Goal: Entertainment & Leisure: Browse casually

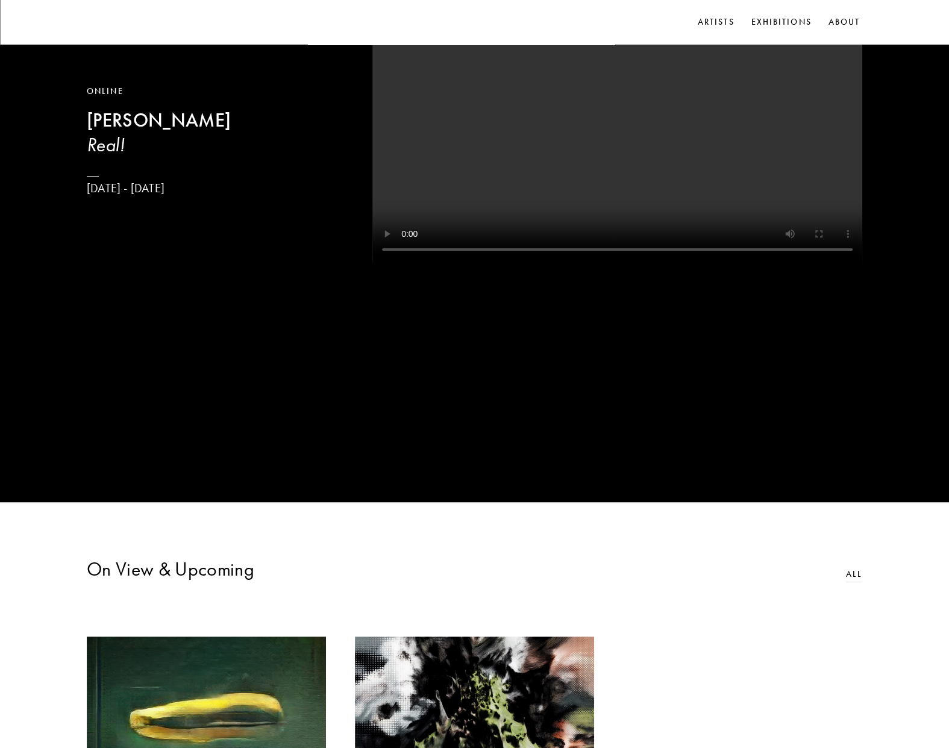
scroll to position [60, 0]
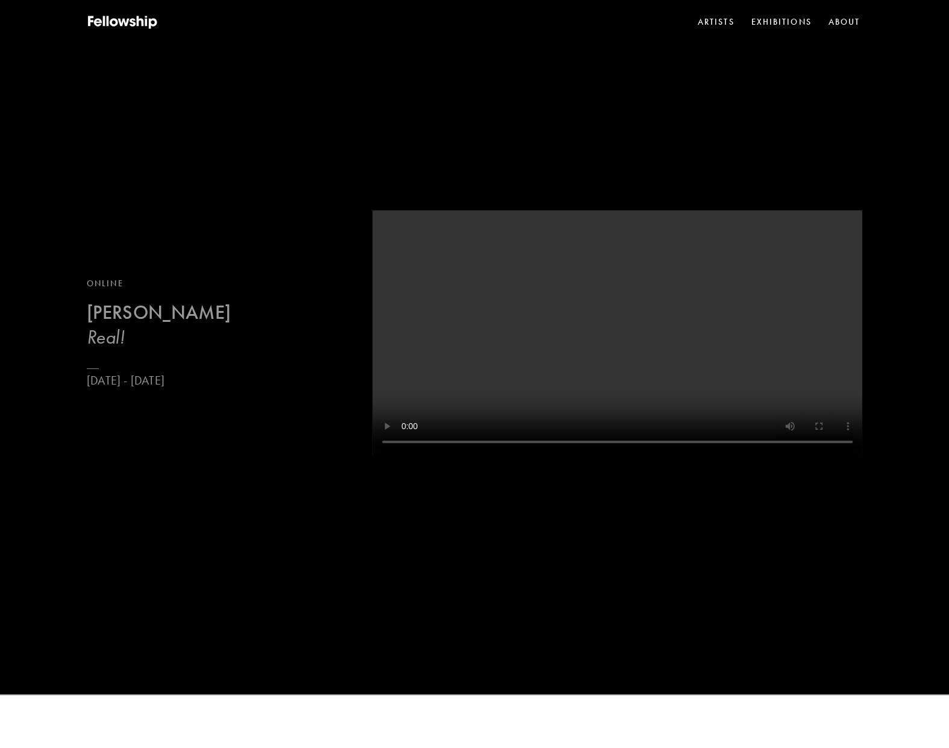
click at [180, 320] on b "[PERSON_NAME]" at bounding box center [159, 313] width 144 height 24
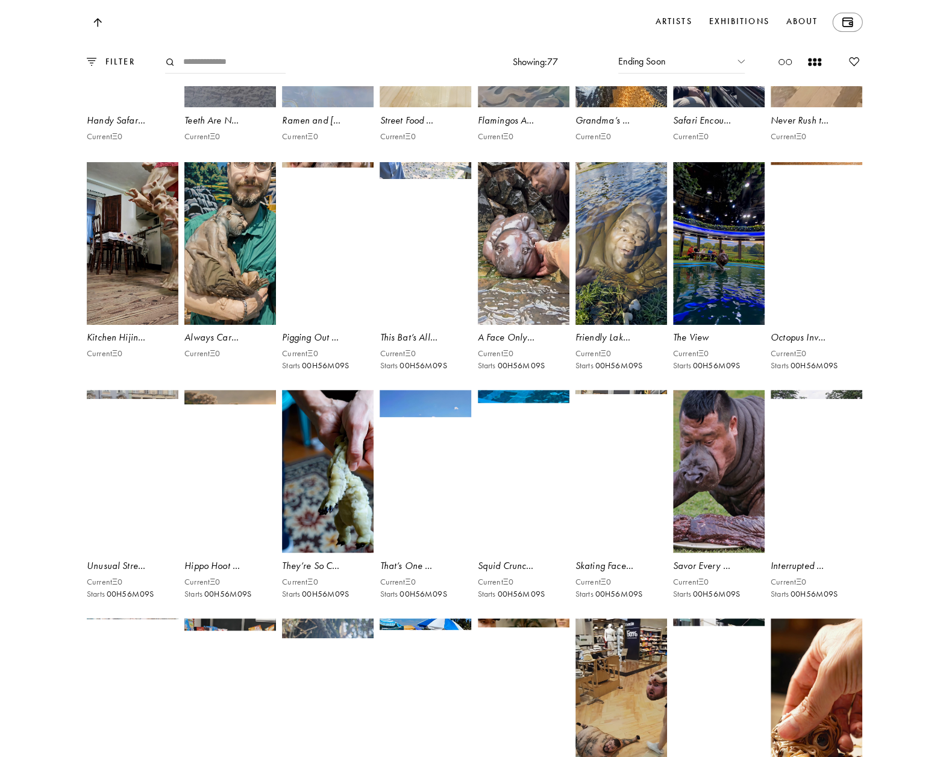
scroll to position [2953, 0]
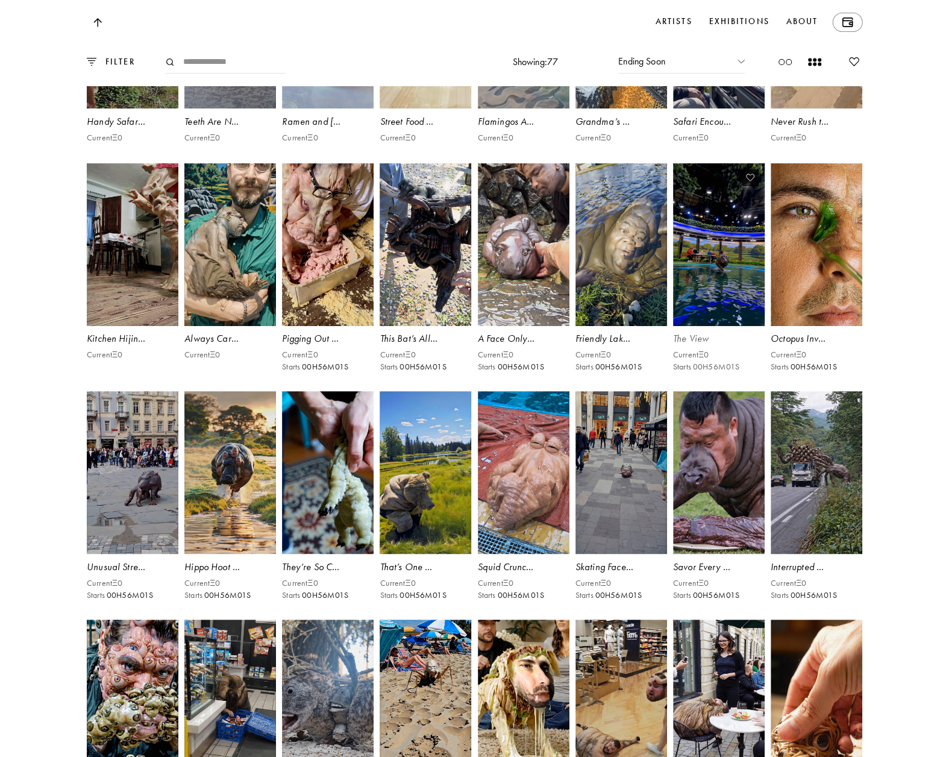
click at [706, 329] on video at bounding box center [718, 245] width 95 height 168
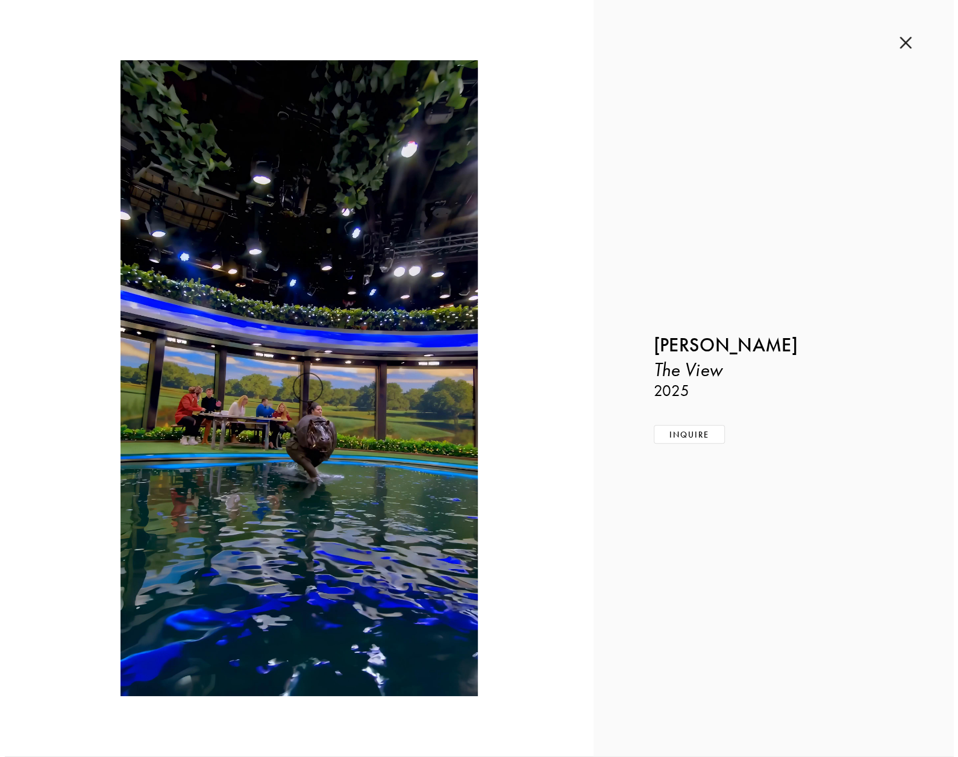
scroll to position [2946, 0]
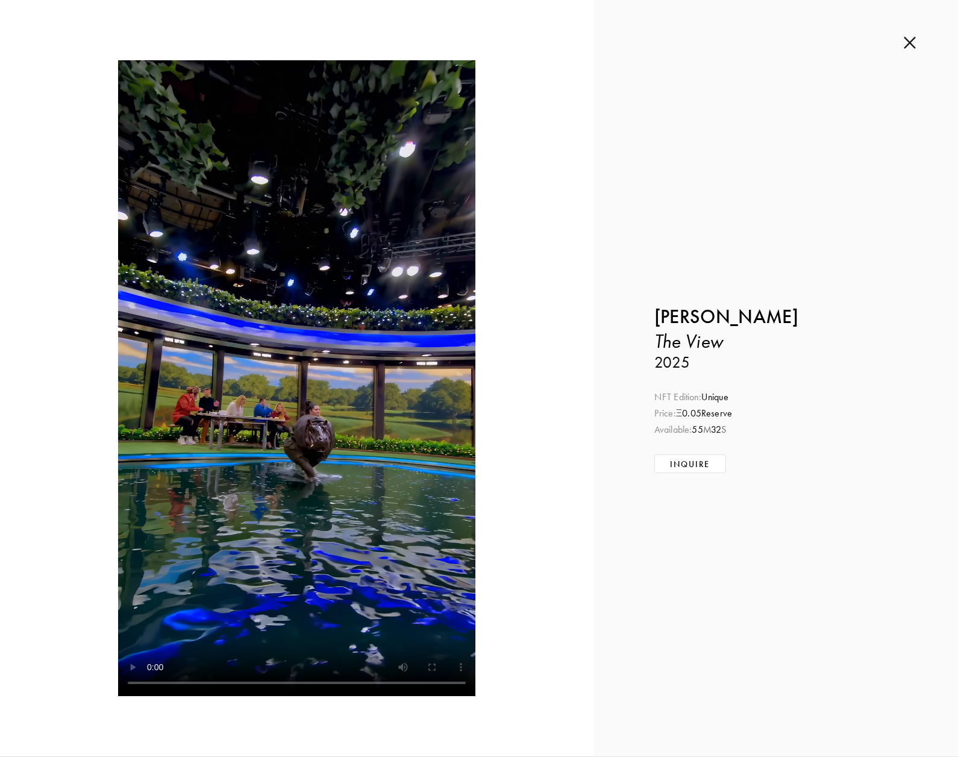
click at [909, 42] on img at bounding box center [910, 42] width 12 height 13
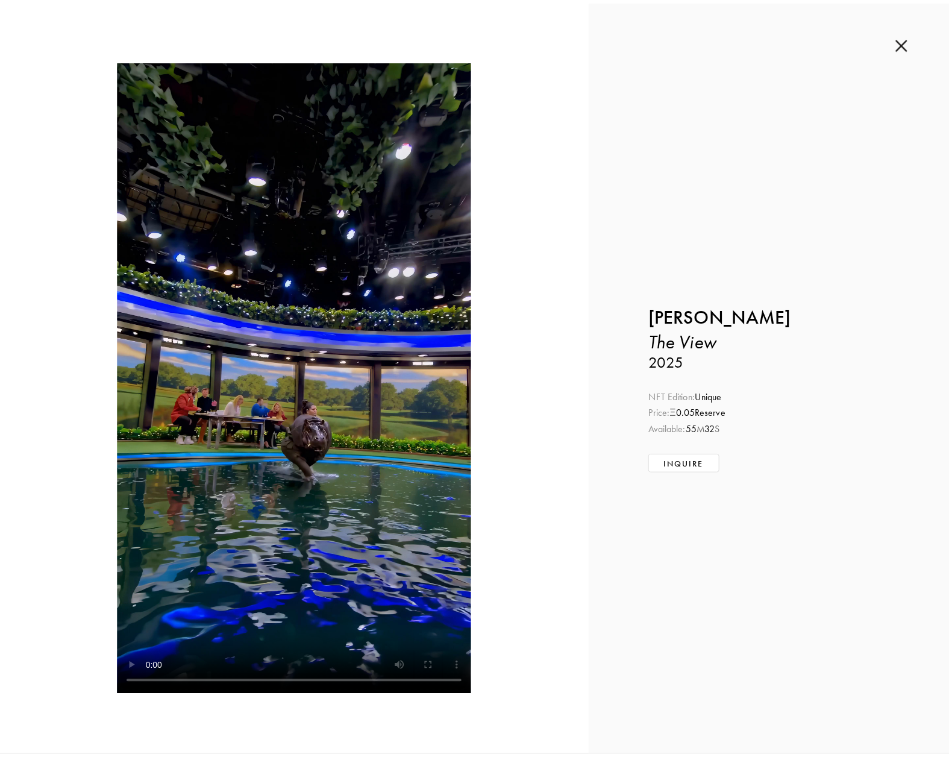
scroll to position [2953, 0]
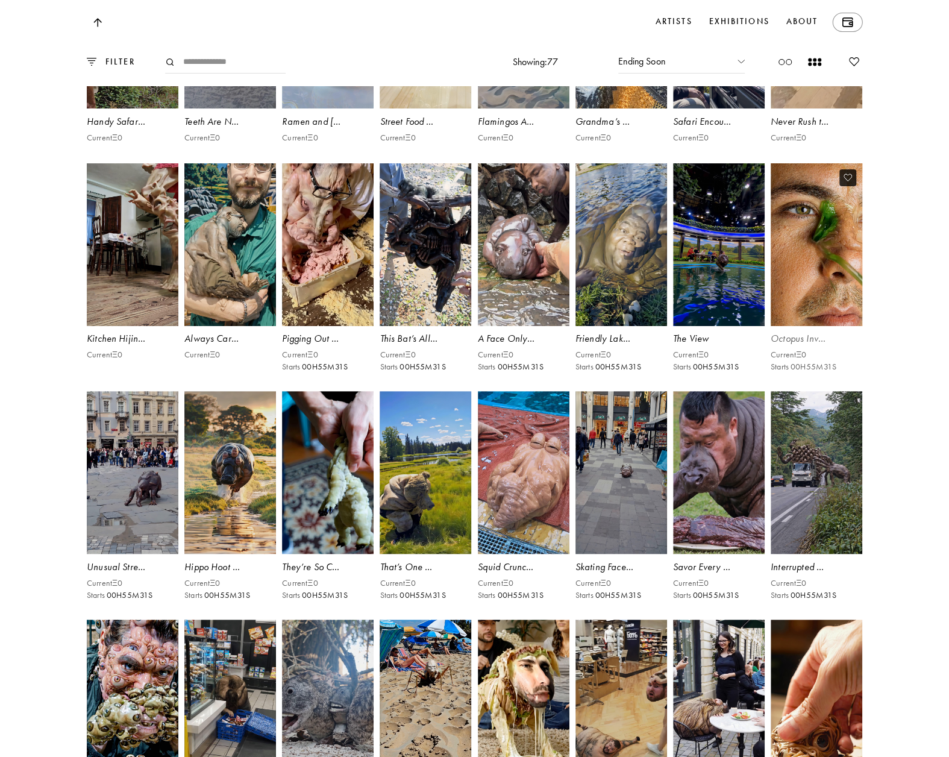
click at [817, 329] on video at bounding box center [817, 245] width 95 height 168
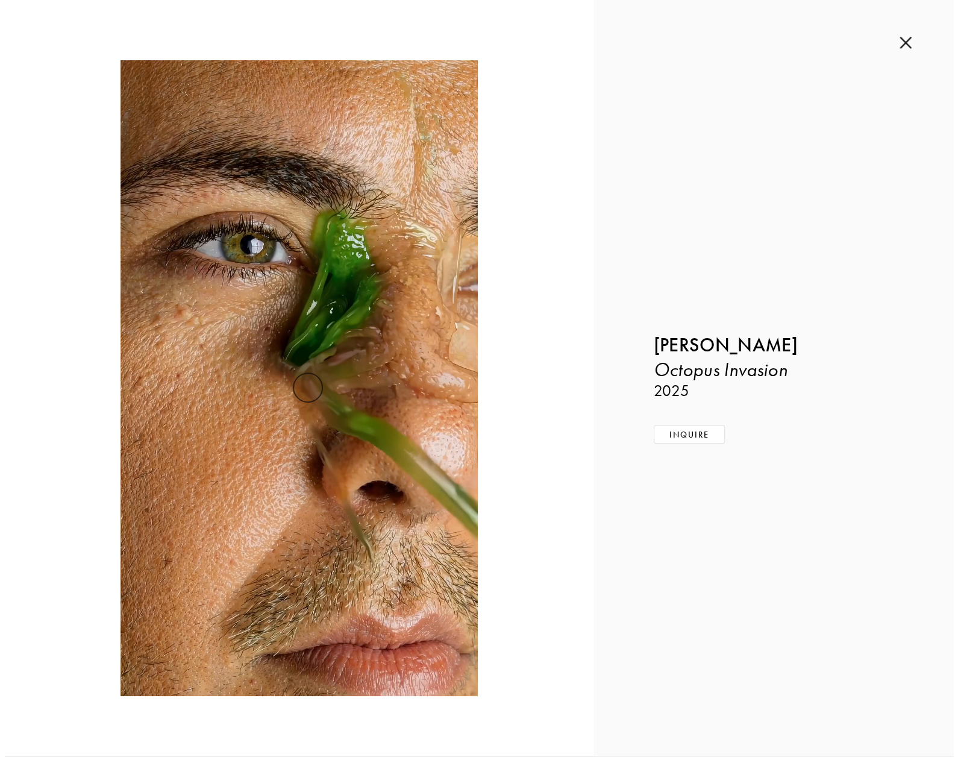
scroll to position [2946, 0]
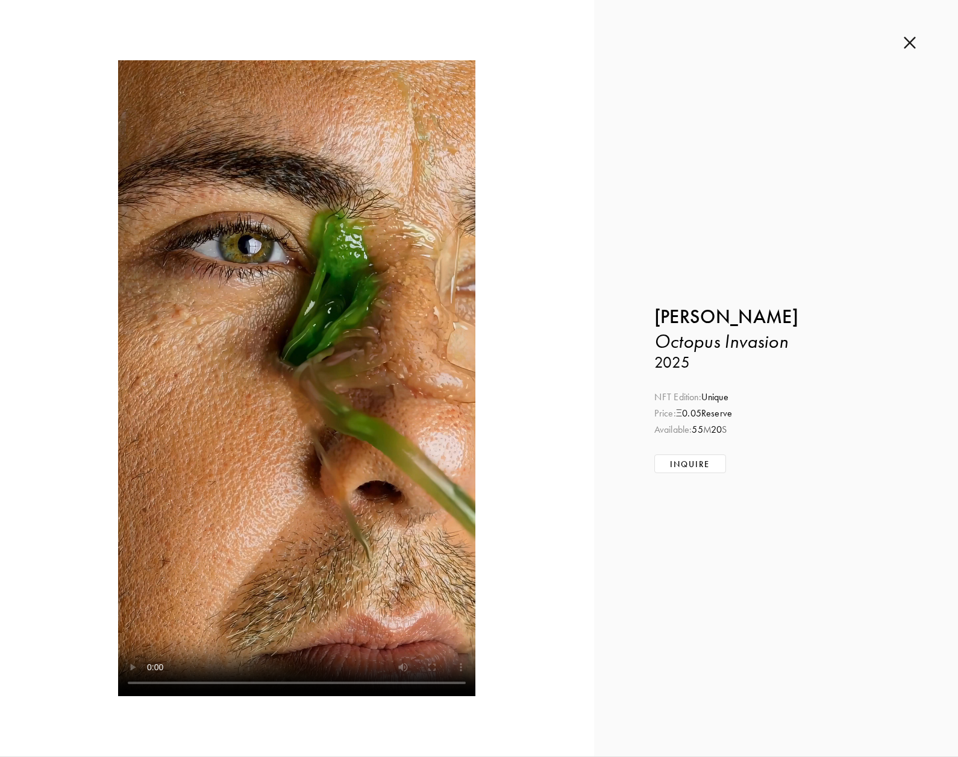
click at [914, 46] on img at bounding box center [910, 42] width 12 height 13
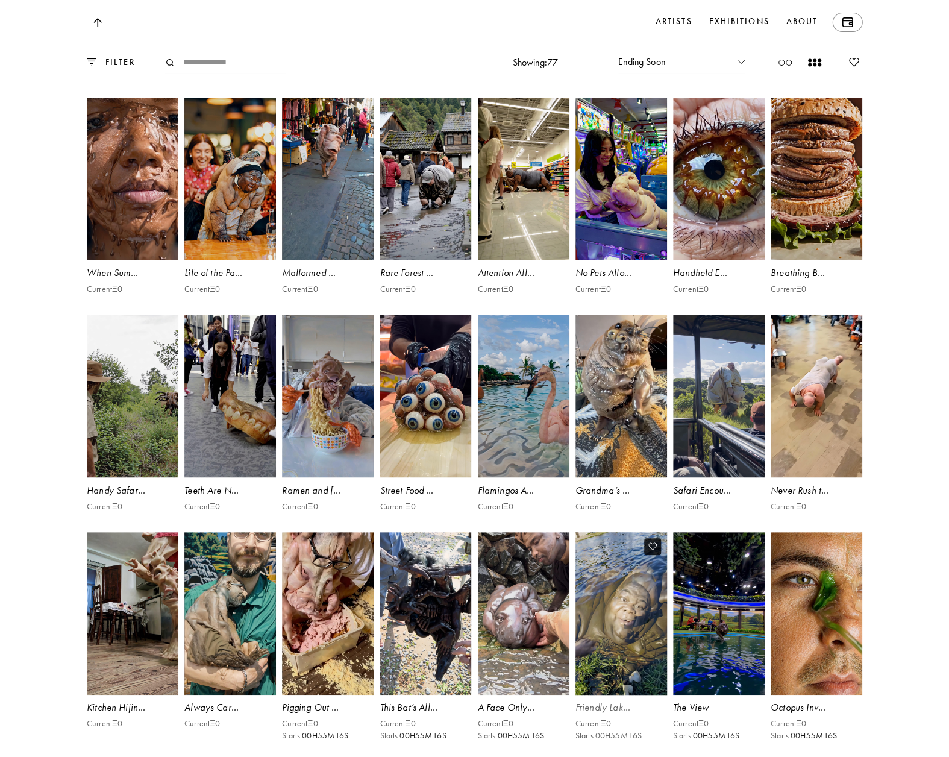
scroll to position [2350, 0]
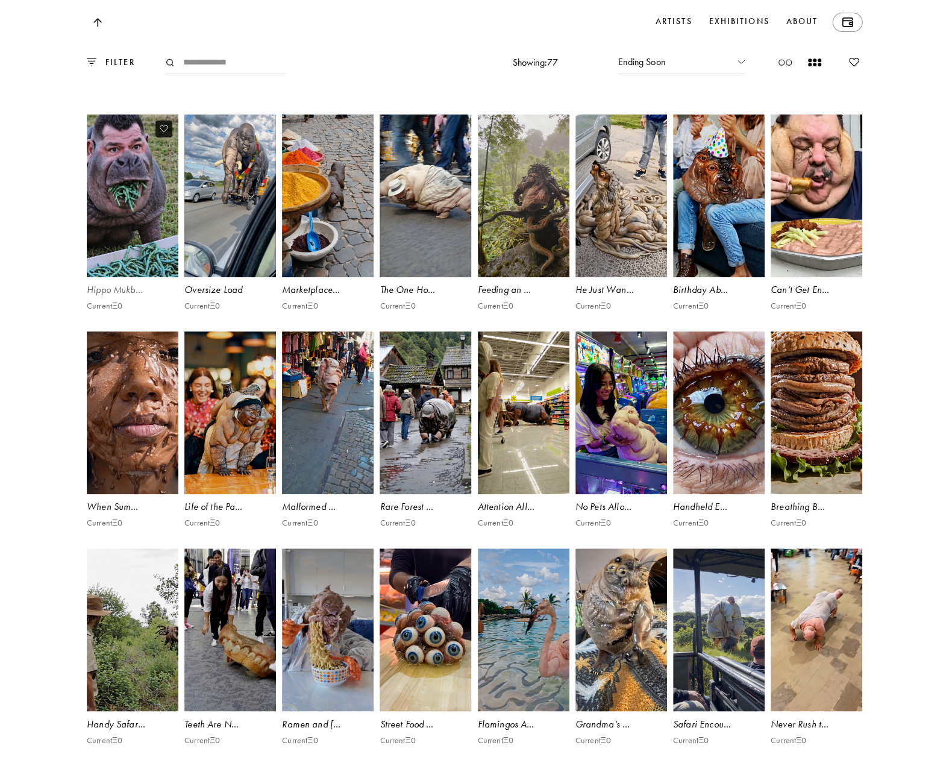
click at [142, 248] on video at bounding box center [133, 195] width 95 height 168
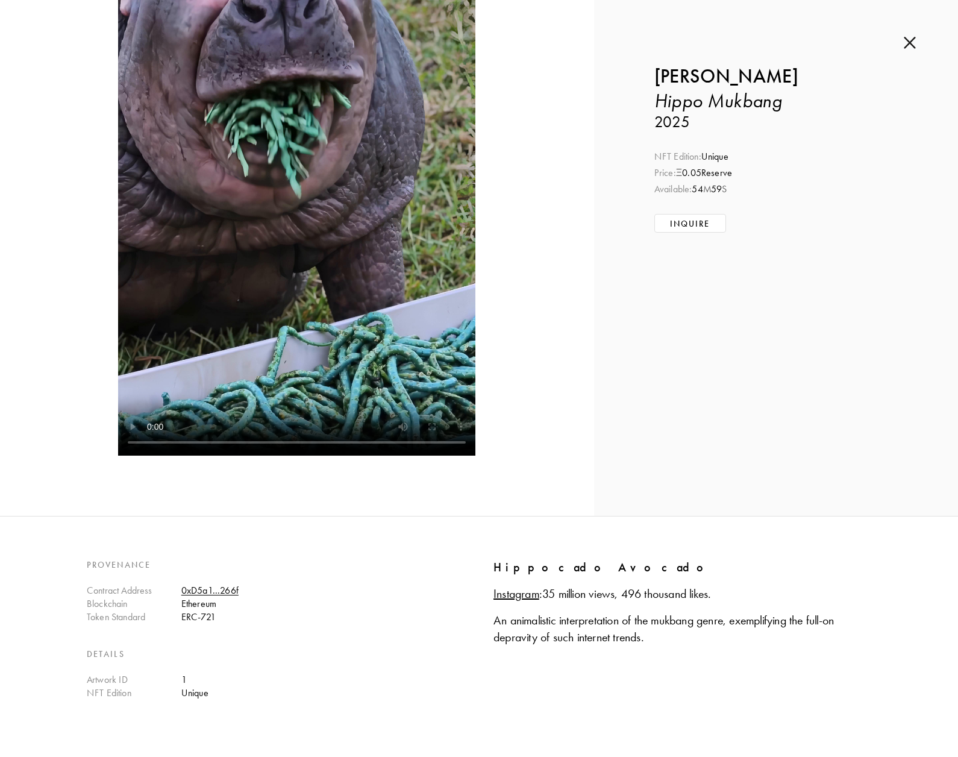
scroll to position [301, 0]
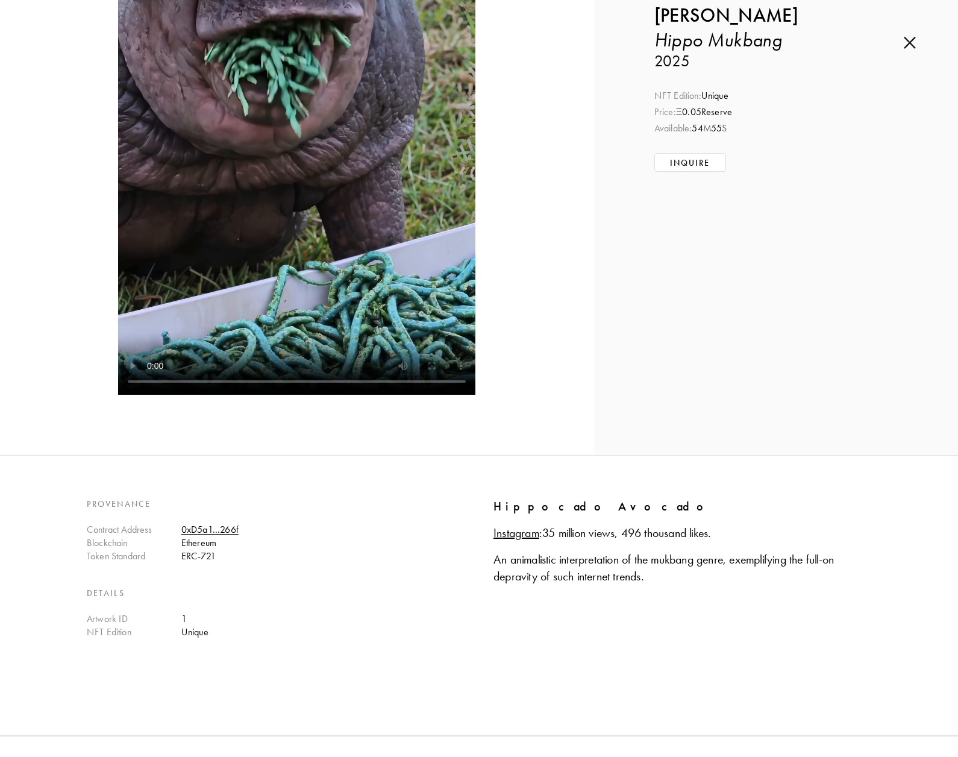
click at [910, 44] on img at bounding box center [910, 42] width 12 height 13
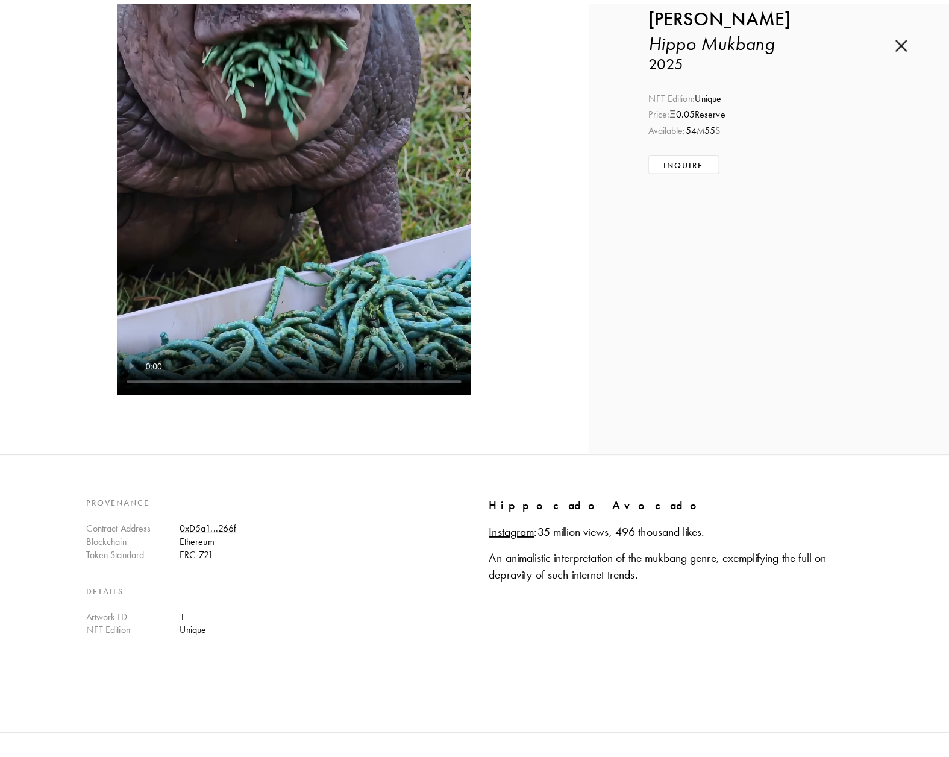
scroll to position [2350, 0]
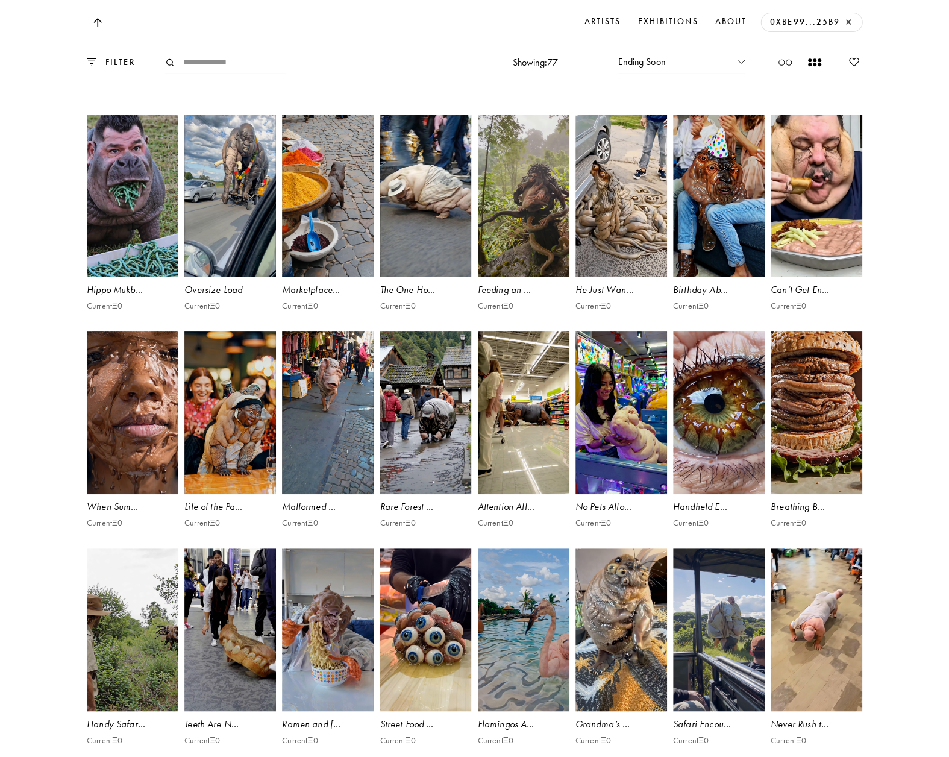
click at [113, 297] on div "Hippo Mukbang" at bounding box center [133, 289] width 92 height 13
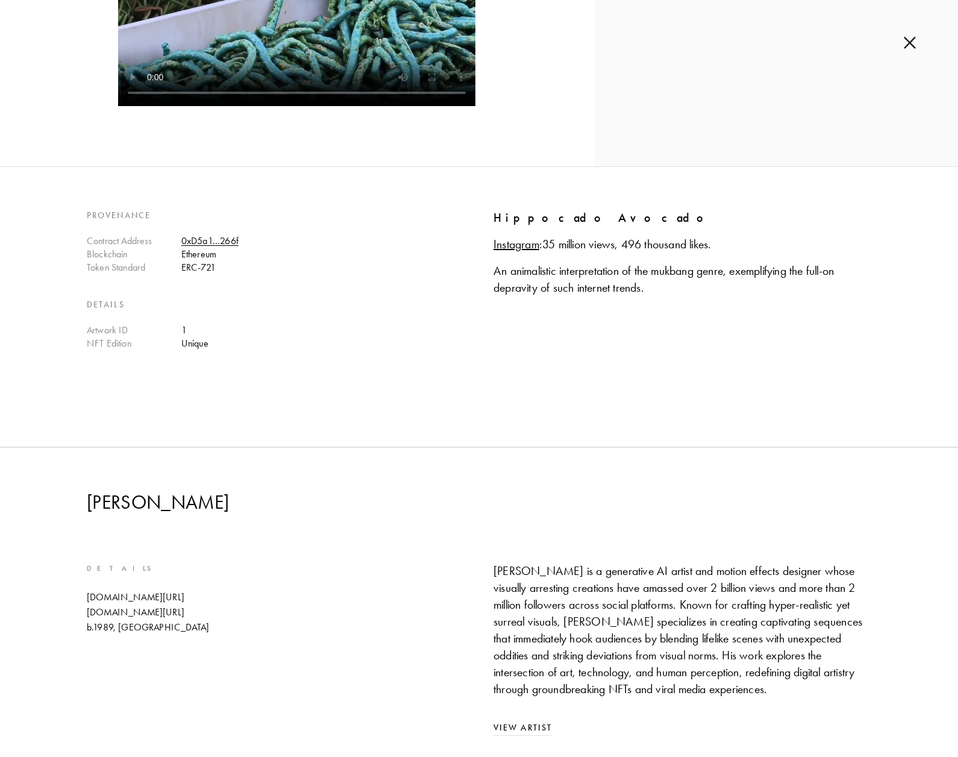
scroll to position [603, 0]
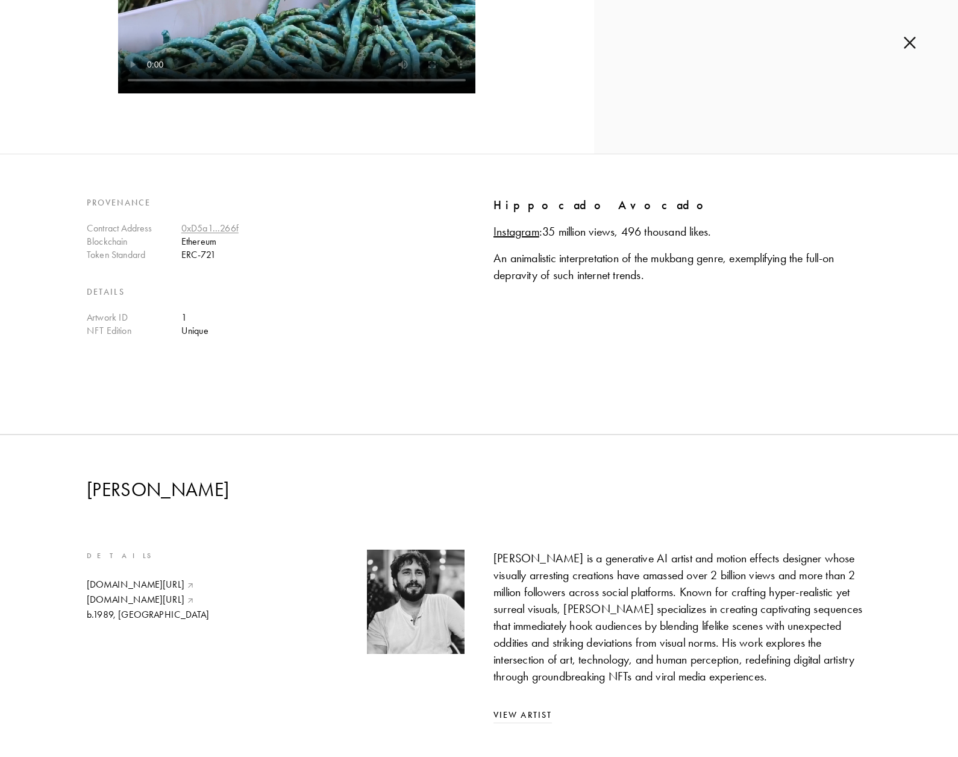
click at [210, 225] on link "0xD5a1...266f" at bounding box center [209, 227] width 57 height 11
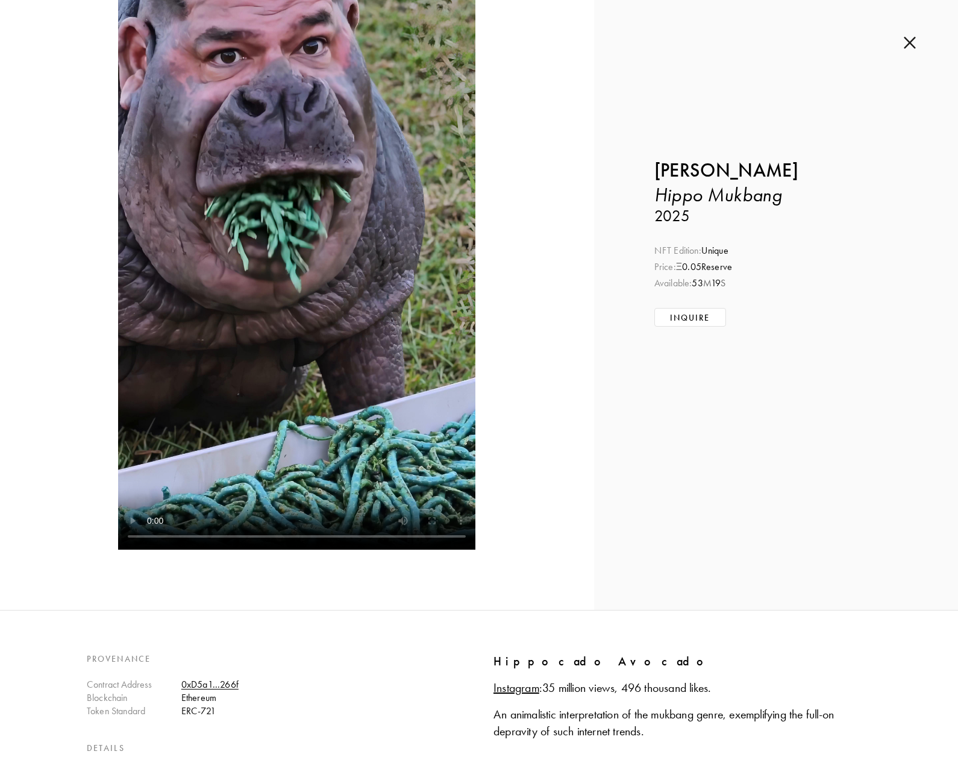
scroll to position [121, 0]
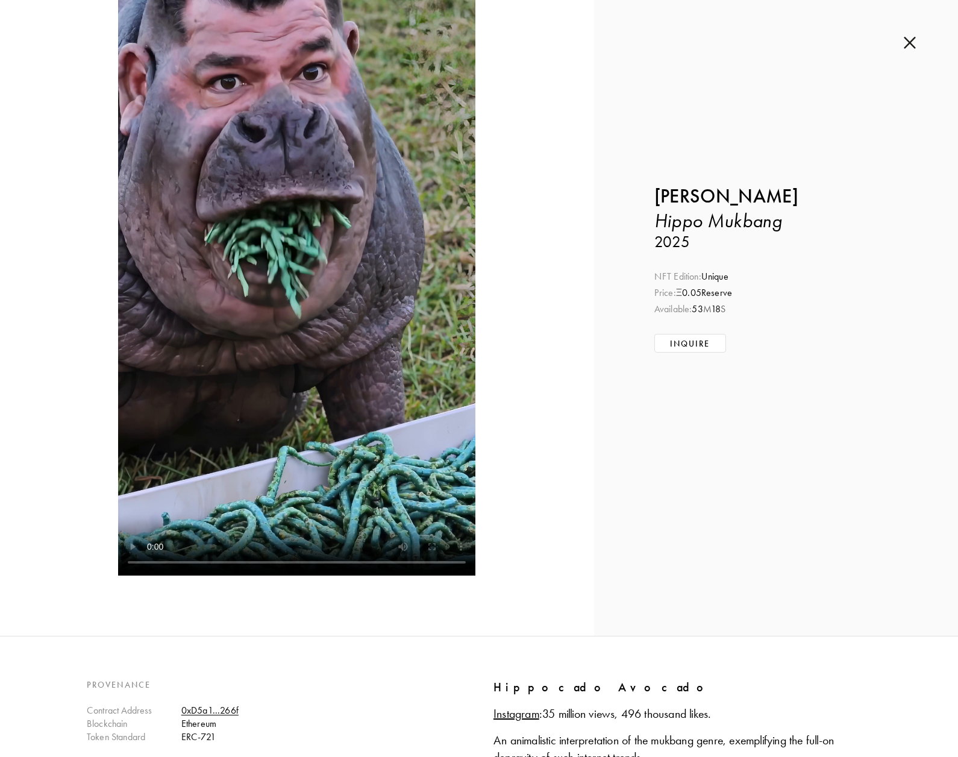
click at [909, 43] on img at bounding box center [910, 42] width 12 height 13
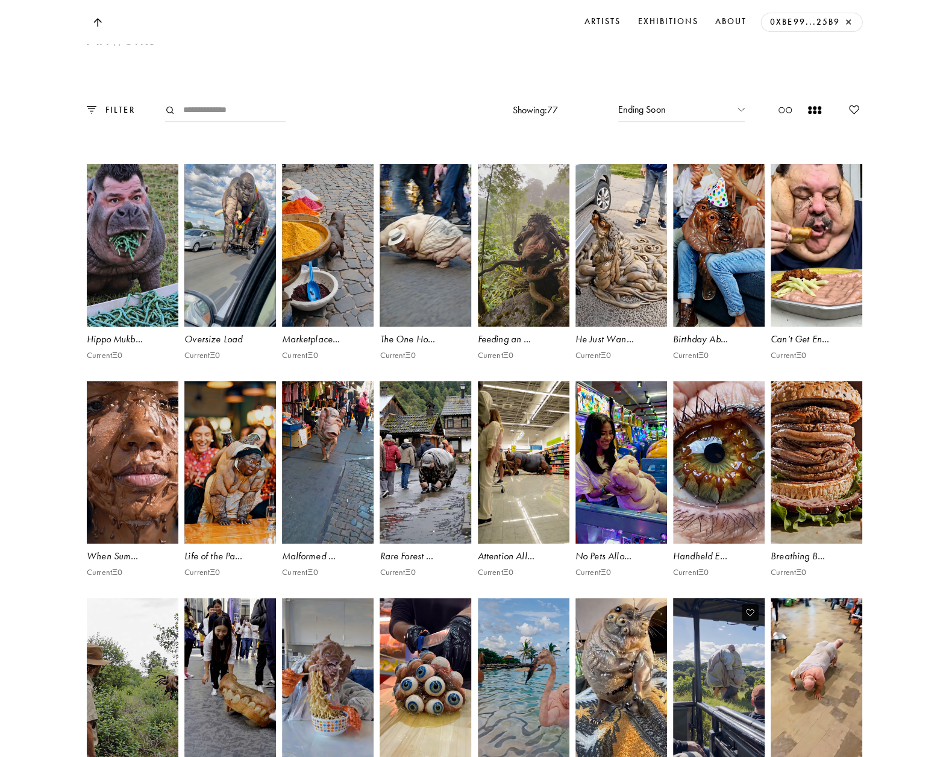
scroll to position [2290, 0]
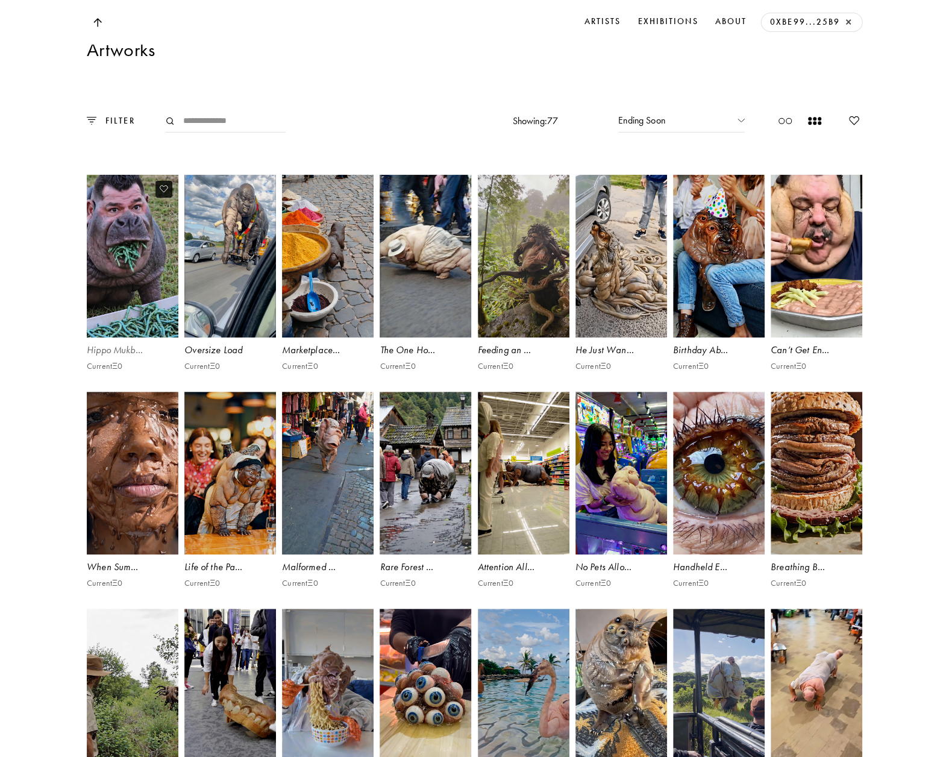
click at [133, 357] on div "Hippo Mukbang" at bounding box center [133, 350] width 92 height 13
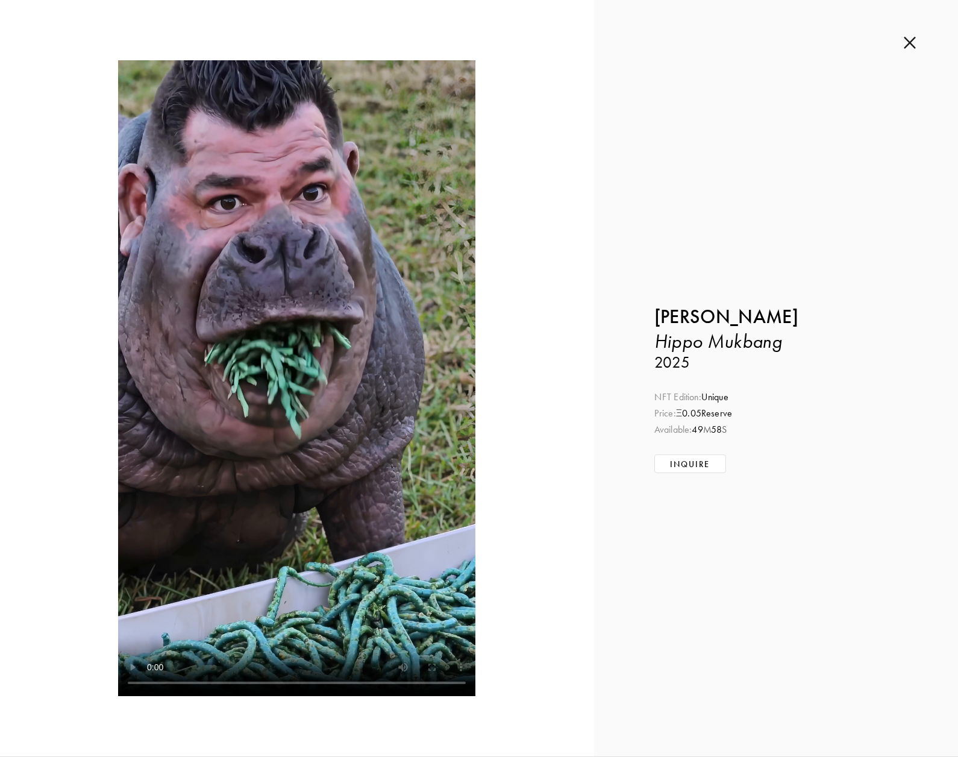
scroll to position [422, 0]
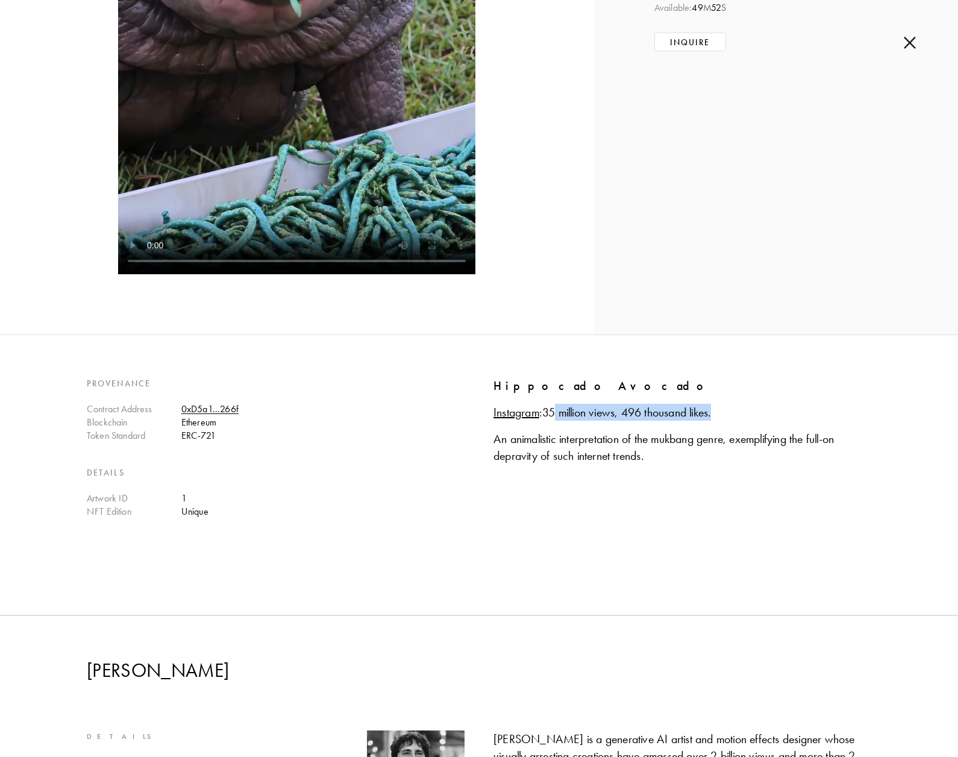
drag, startPoint x: 714, startPoint y: 412, endPoint x: 547, endPoint y: 418, distance: 166.4
click at [547, 418] on link "35 million views, 496 thousand likes." at bounding box center [626, 412] width 169 height 14
drag, startPoint x: 893, startPoint y: 290, endPoint x: 879, endPoint y: 298, distance: 16.7
click at [894, 465] on div "Provenance Contract Address 0xD5a1...266f Blockchain Ethereum Token Standard ER…" at bounding box center [479, 459] width 958 height 165
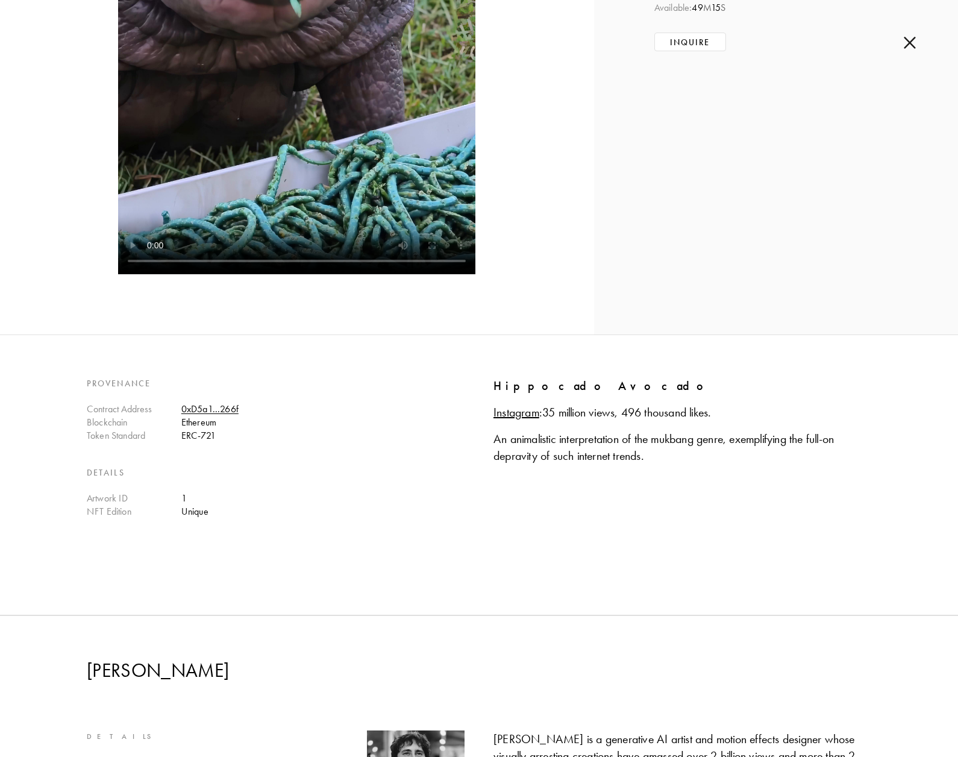
click at [880, 383] on div "Provenance Contract Address 0xD5a1...266f Blockchain Ethereum Token Standard ER…" at bounding box center [479, 459] width 958 height 165
click at [910, 48] on img at bounding box center [910, 42] width 12 height 13
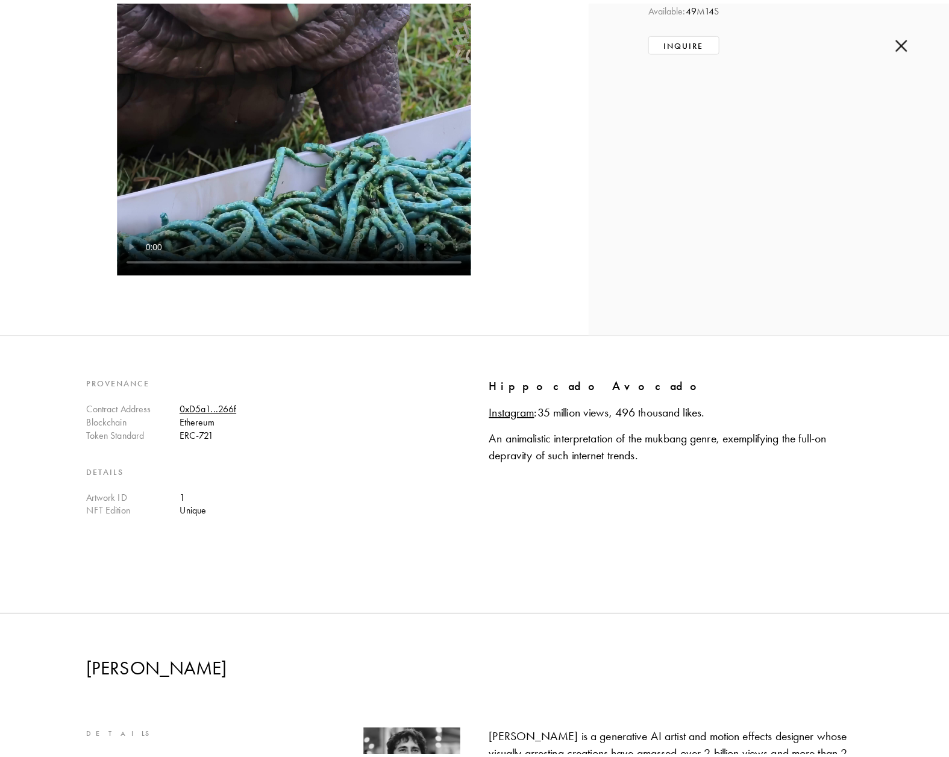
scroll to position [2290, 0]
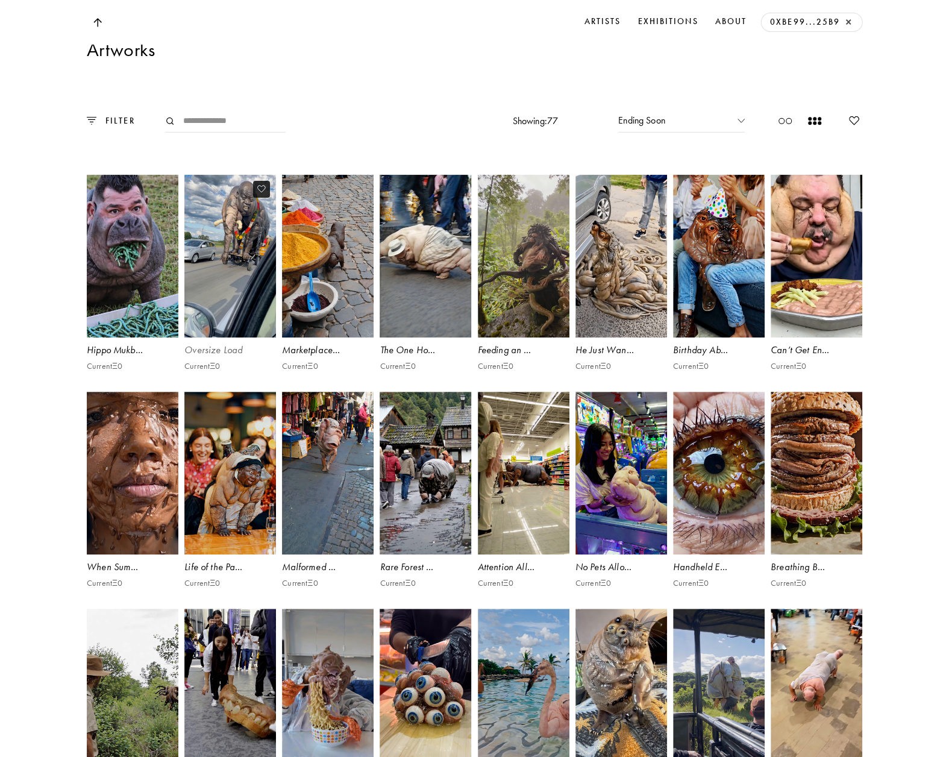
click at [243, 312] on video at bounding box center [230, 256] width 95 height 168
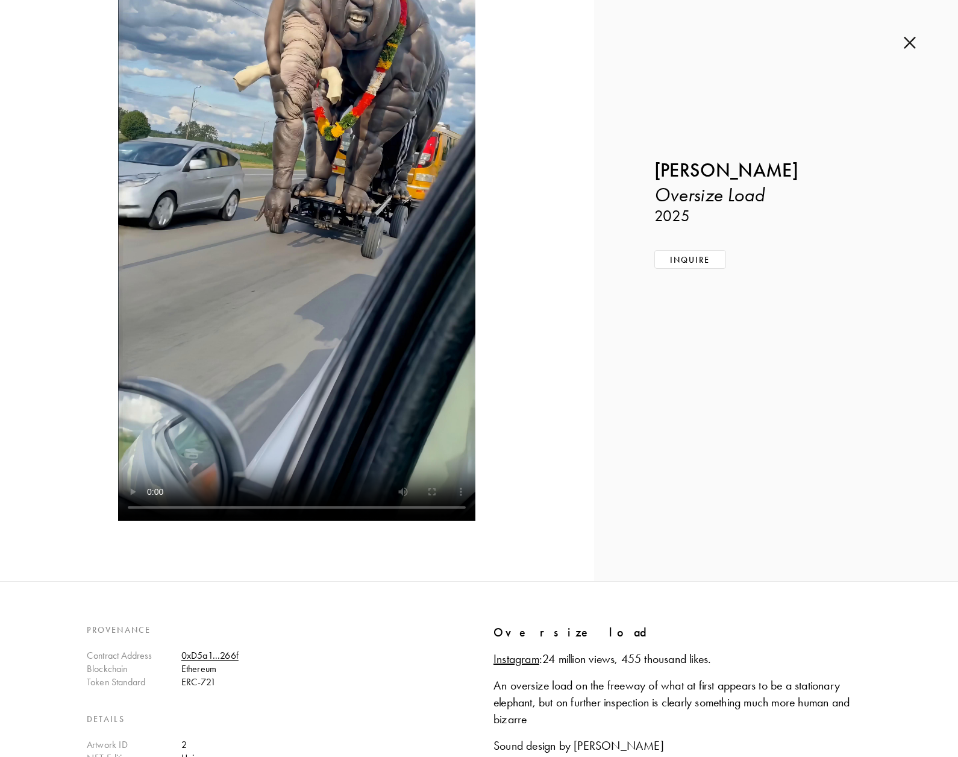
scroll to position [482, 0]
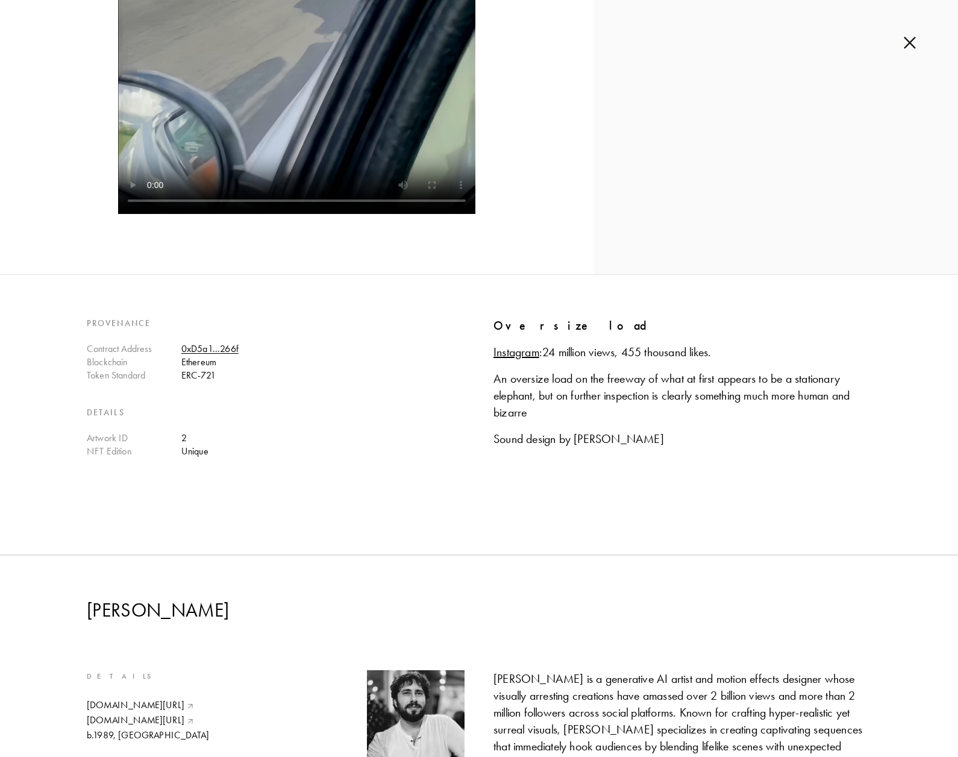
click at [912, 46] on img at bounding box center [910, 42] width 12 height 13
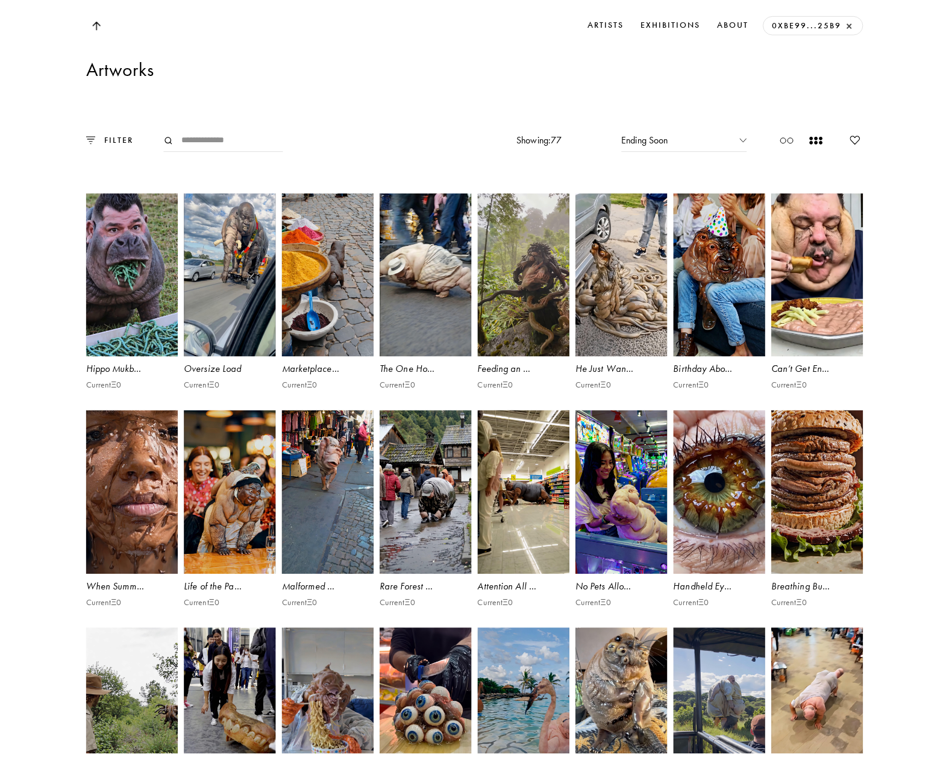
scroll to position [2290, 0]
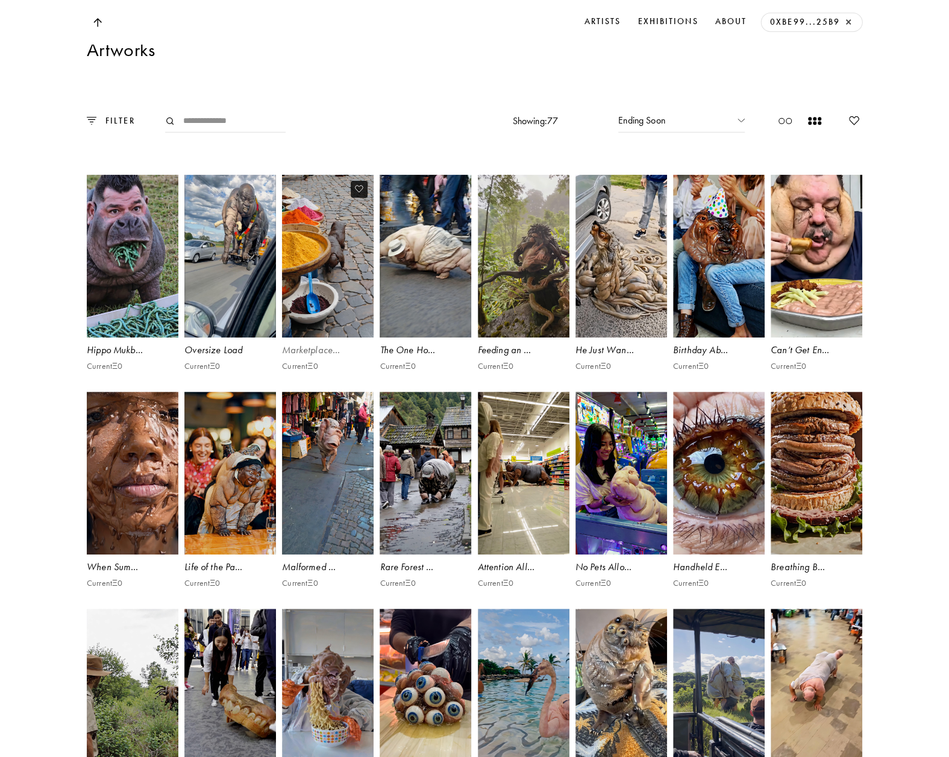
click at [333, 340] on video at bounding box center [328, 256] width 95 height 168
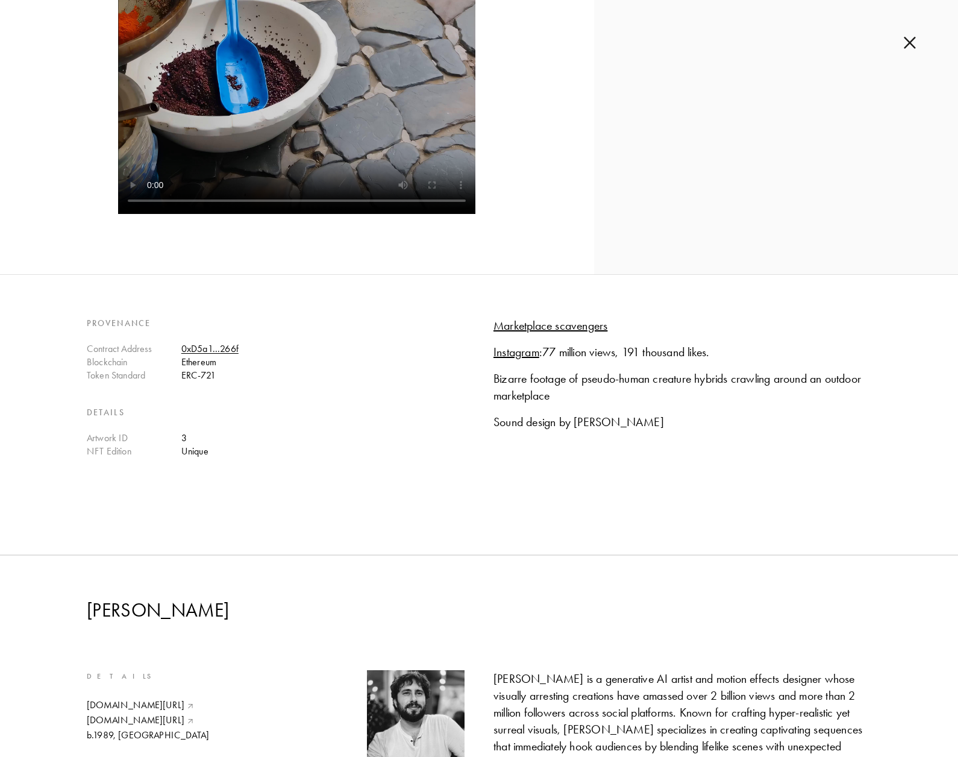
scroll to position [241, 0]
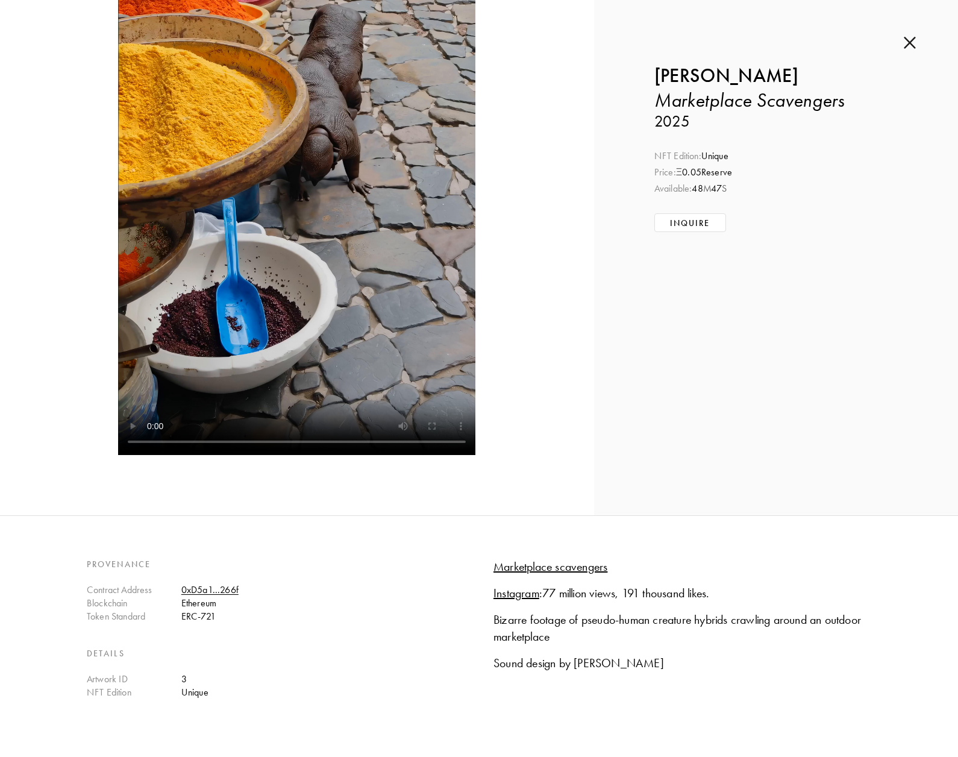
click at [905, 49] on div "Inquire about Marketplace Scavengers by [PERSON_NAME] Submit Inquiry Back [PERS…" at bounding box center [776, 137] width 364 height 756
click at [911, 48] on img at bounding box center [910, 42] width 12 height 13
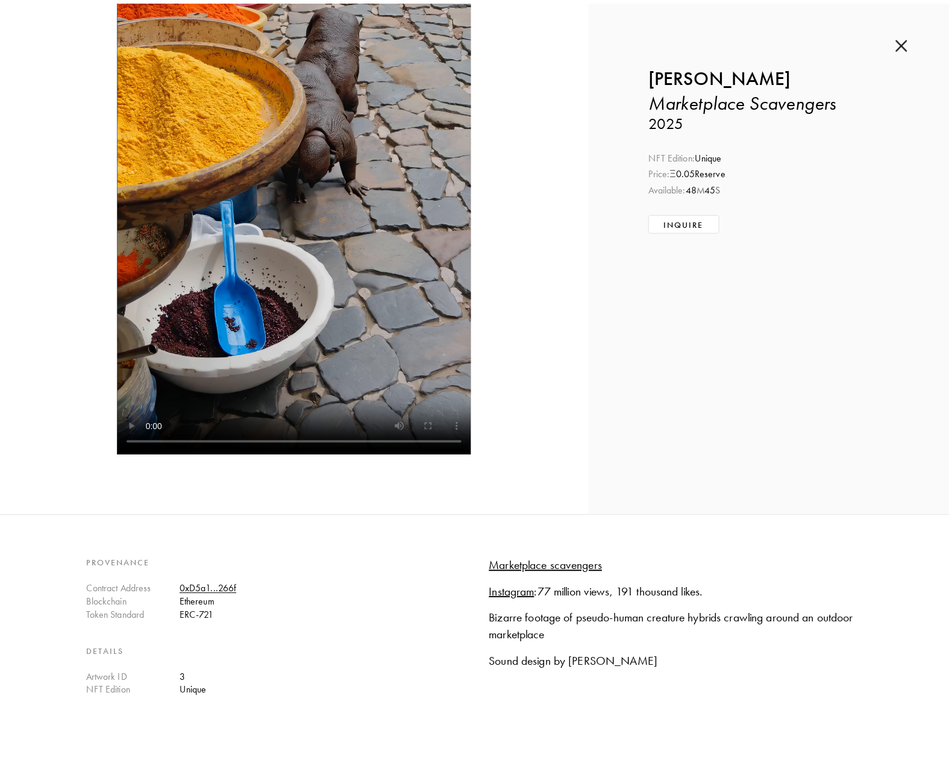
scroll to position [2290, 0]
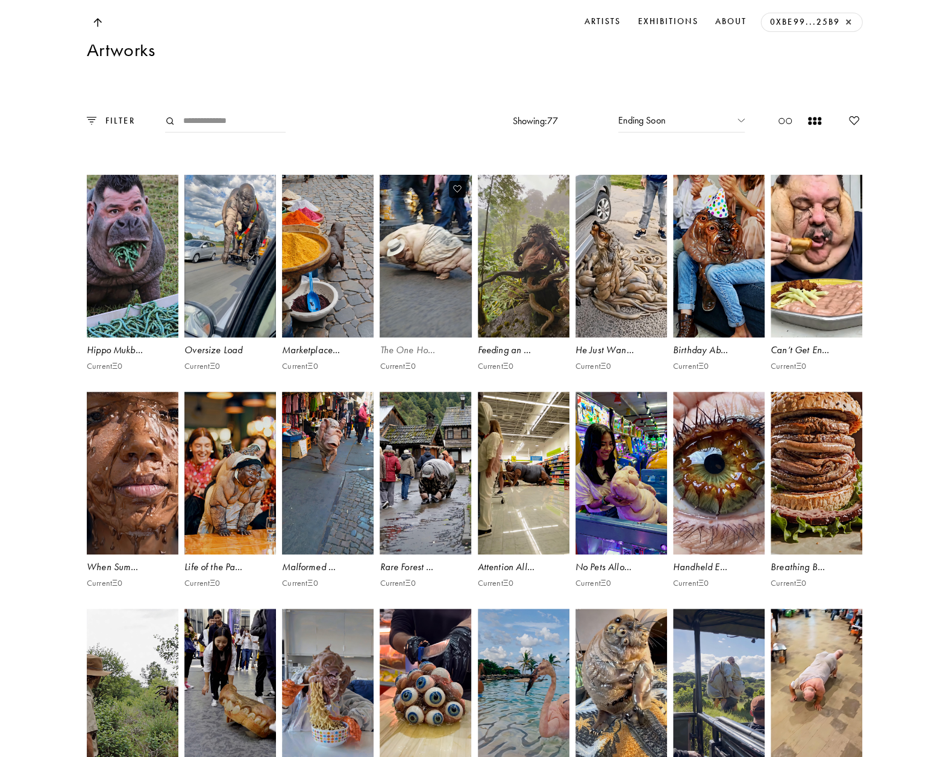
click at [421, 327] on video at bounding box center [425, 256] width 95 height 168
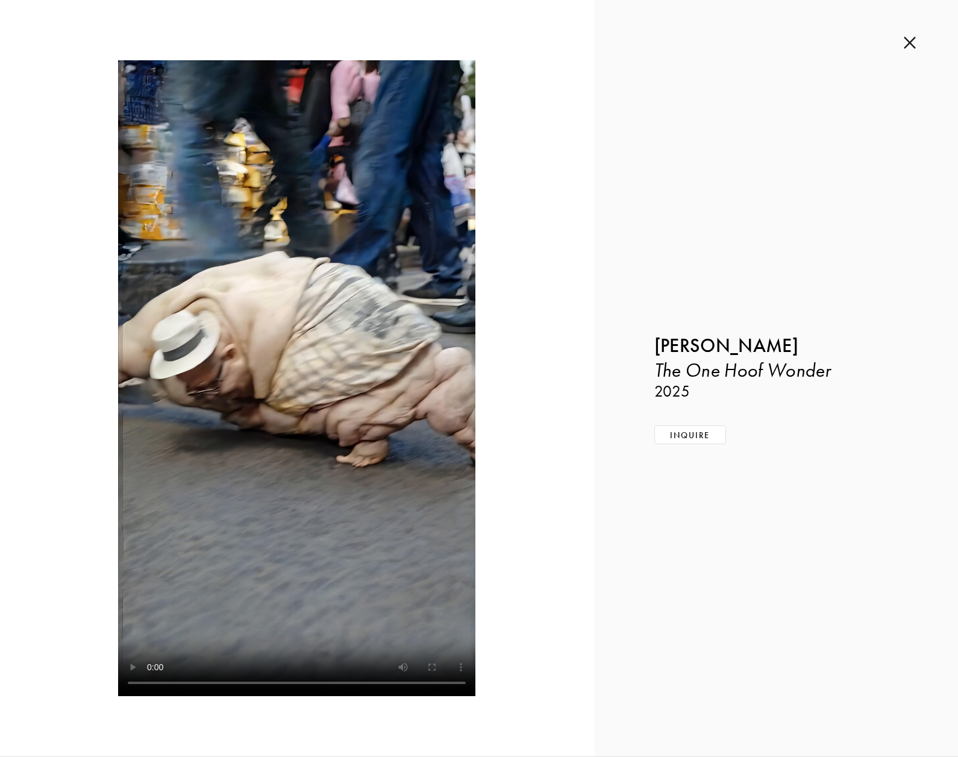
scroll to position [301, 0]
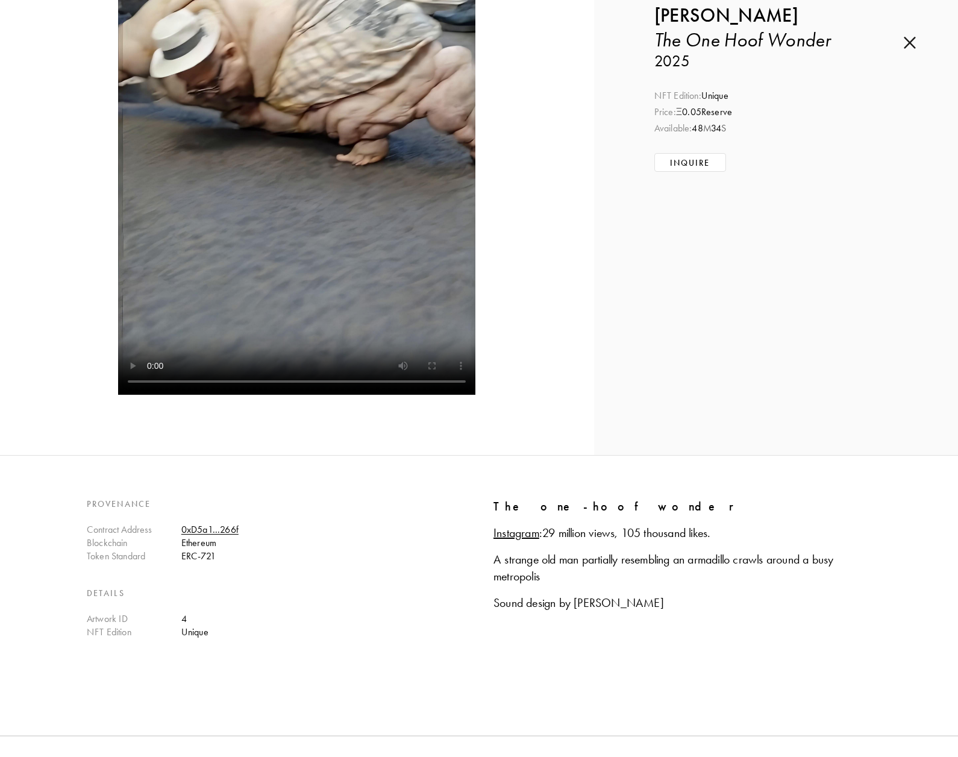
click at [908, 42] on img at bounding box center [910, 42] width 12 height 13
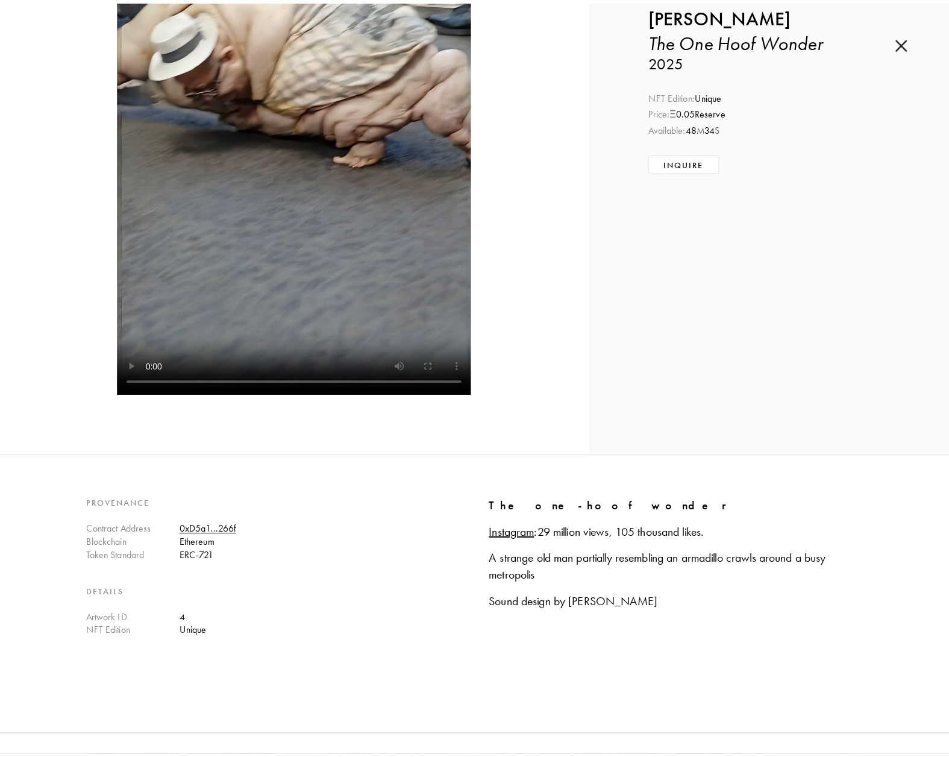
scroll to position [2290, 0]
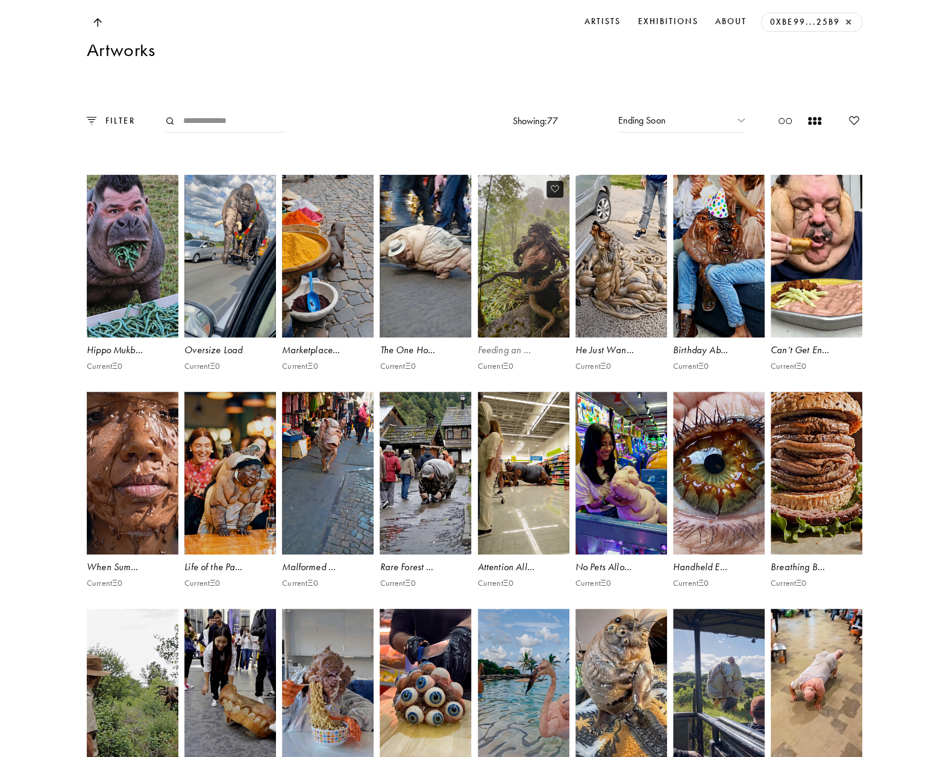
click at [511, 332] on video at bounding box center [523, 256] width 95 height 168
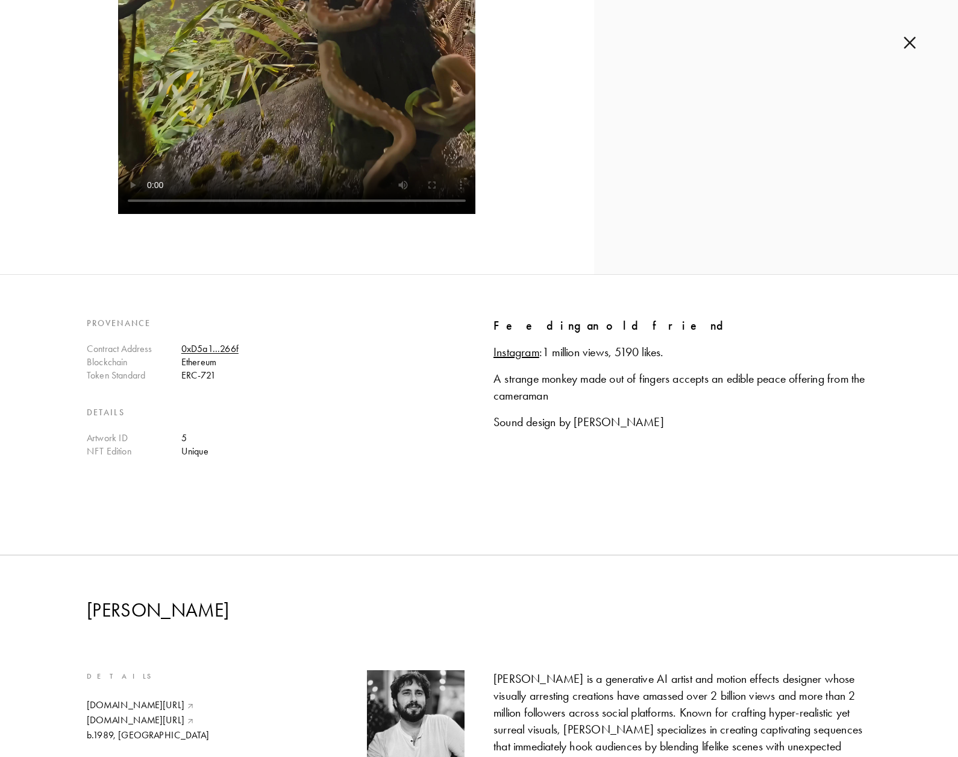
scroll to position [121, 0]
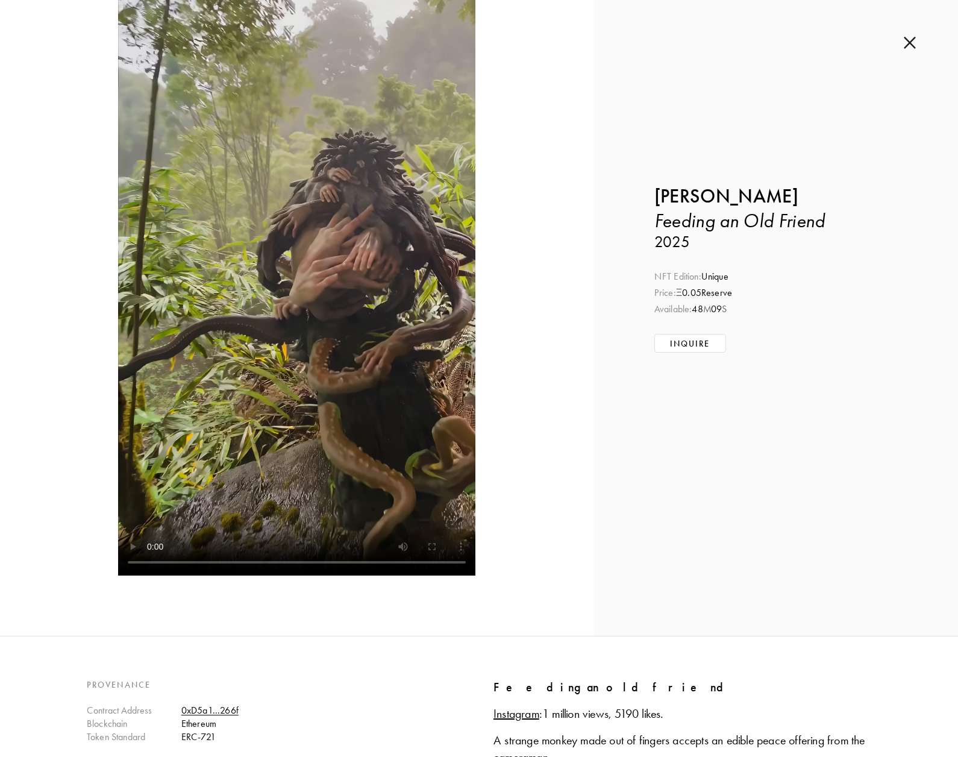
click at [916, 40] on div "Inquire about Feeding an Old Friend by [PERSON_NAME] Submit Inquiry Back [PERSO…" at bounding box center [776, 257] width 364 height 756
click at [908, 44] on img at bounding box center [910, 42] width 12 height 13
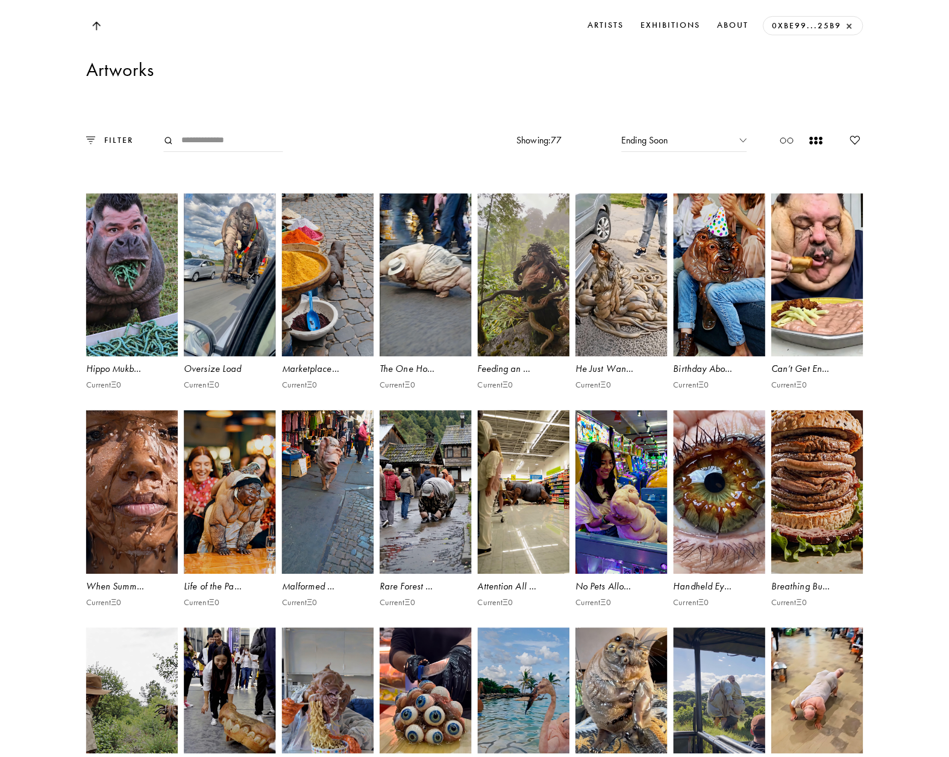
scroll to position [2290, 0]
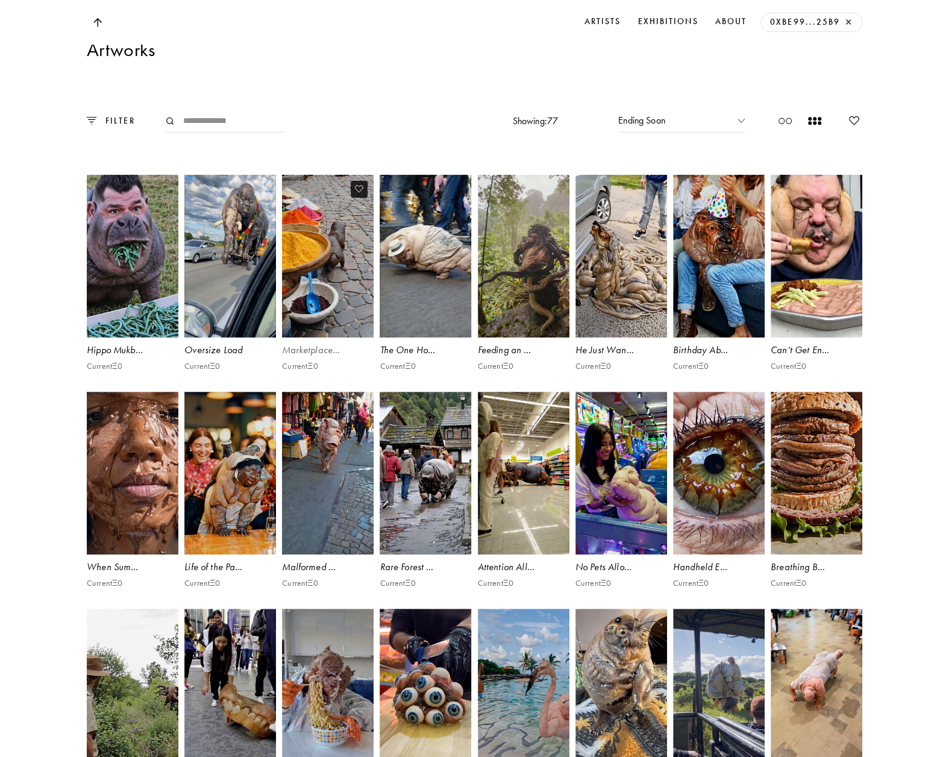
click at [317, 334] on video at bounding box center [328, 256] width 95 height 168
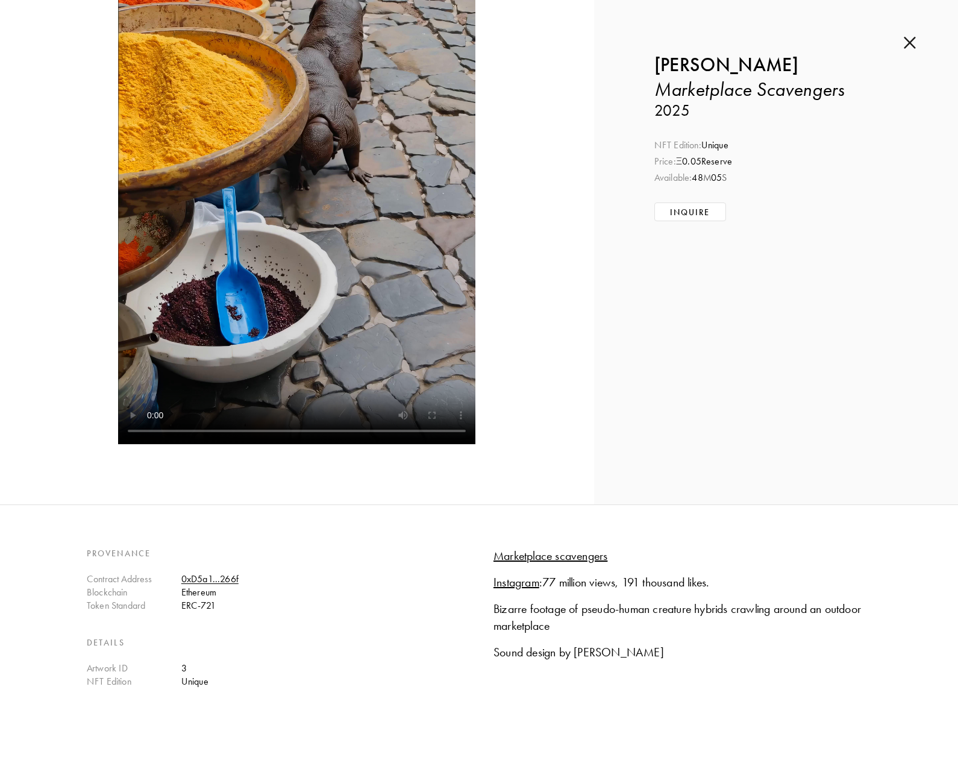
scroll to position [422, 0]
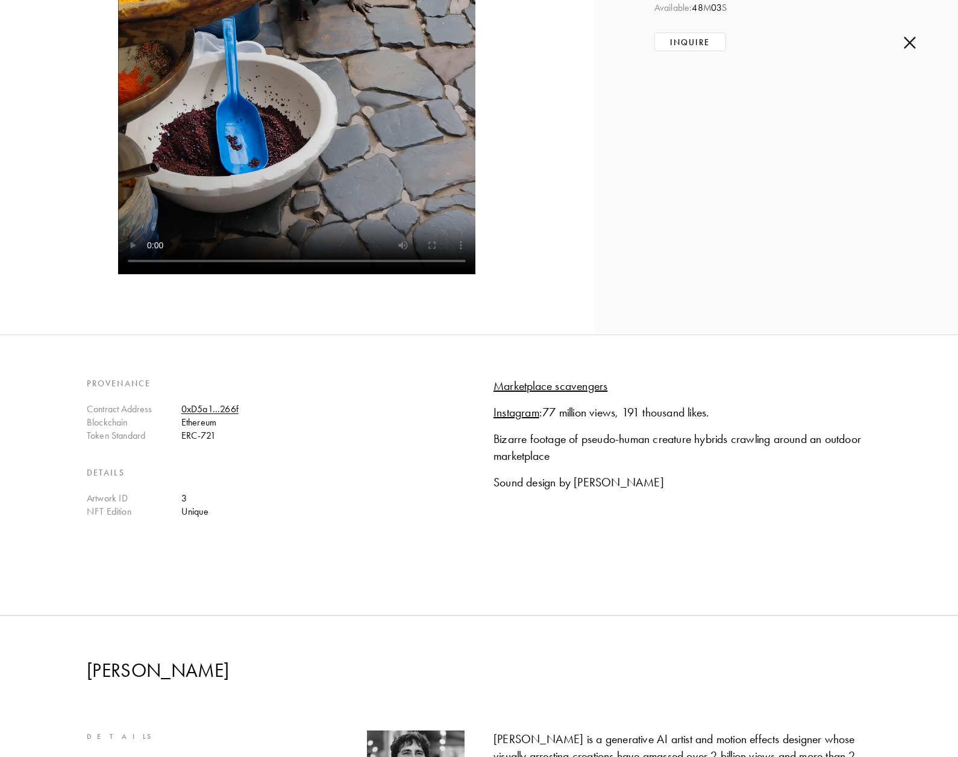
click at [905, 45] on img at bounding box center [910, 42] width 12 height 13
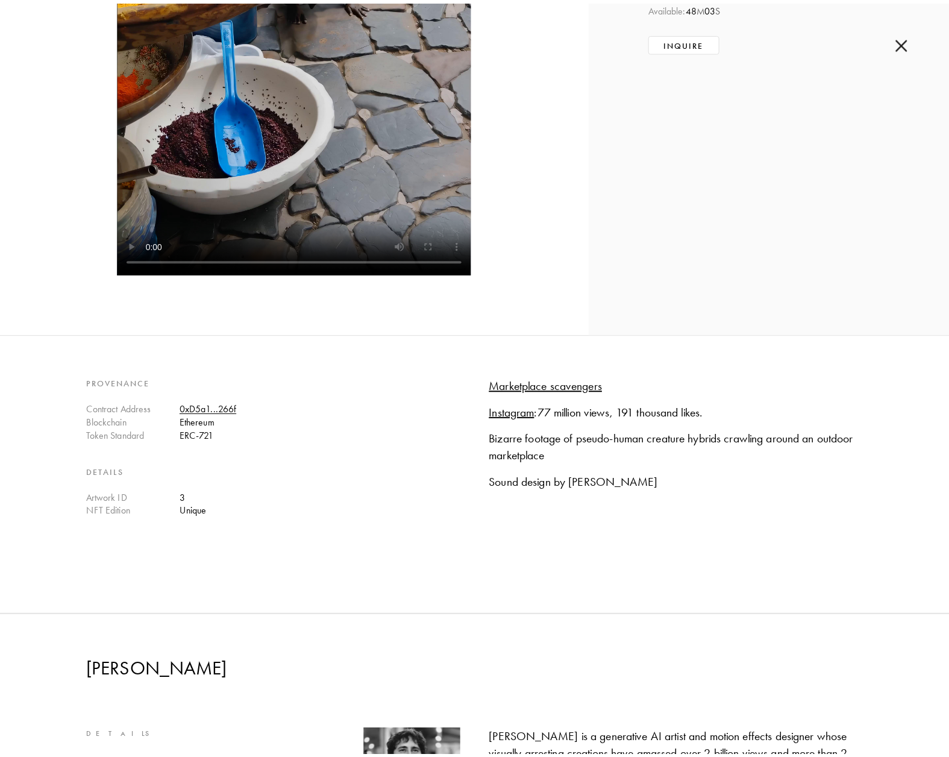
scroll to position [2290, 0]
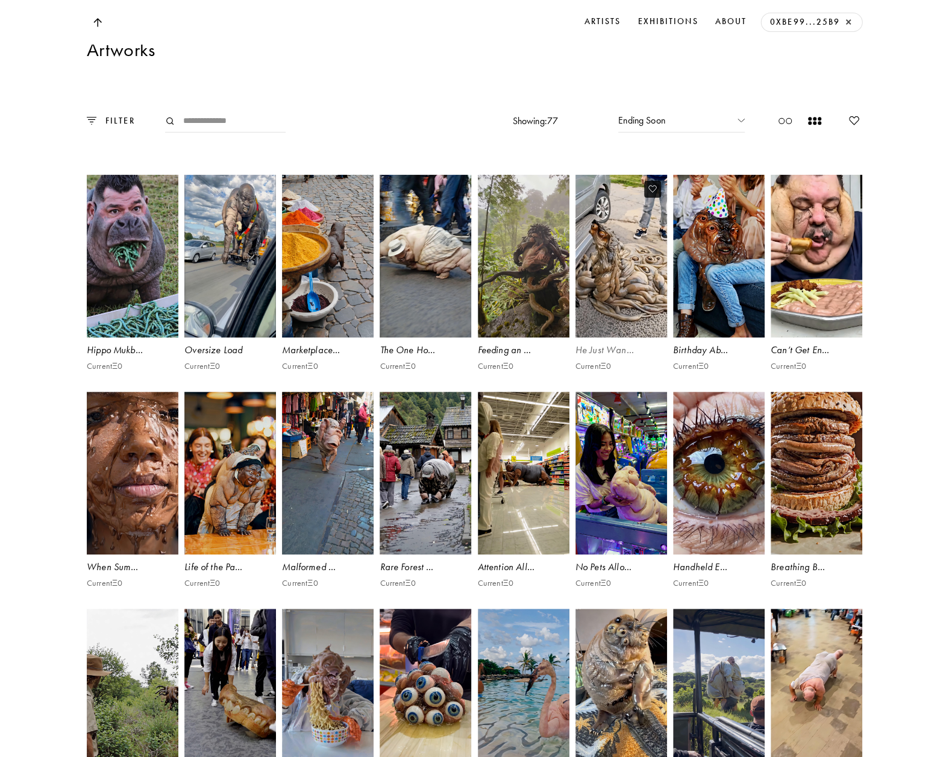
click at [615, 340] on video at bounding box center [621, 256] width 95 height 168
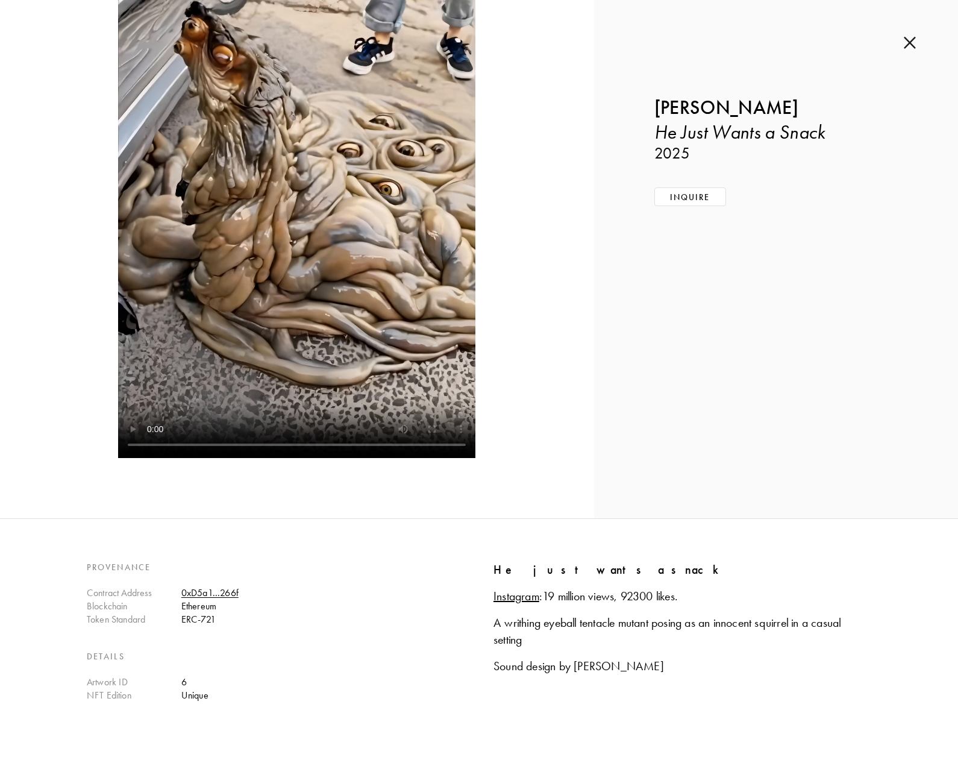
scroll to position [482, 0]
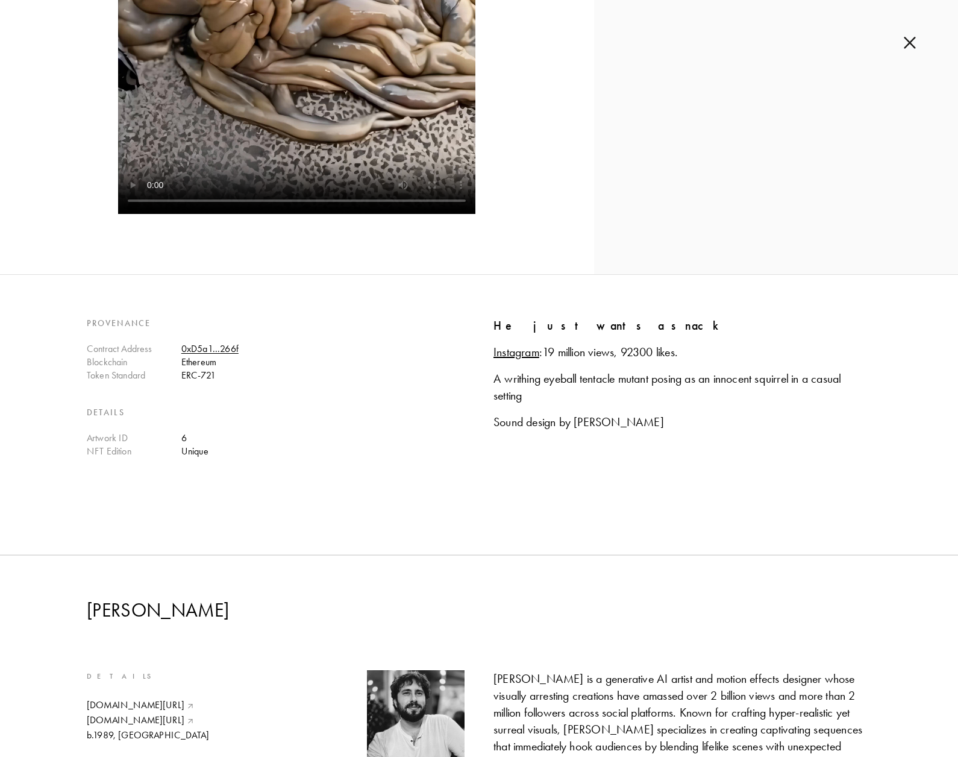
click at [905, 45] on img at bounding box center [910, 42] width 12 height 13
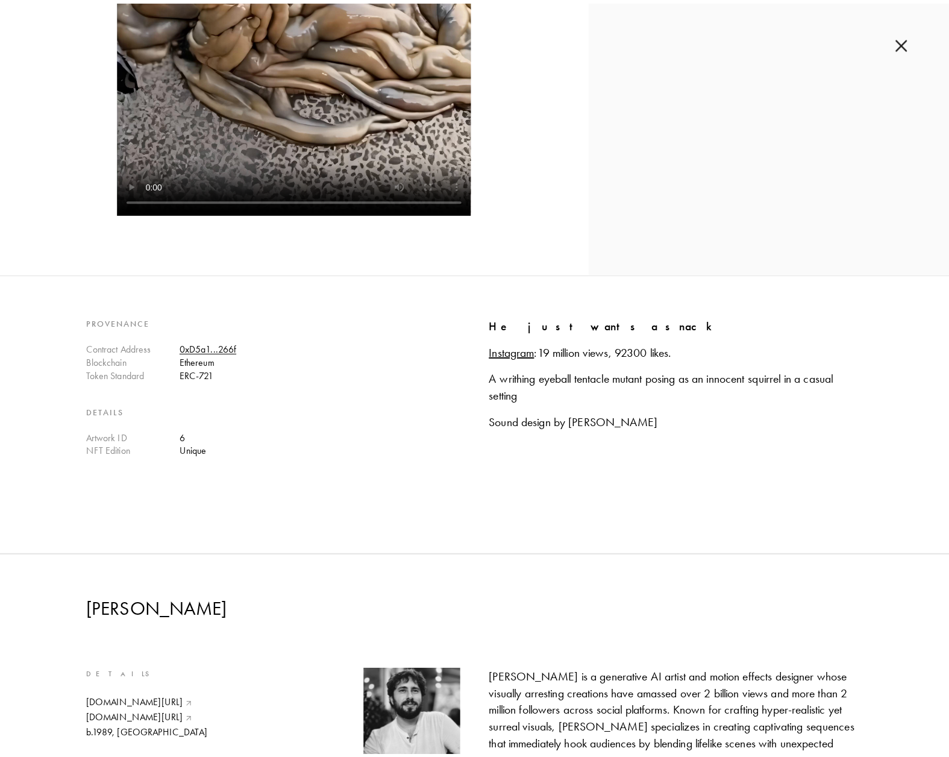
scroll to position [2290, 0]
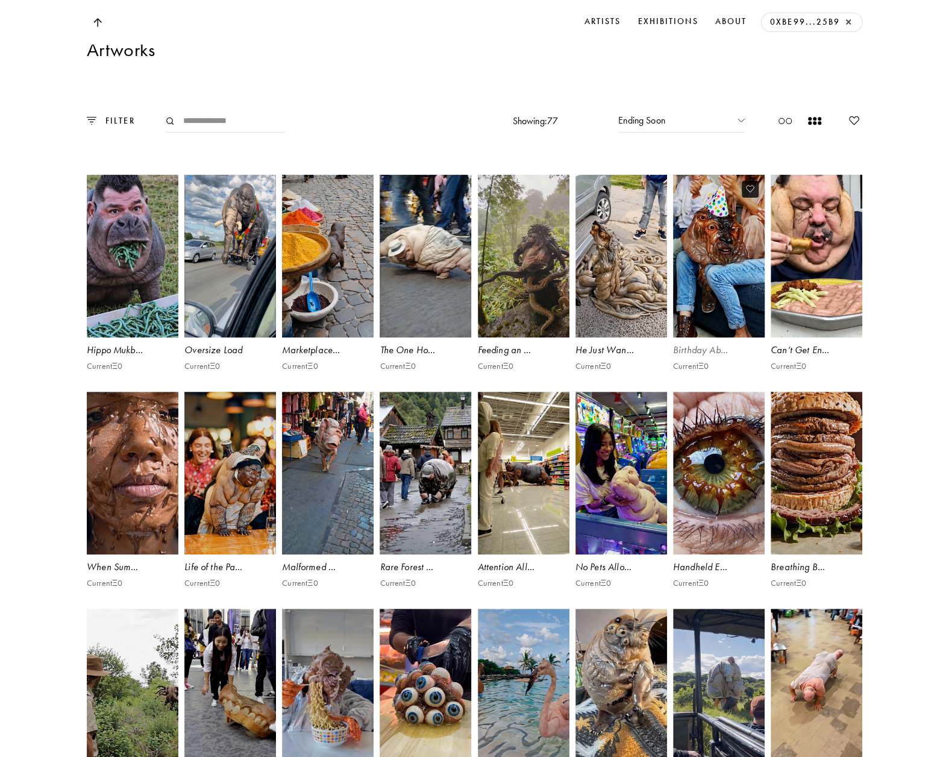
click at [717, 340] on video at bounding box center [718, 256] width 95 height 168
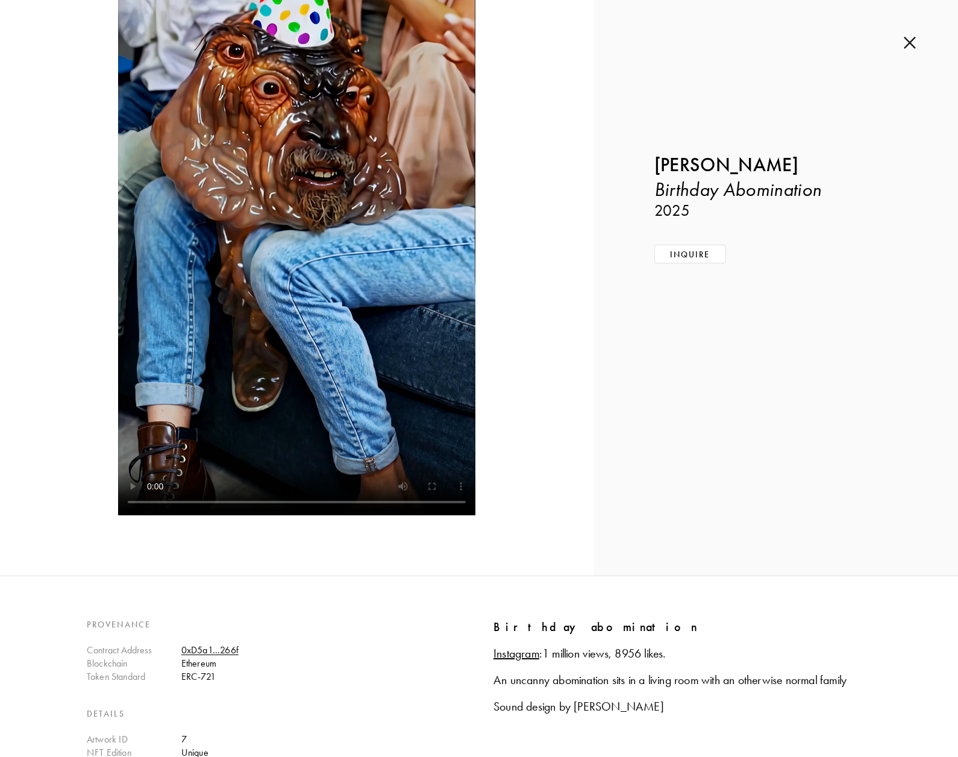
scroll to position [241, 0]
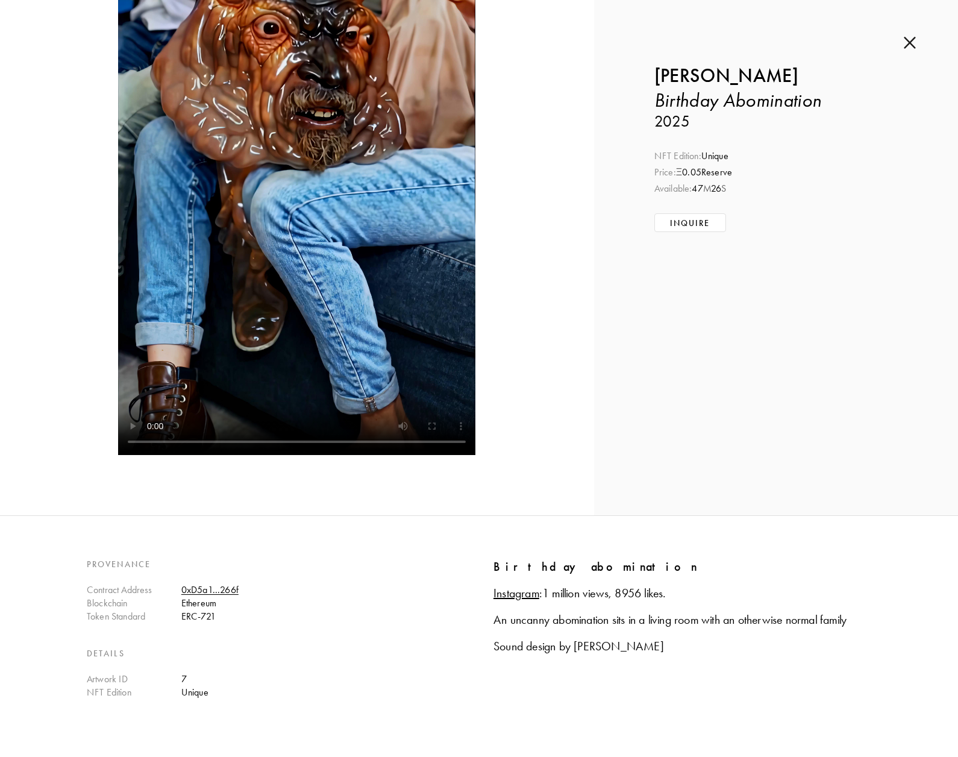
click at [909, 42] on img at bounding box center [910, 42] width 12 height 13
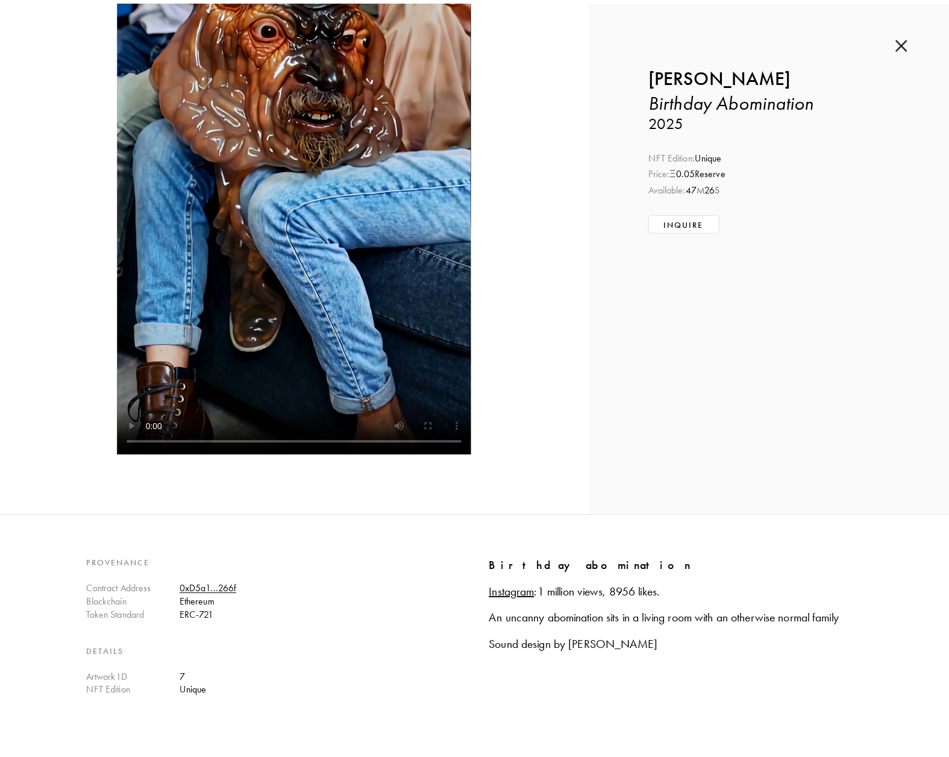
scroll to position [2290, 0]
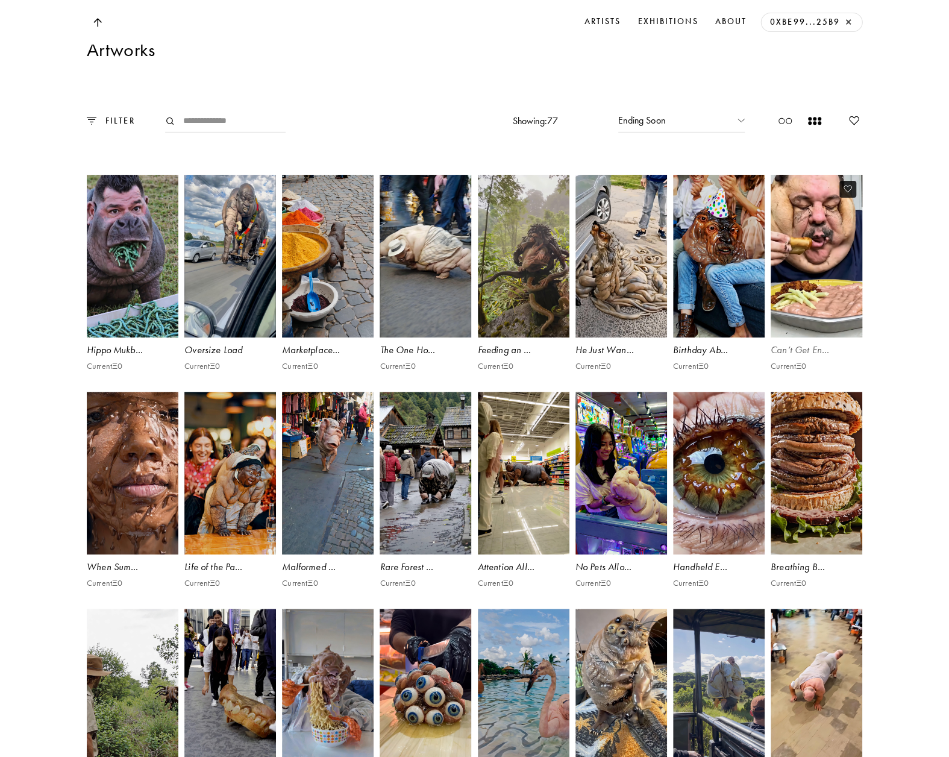
click at [825, 307] on video at bounding box center [817, 256] width 95 height 168
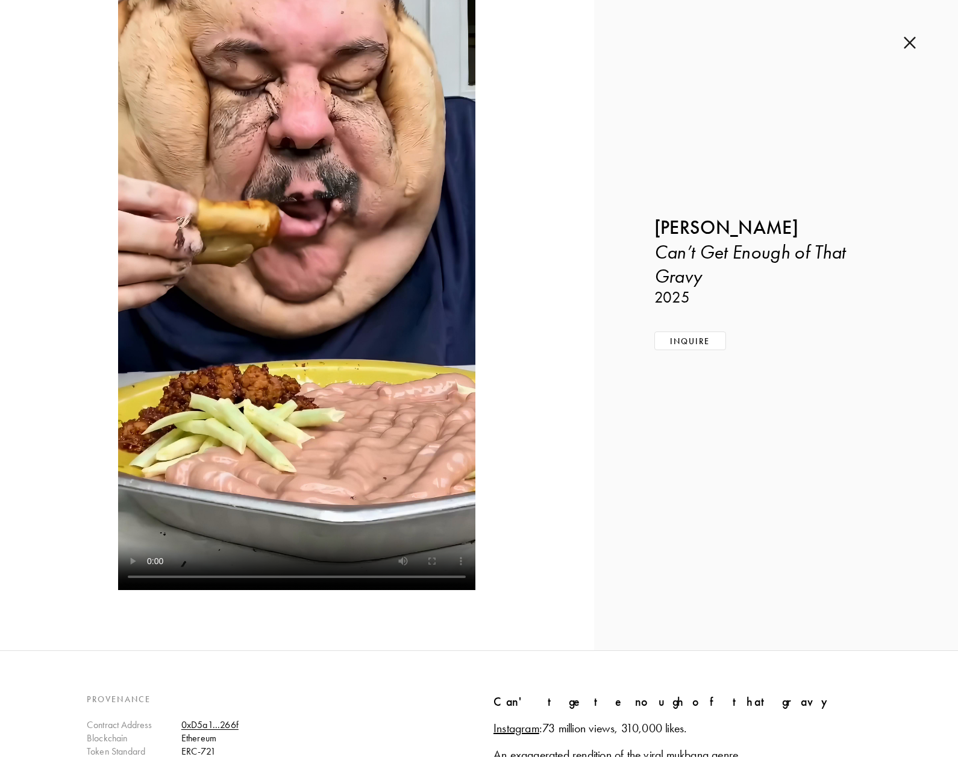
scroll to position [301, 0]
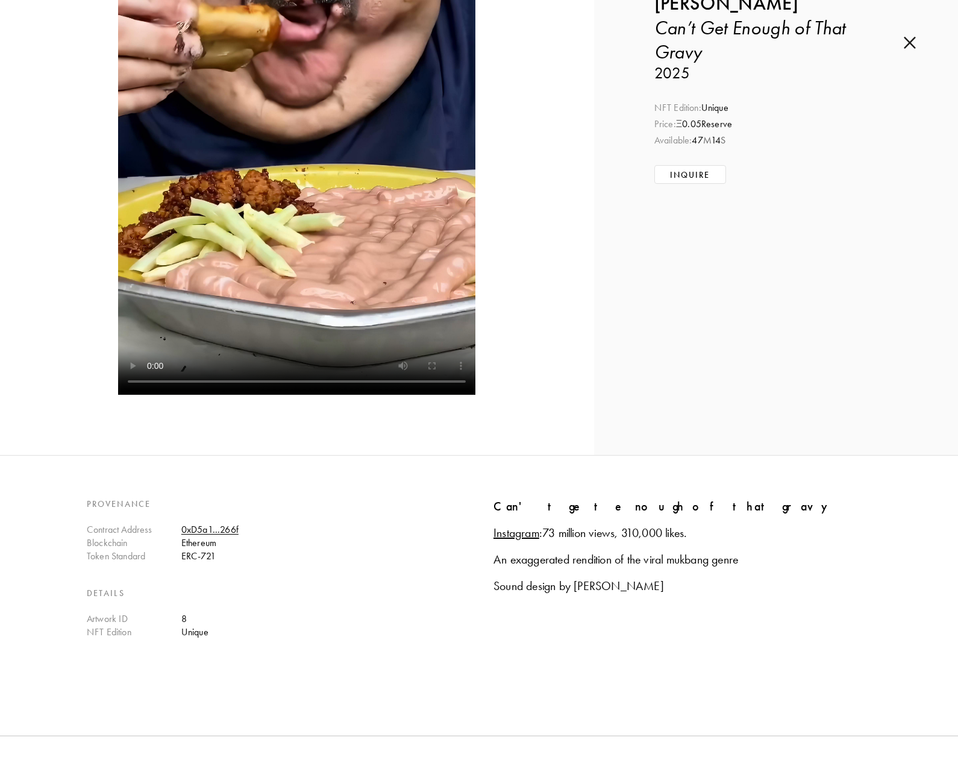
click at [874, 308] on div "Inquire about Can’t Get Enough of That Gravy by [PERSON_NAME] Submit Inquiry Ba…" at bounding box center [776, 77] width 364 height 756
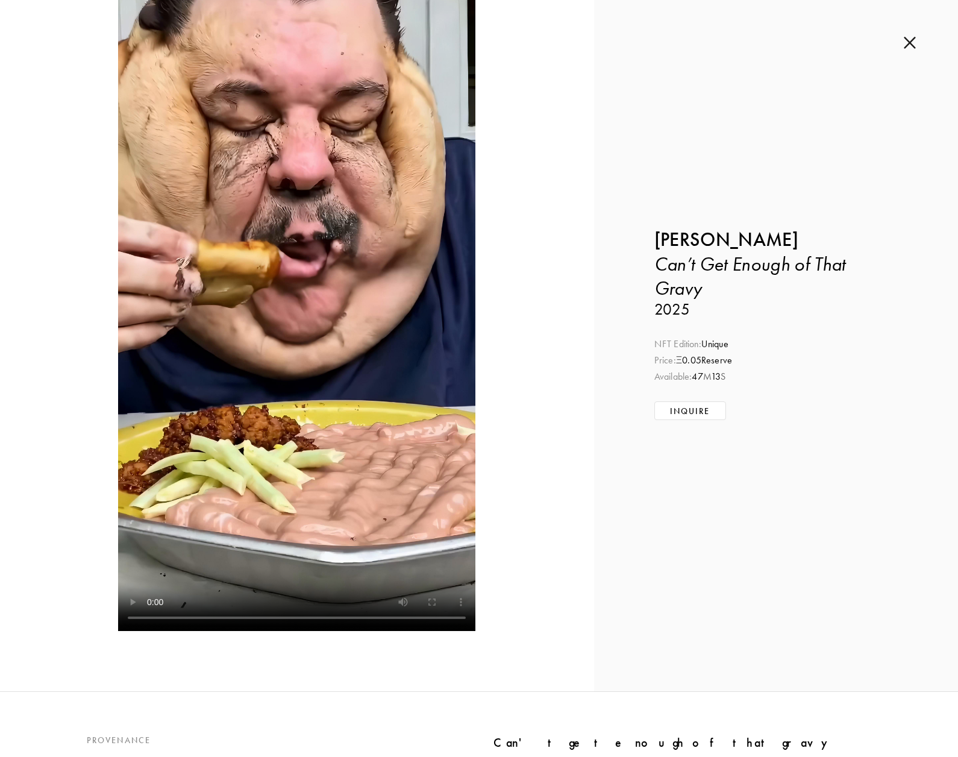
scroll to position [0, 0]
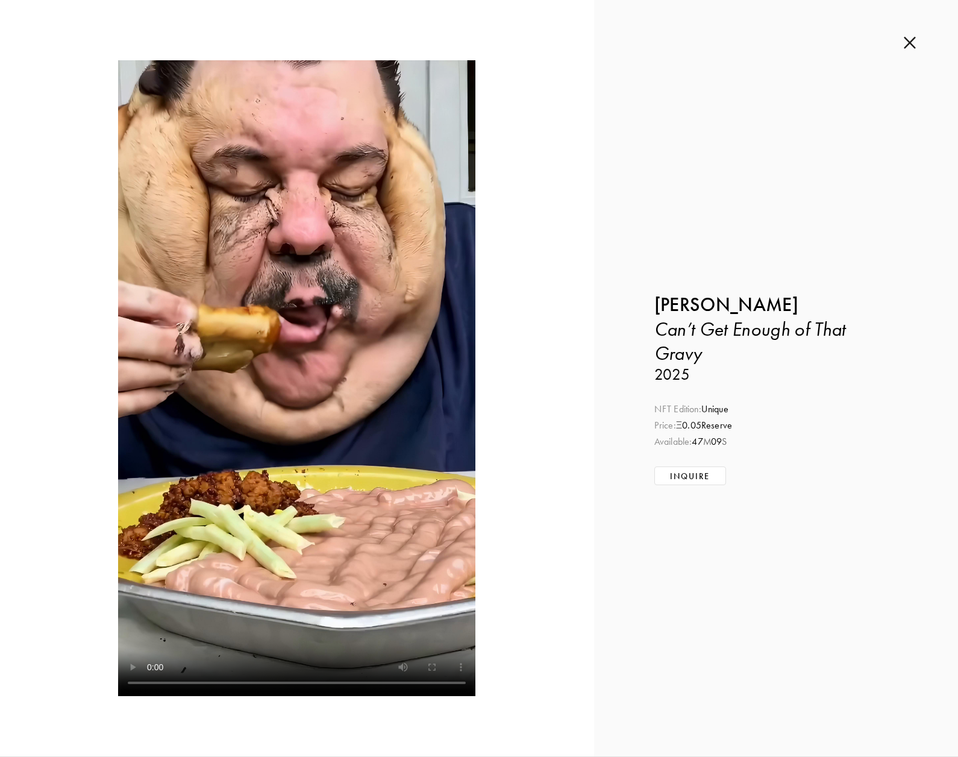
click at [910, 43] on img at bounding box center [910, 42] width 12 height 13
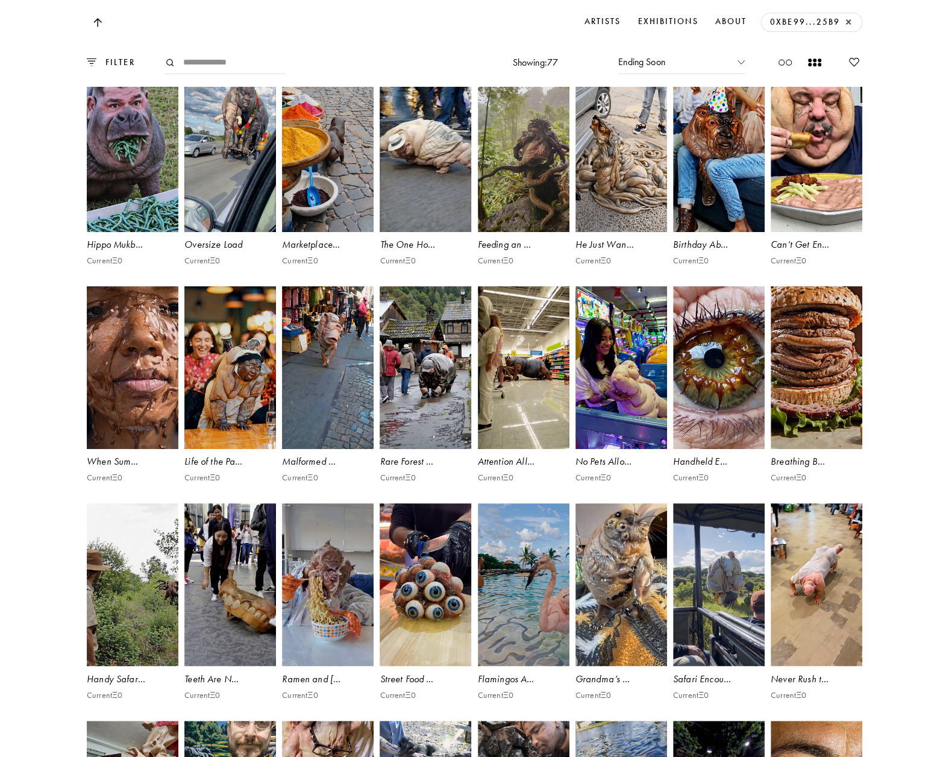
scroll to position [2531, 0]
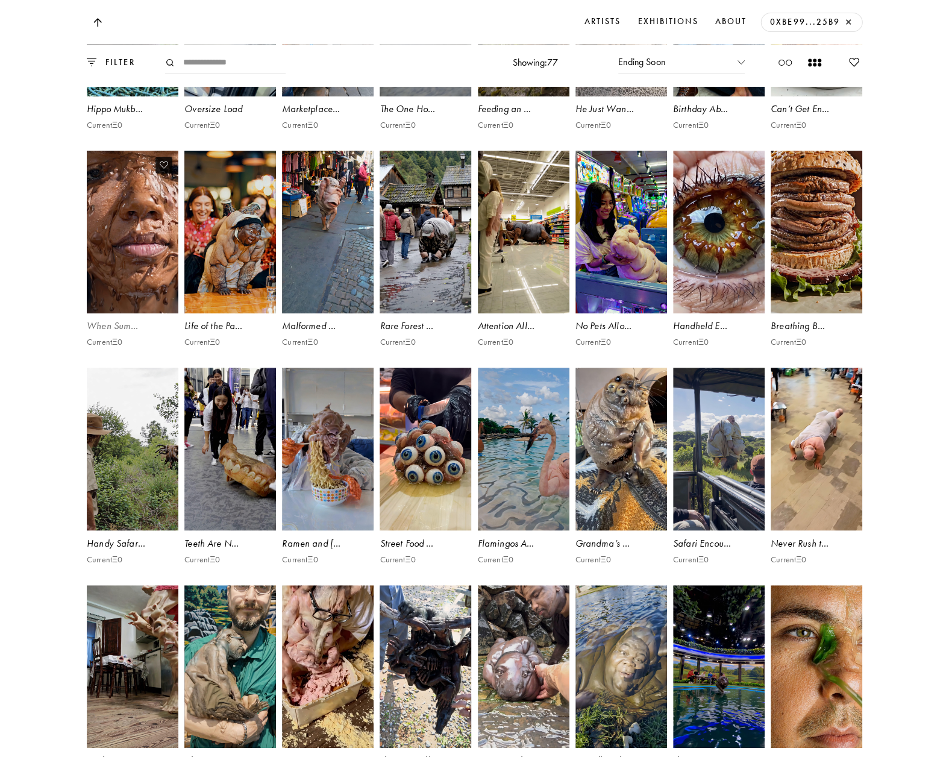
click at [135, 316] on video at bounding box center [133, 232] width 95 height 168
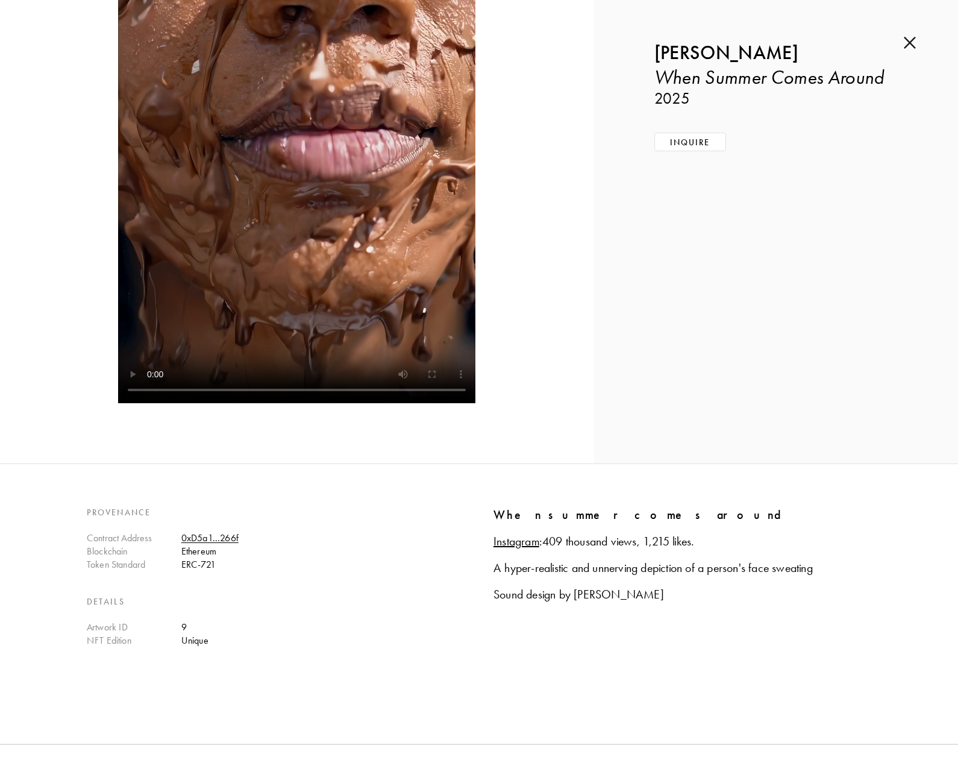
scroll to position [301, 0]
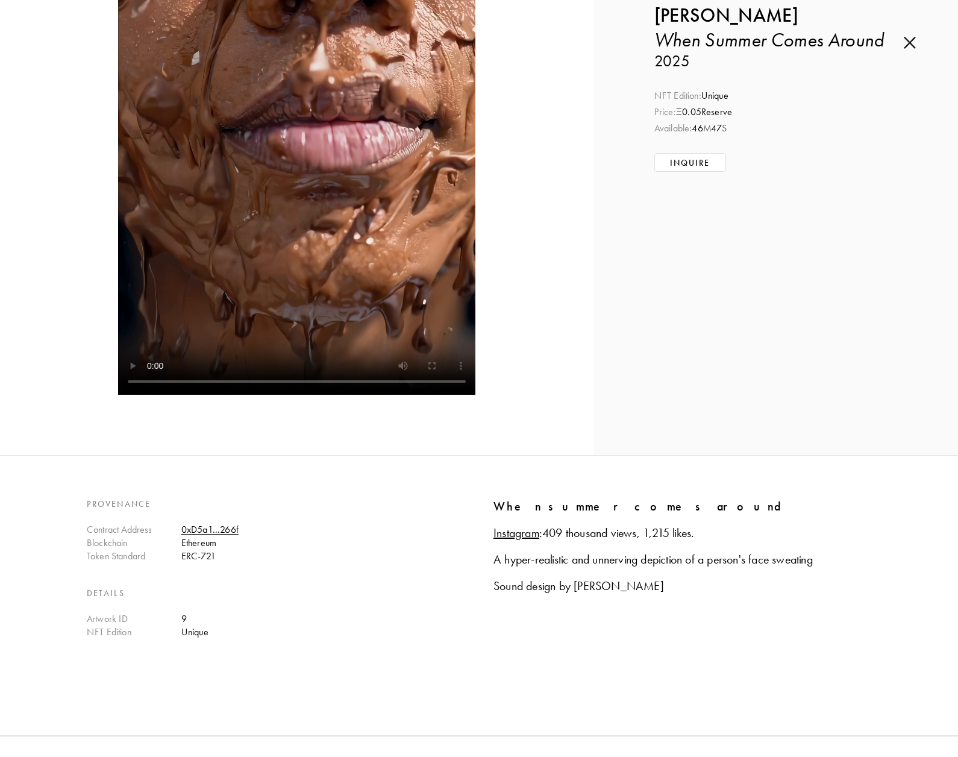
click at [915, 41] on img at bounding box center [910, 42] width 12 height 13
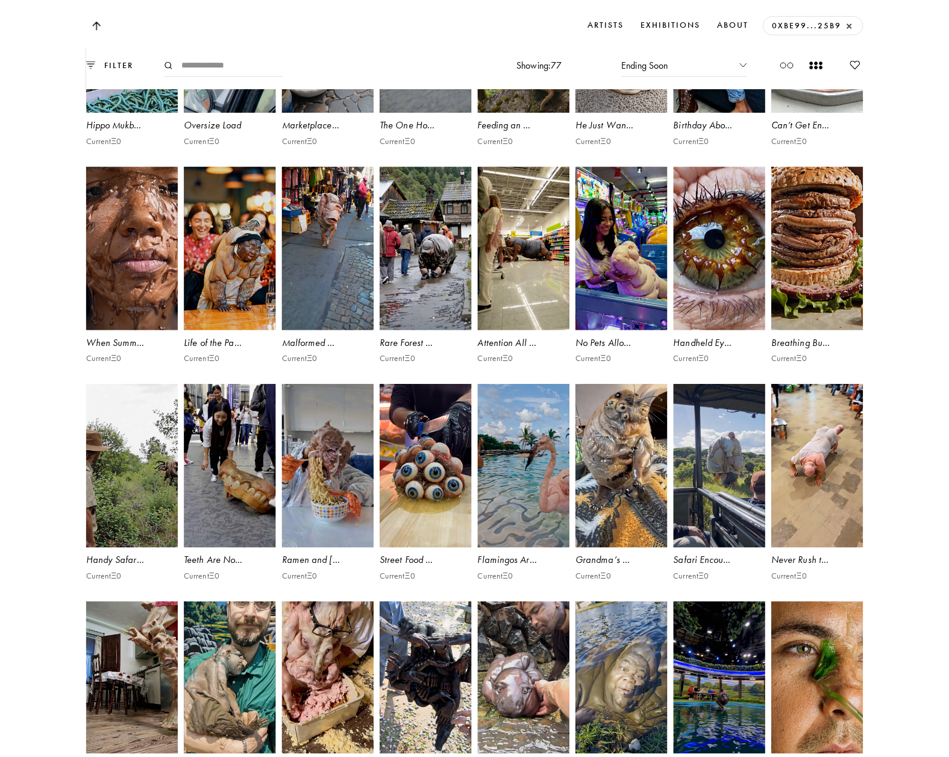
scroll to position [2531, 0]
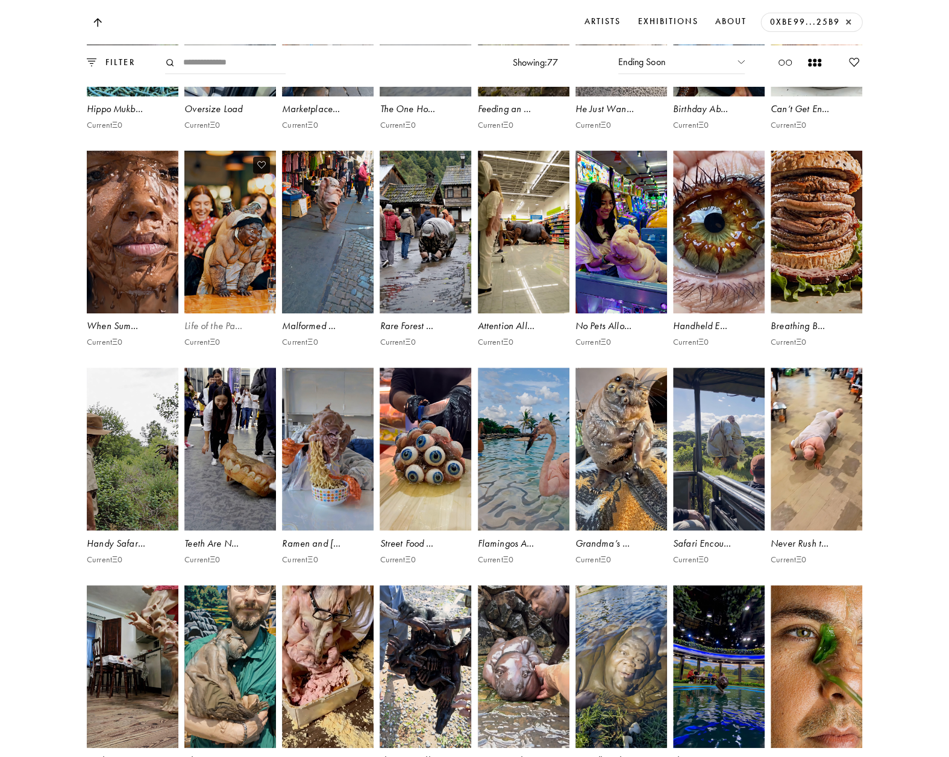
click at [227, 314] on video at bounding box center [230, 232] width 95 height 168
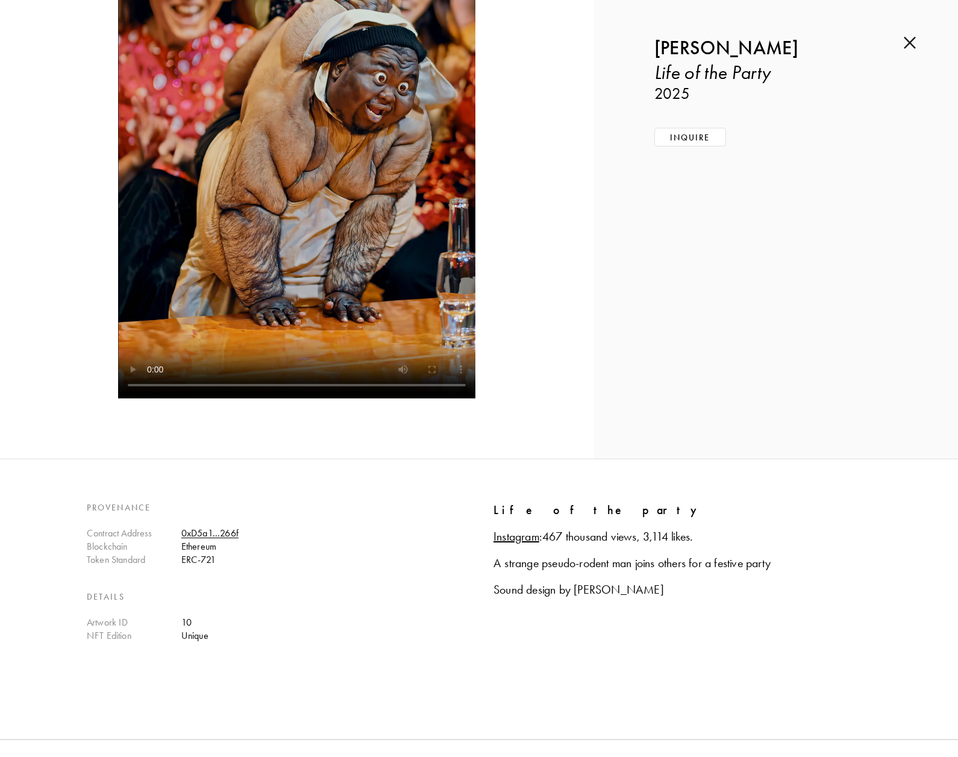
scroll to position [301, 0]
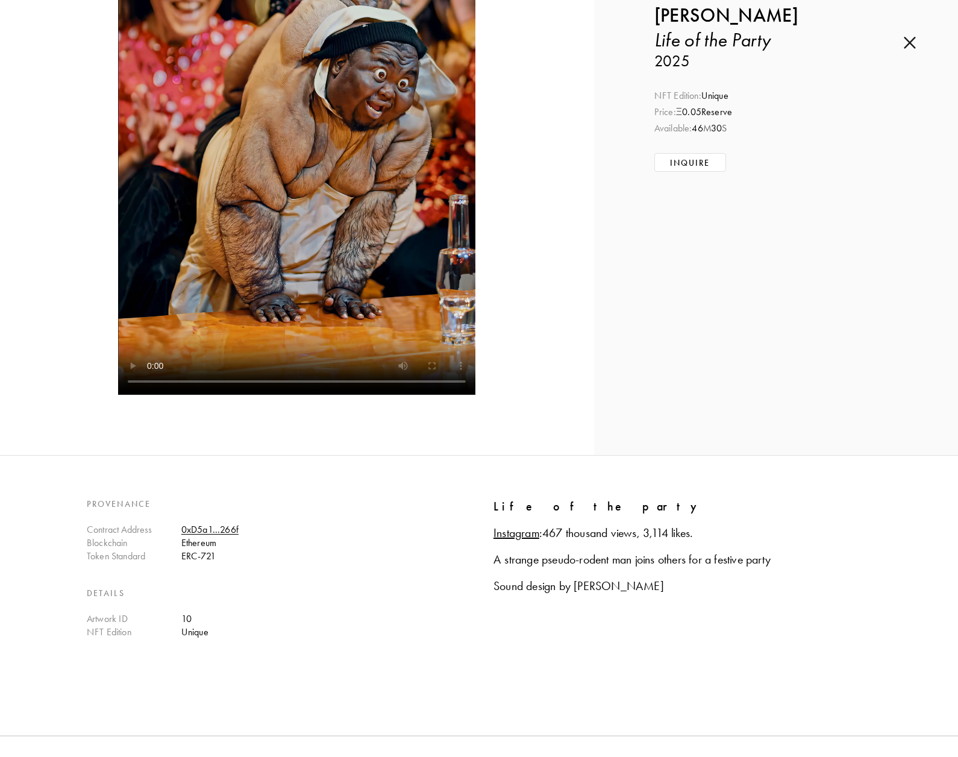
click at [908, 43] on img at bounding box center [910, 42] width 12 height 13
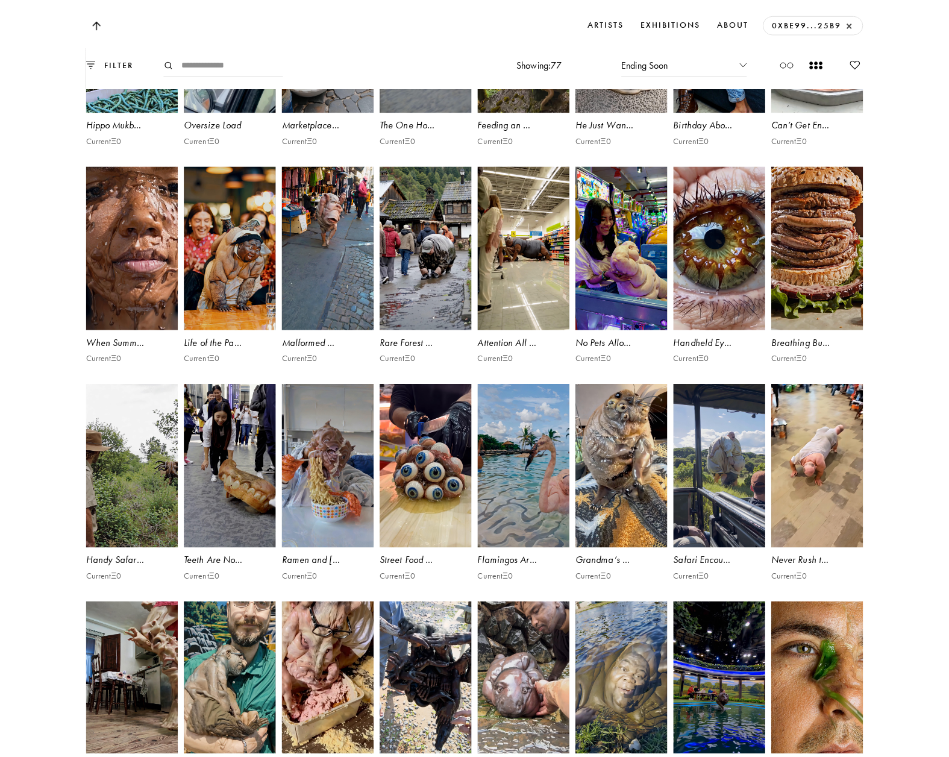
scroll to position [2531, 0]
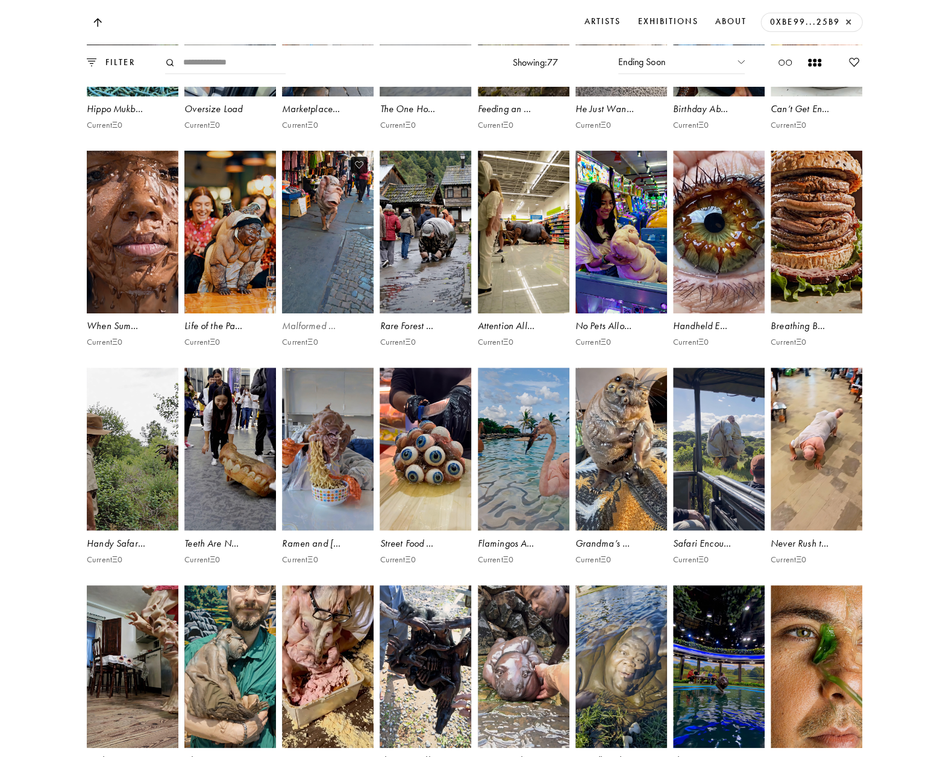
click at [321, 301] on video at bounding box center [328, 232] width 95 height 168
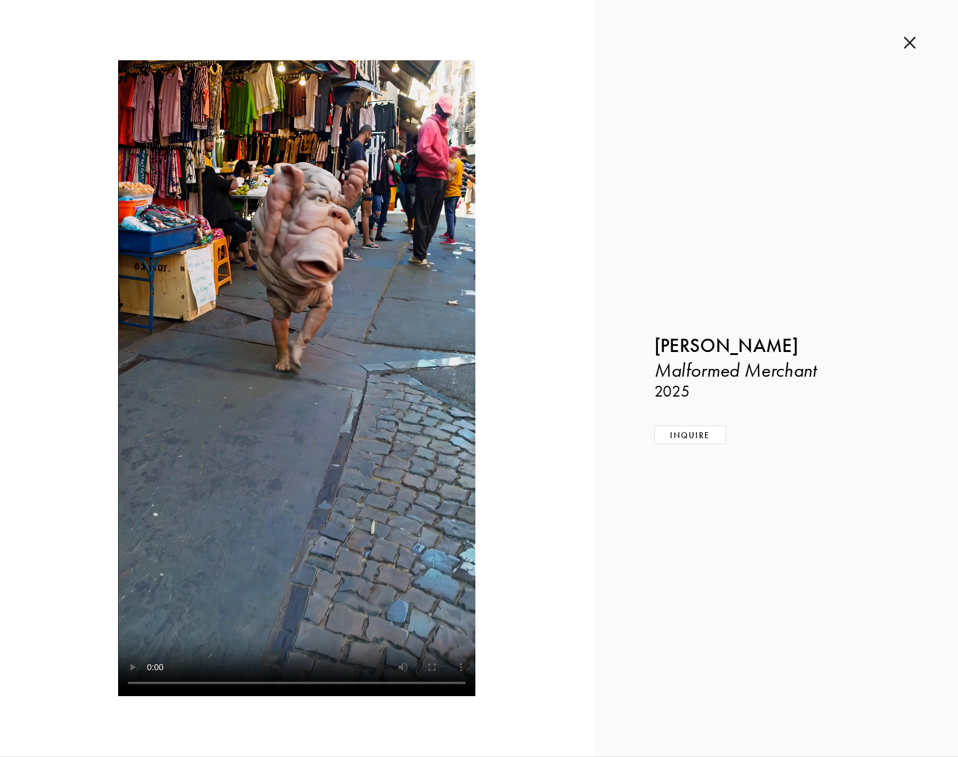
scroll to position [241, 0]
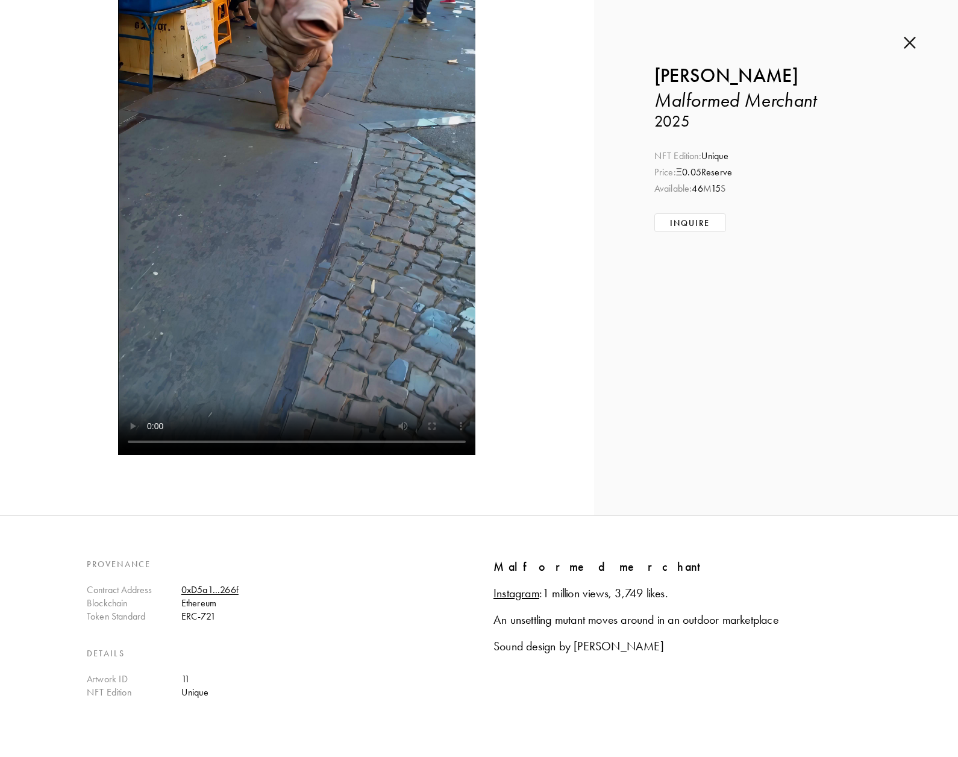
click at [904, 39] on img at bounding box center [910, 42] width 12 height 13
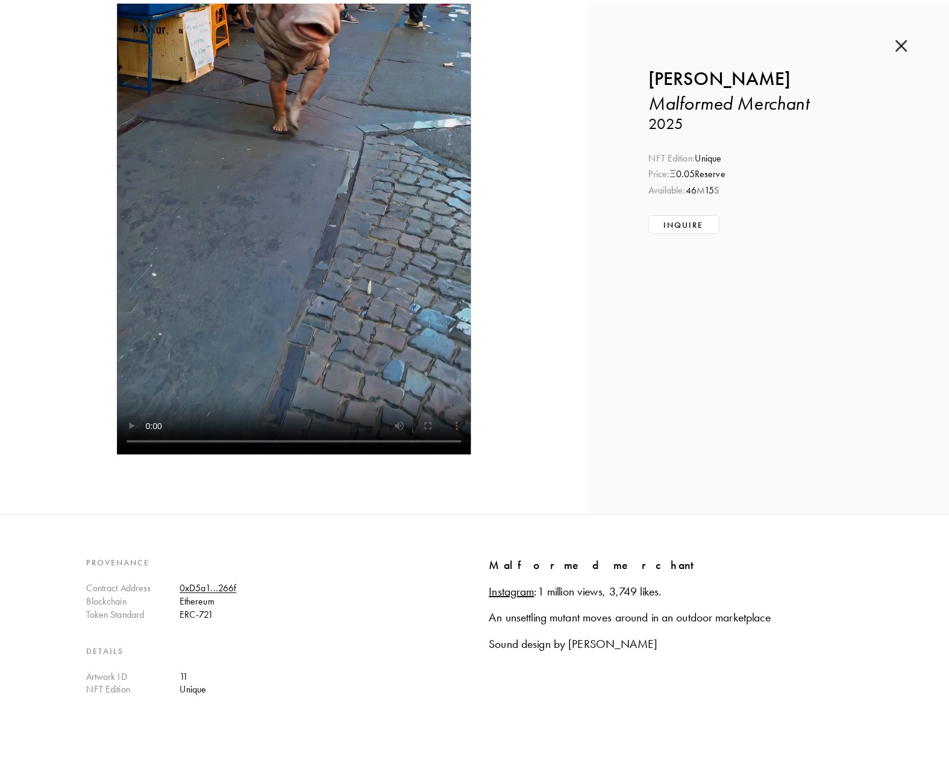
scroll to position [2531, 0]
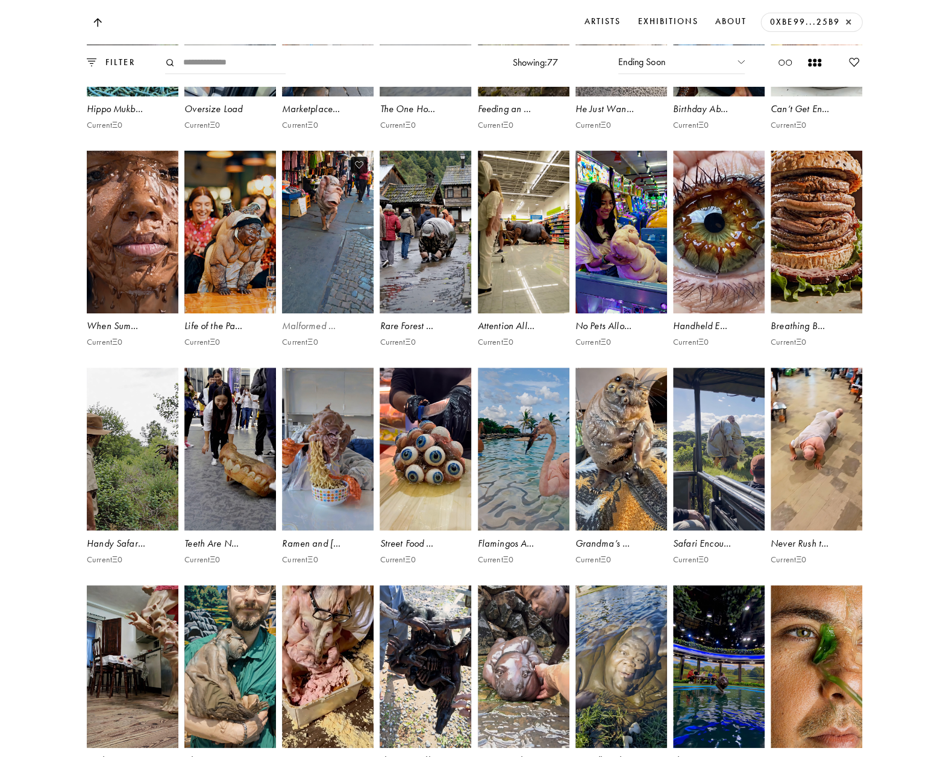
click at [356, 316] on video at bounding box center [328, 232] width 95 height 168
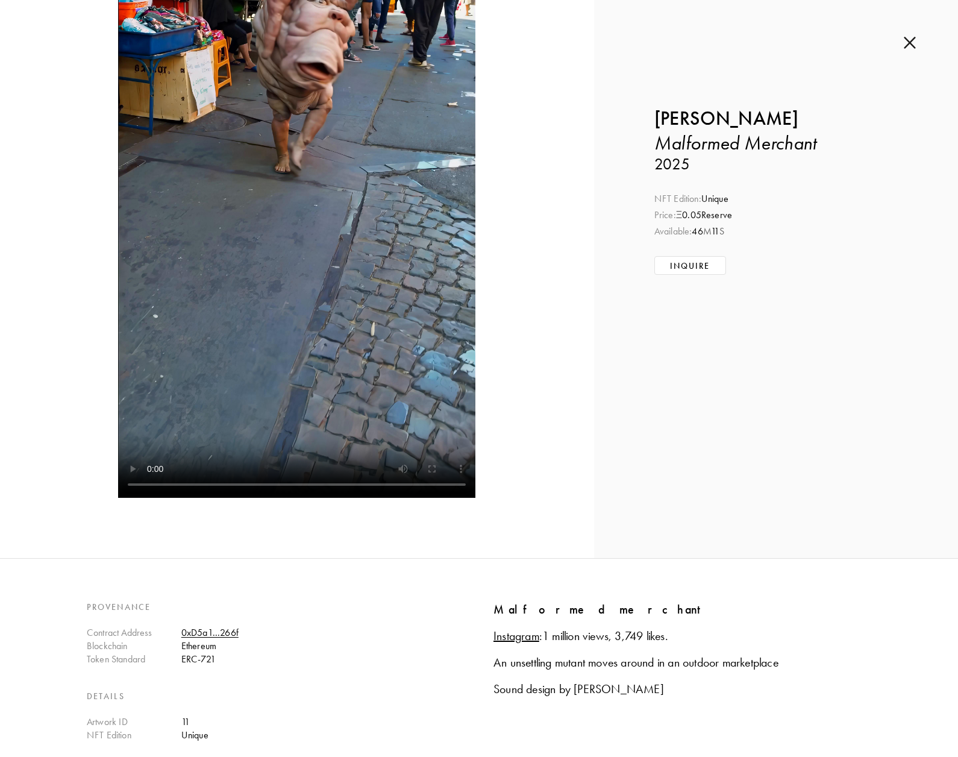
scroll to position [422, 0]
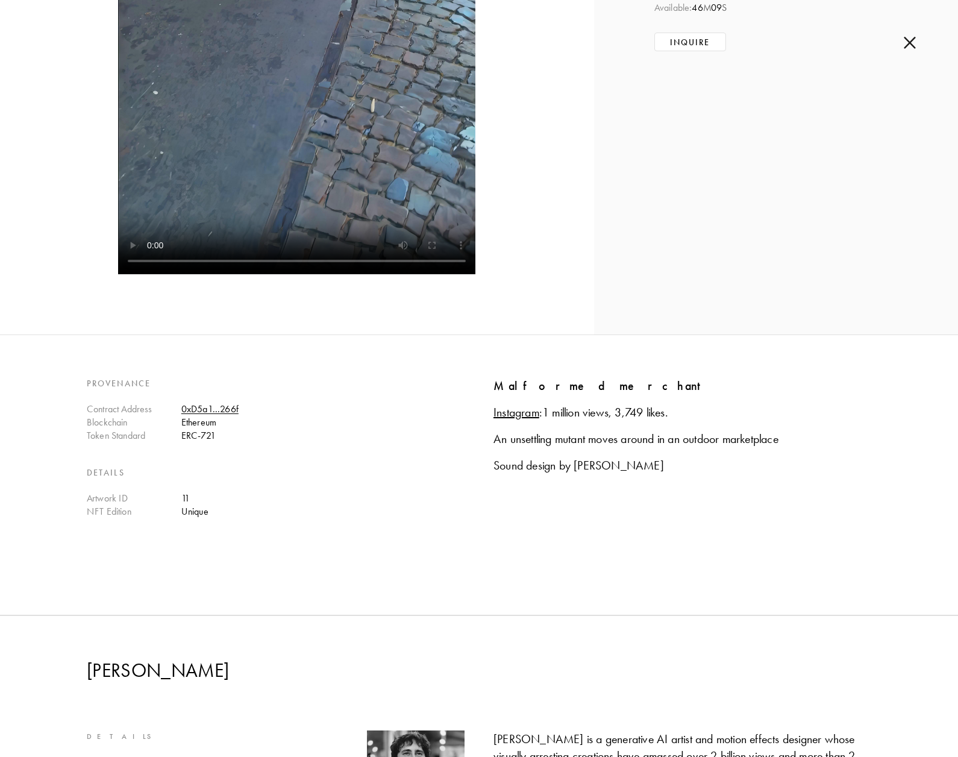
scroll to position [2531, 0]
click at [906, 41] on img at bounding box center [910, 42] width 12 height 13
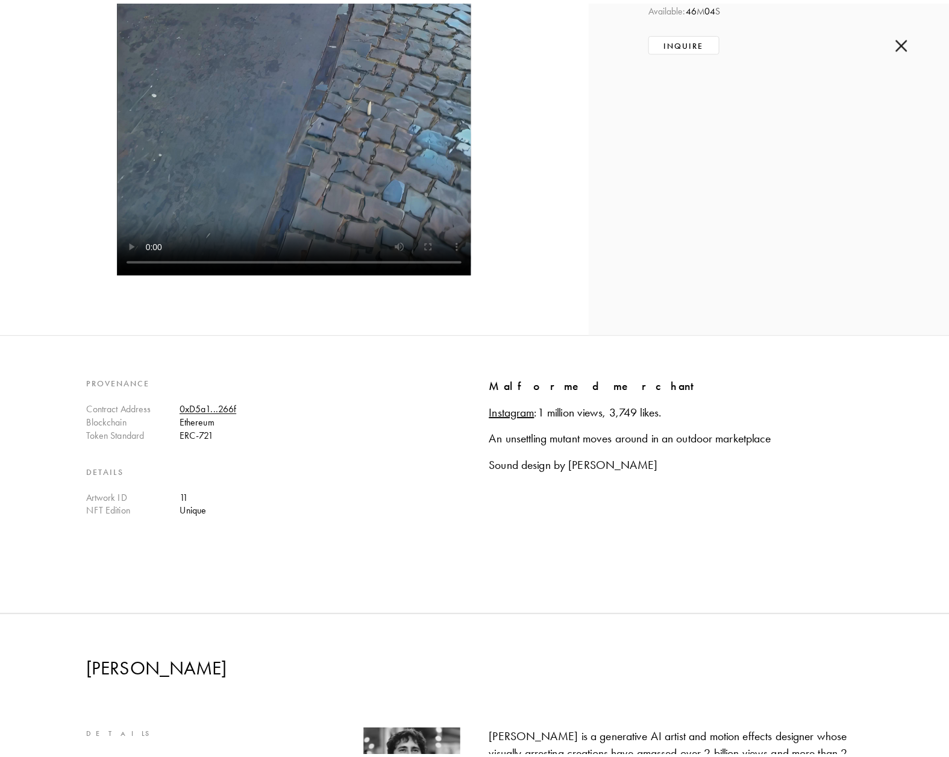
scroll to position [2543, 0]
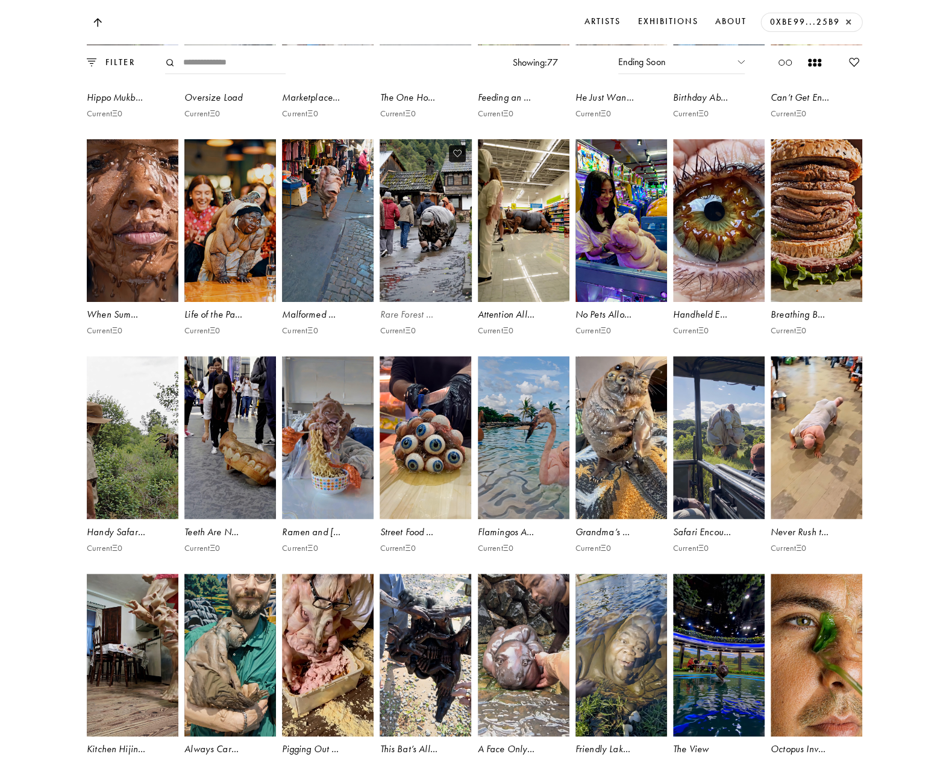
click at [424, 305] on video at bounding box center [425, 221] width 95 height 168
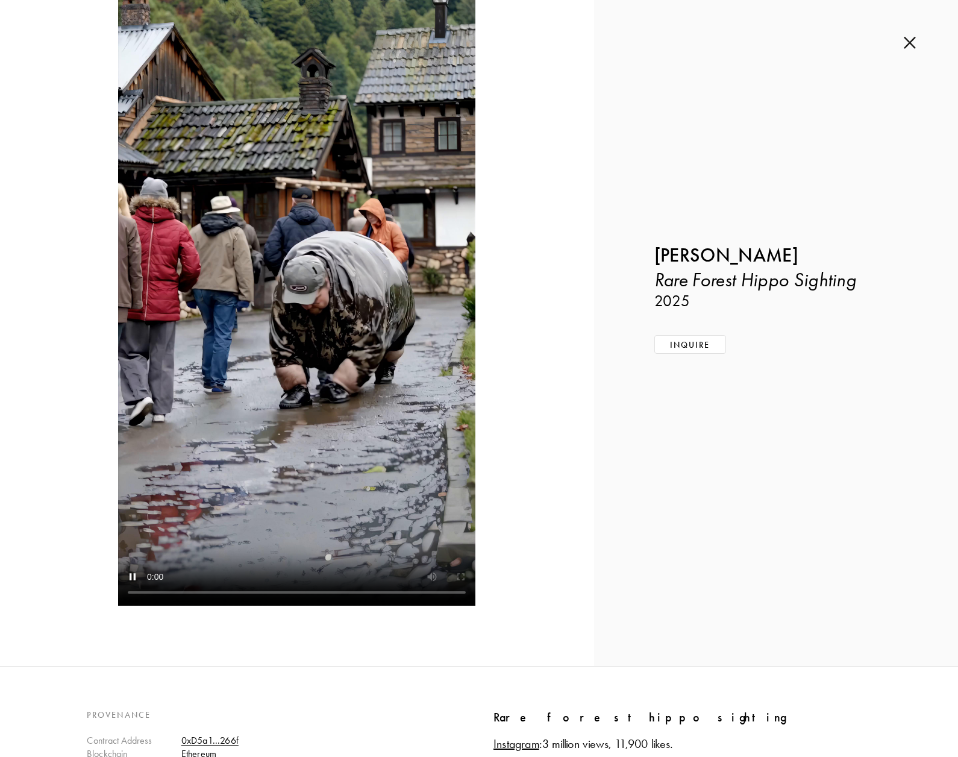
scroll to position [301, 0]
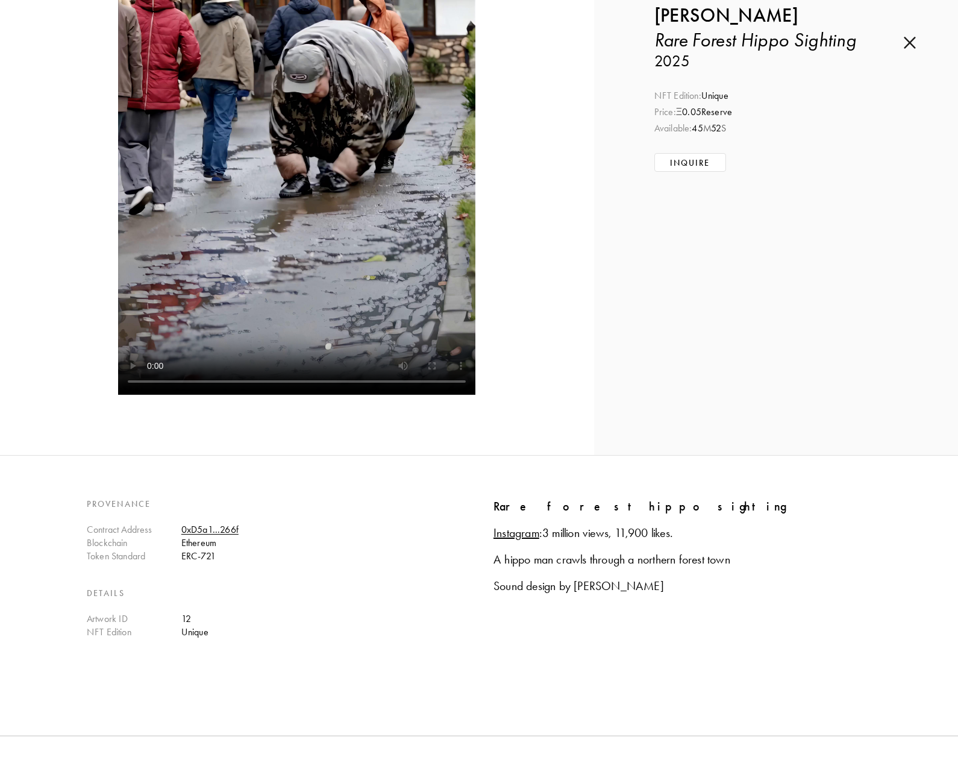
click at [908, 46] on img at bounding box center [910, 42] width 12 height 13
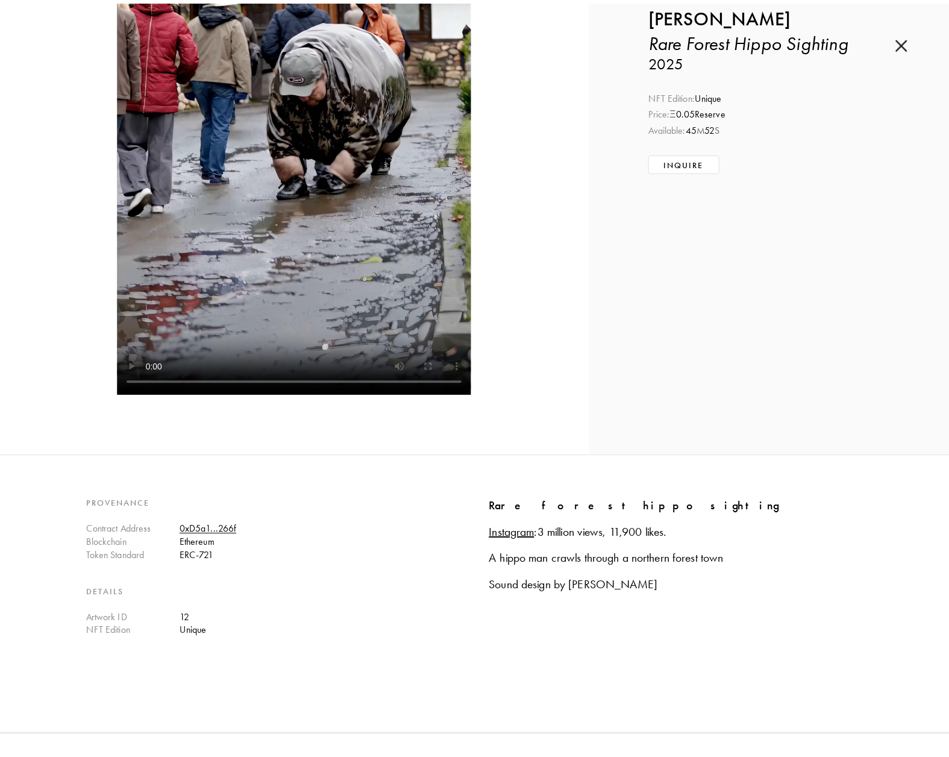
scroll to position [2543, 0]
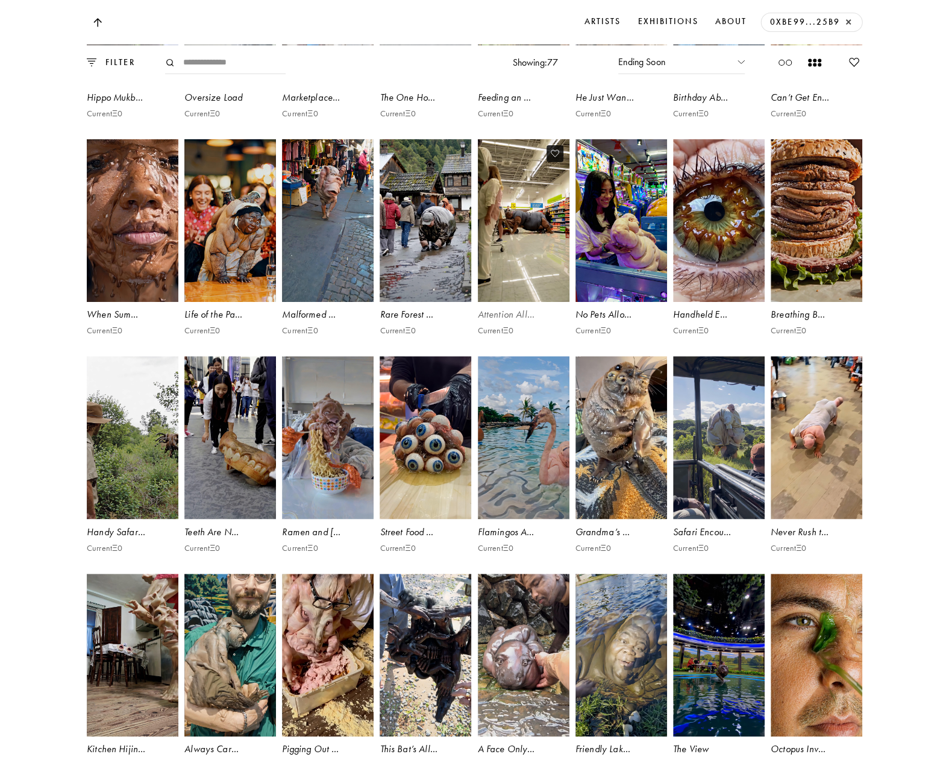
click at [527, 305] on video at bounding box center [523, 221] width 95 height 168
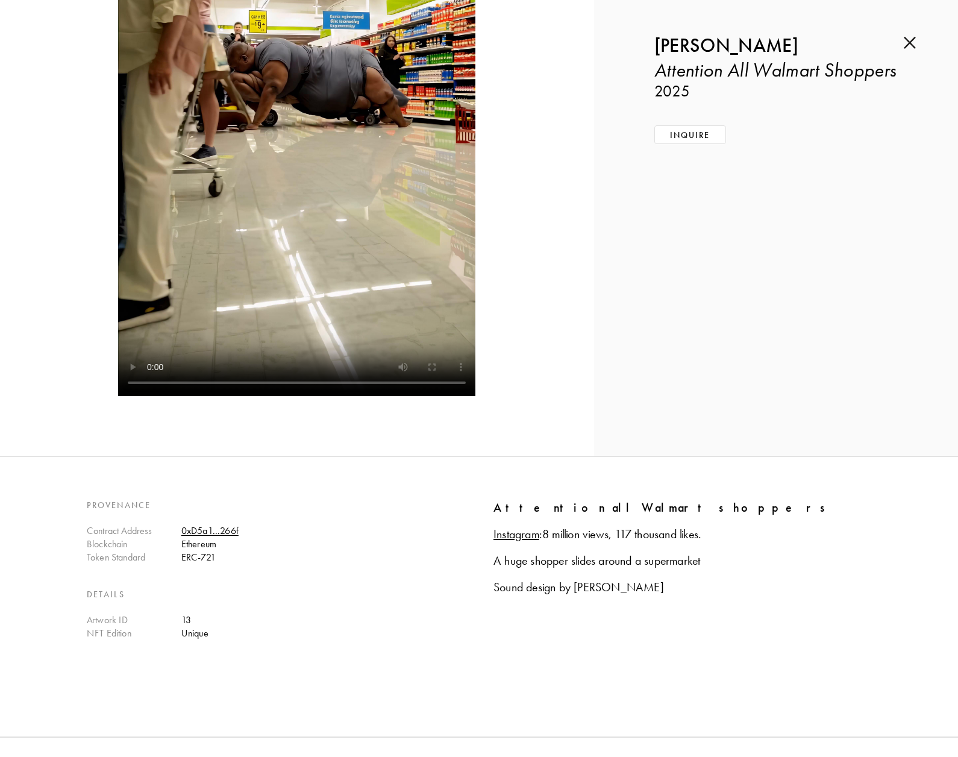
scroll to position [301, 0]
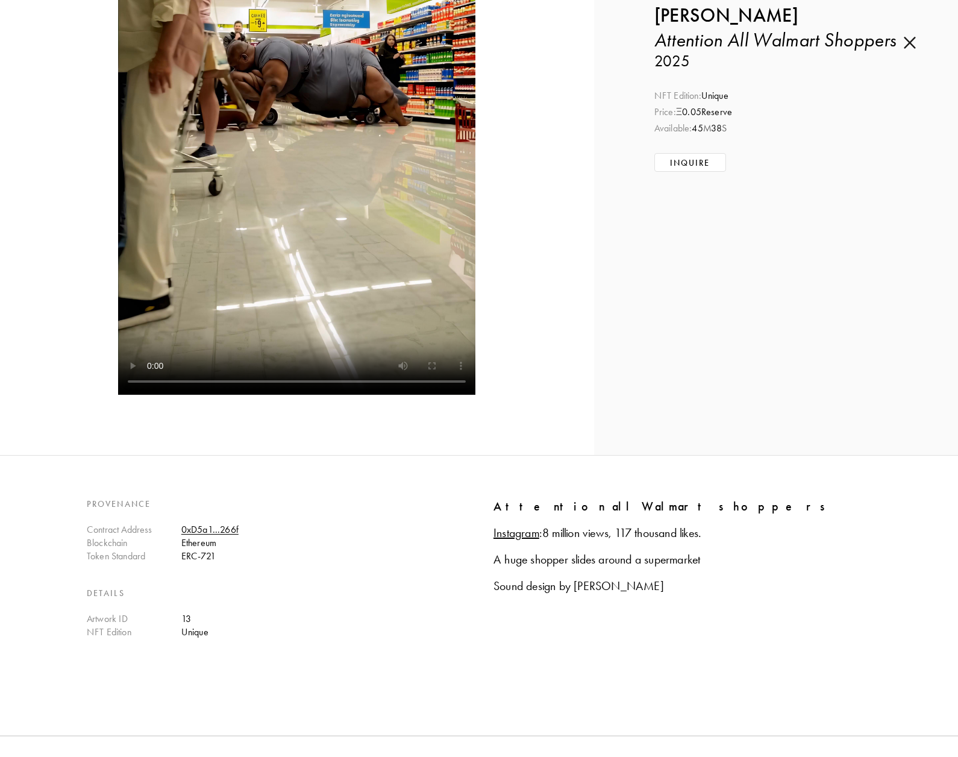
click at [911, 39] on img at bounding box center [910, 42] width 12 height 13
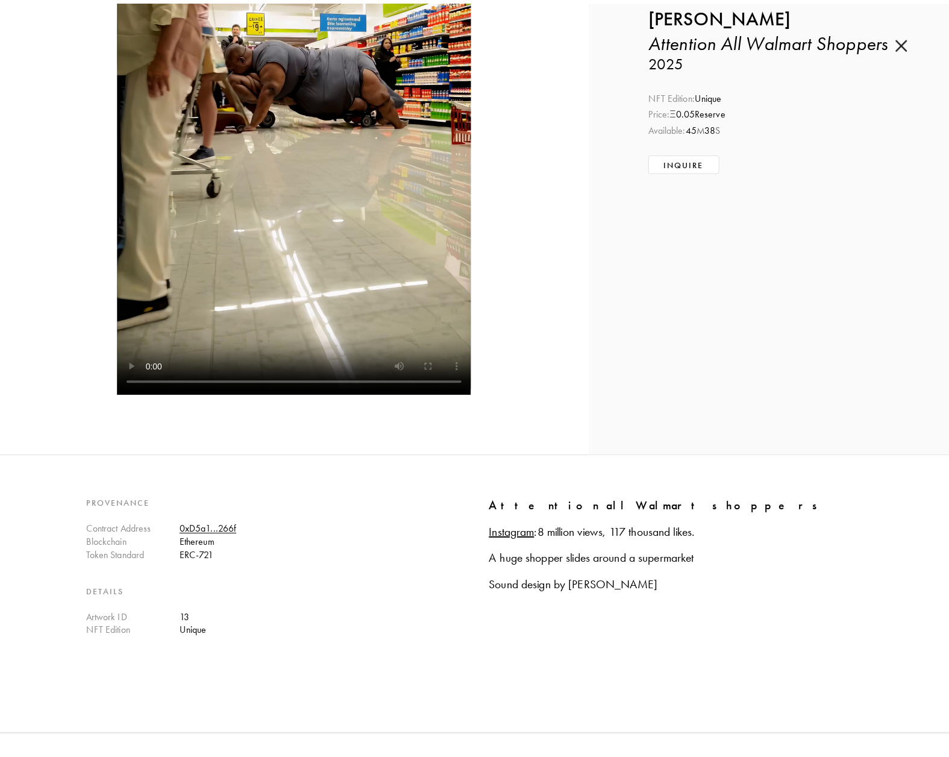
scroll to position [2543, 0]
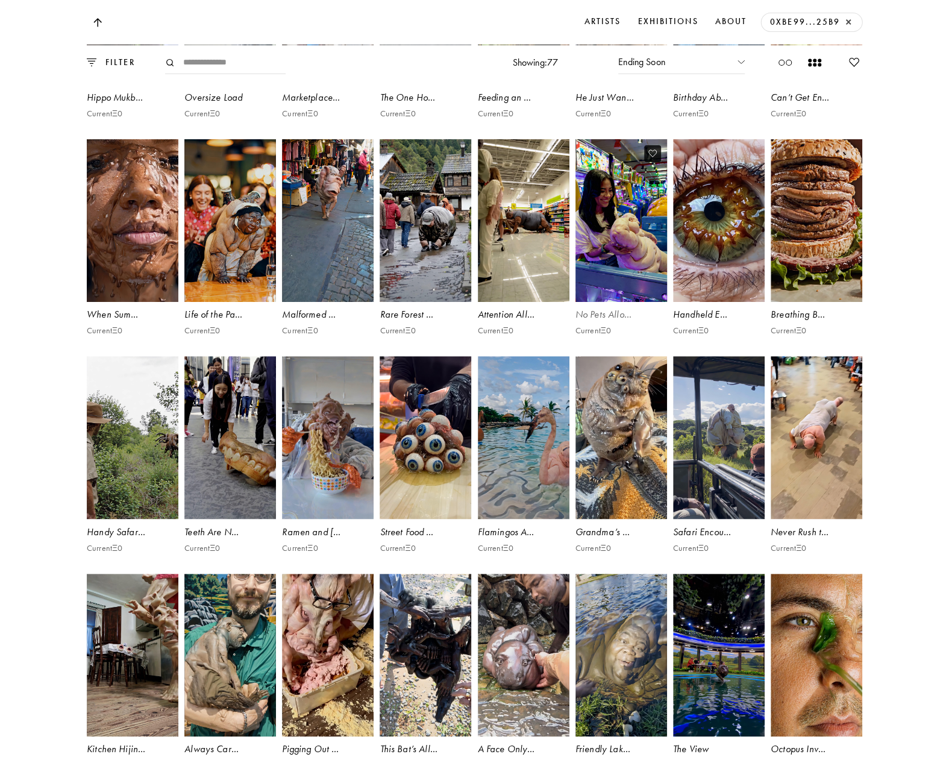
click at [627, 305] on video at bounding box center [621, 221] width 95 height 168
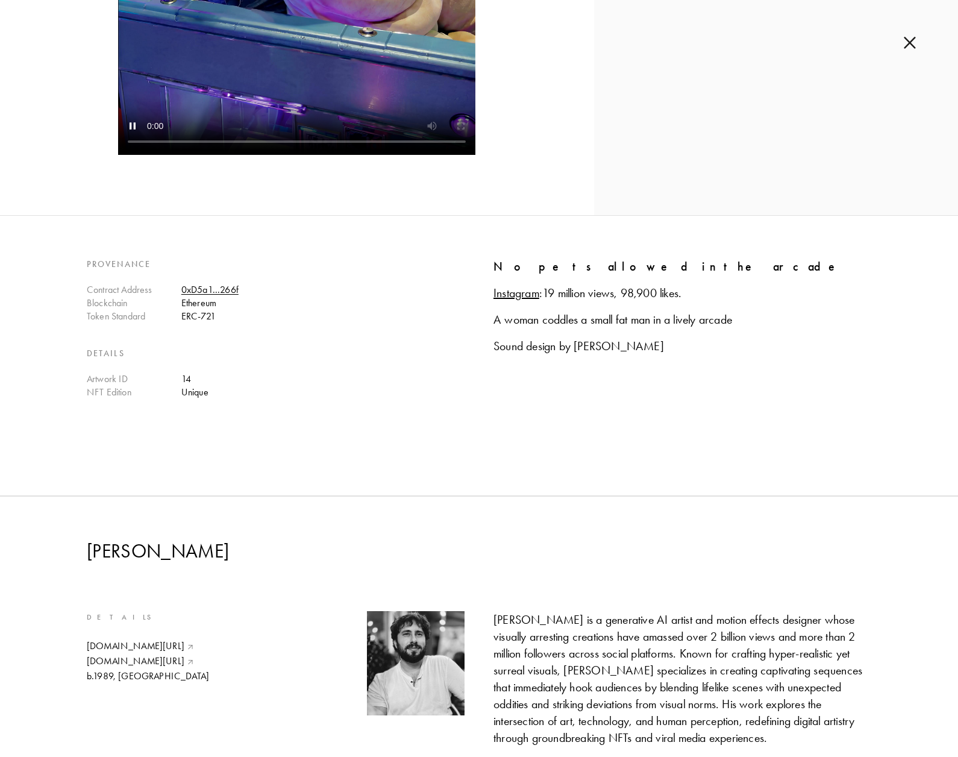
scroll to position [542, 0]
click at [914, 48] on img at bounding box center [910, 42] width 12 height 13
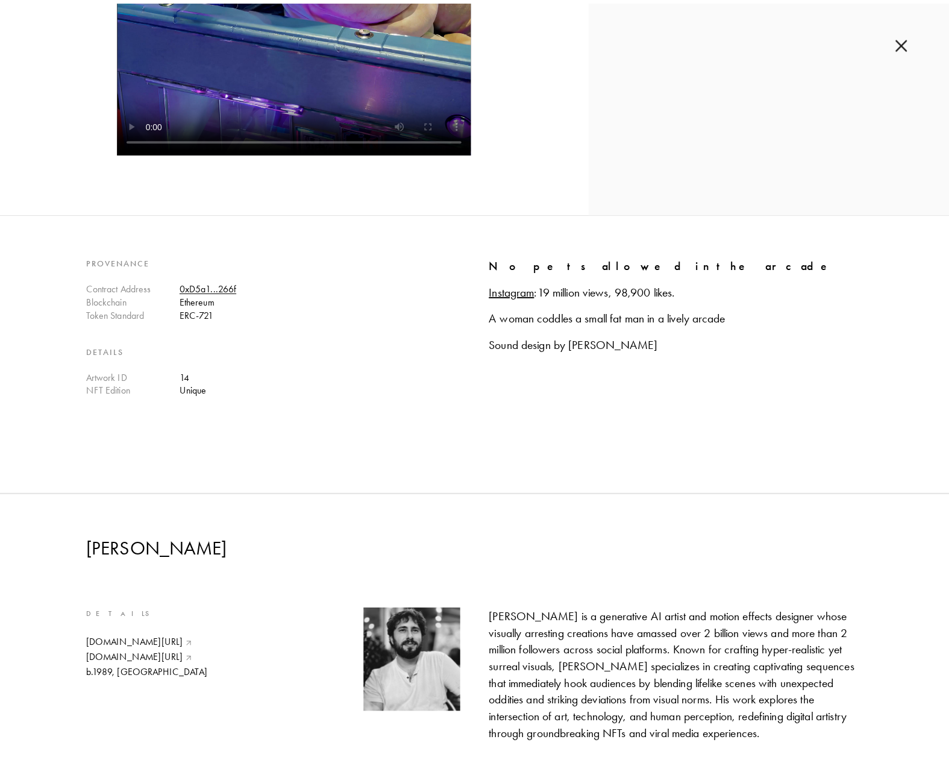
scroll to position [2543, 0]
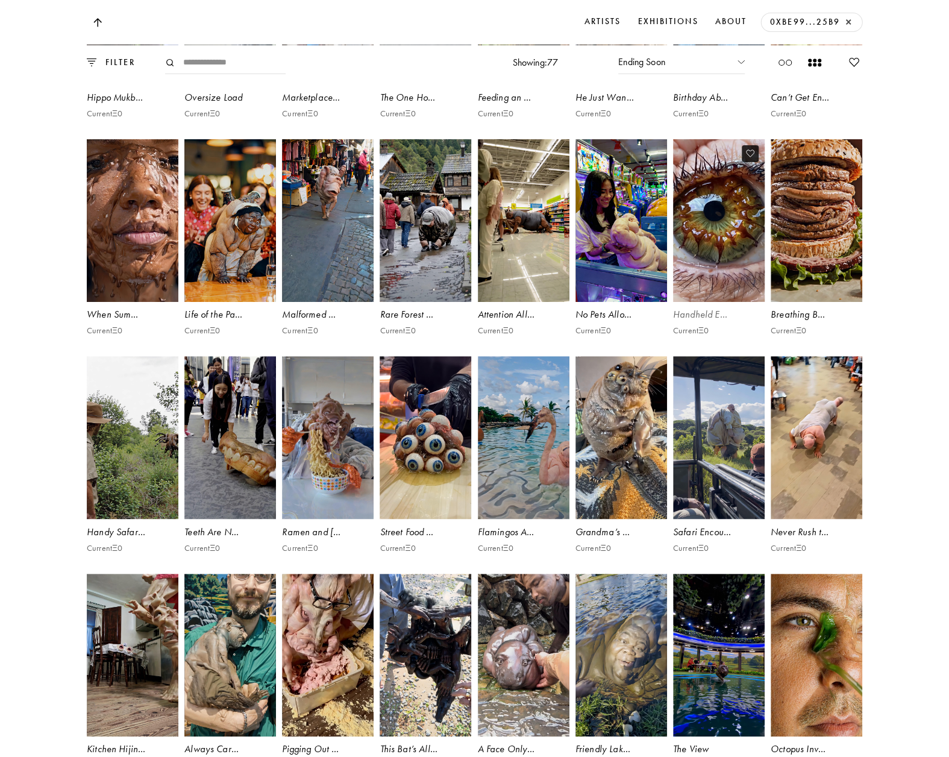
click at [708, 305] on video at bounding box center [718, 221] width 95 height 168
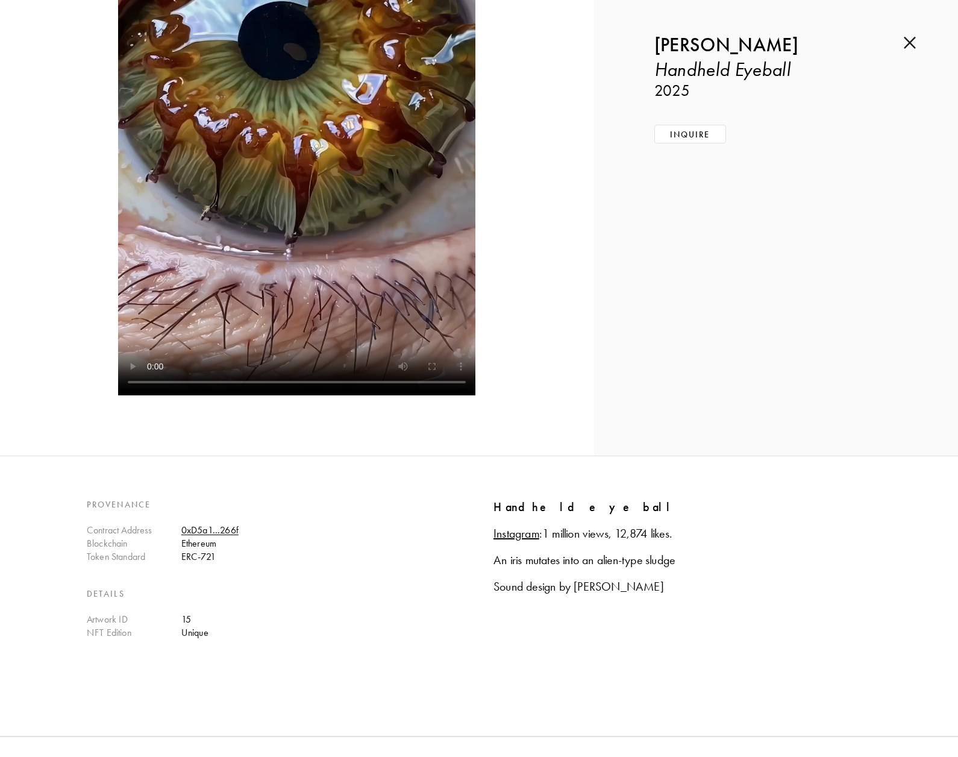
scroll to position [301, 0]
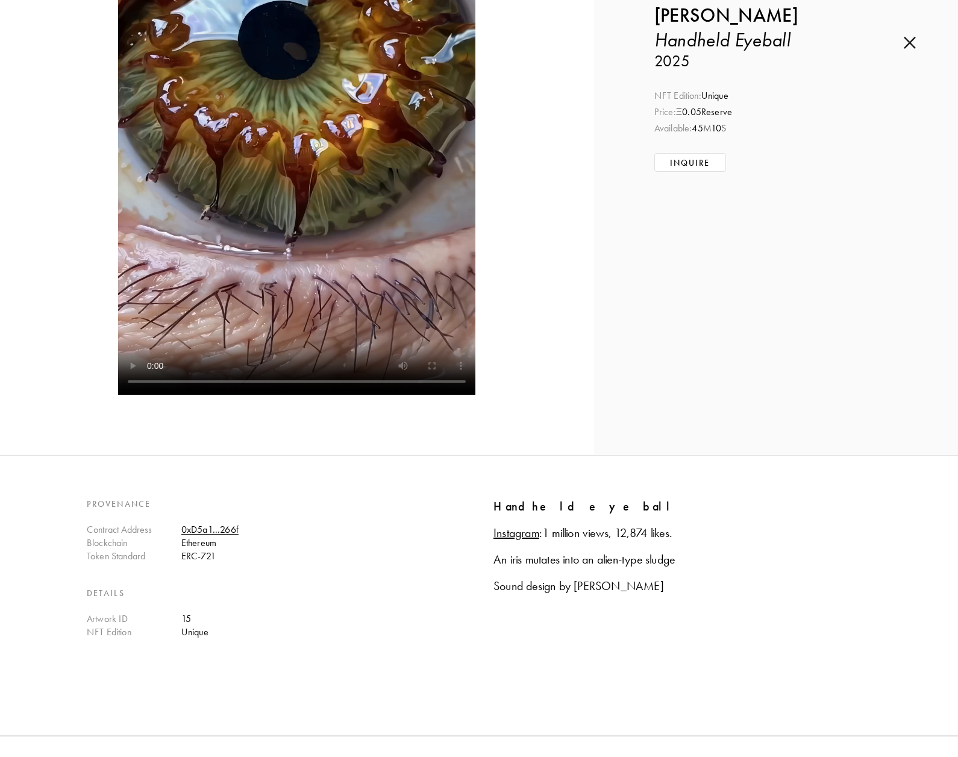
click at [910, 46] on img at bounding box center [910, 42] width 12 height 13
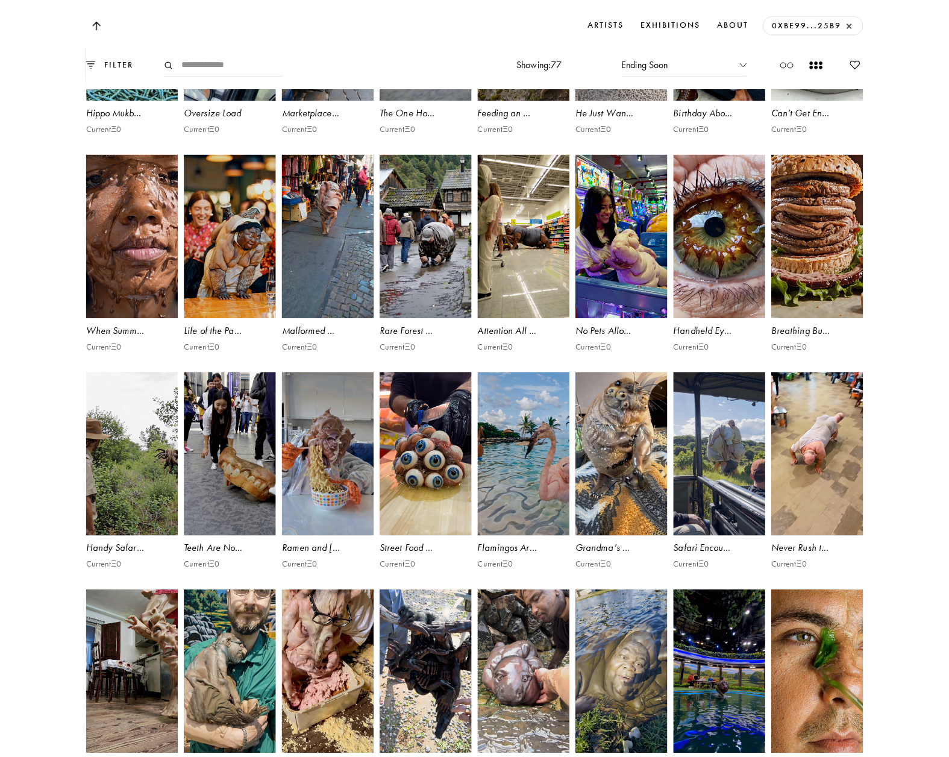
scroll to position [2543, 0]
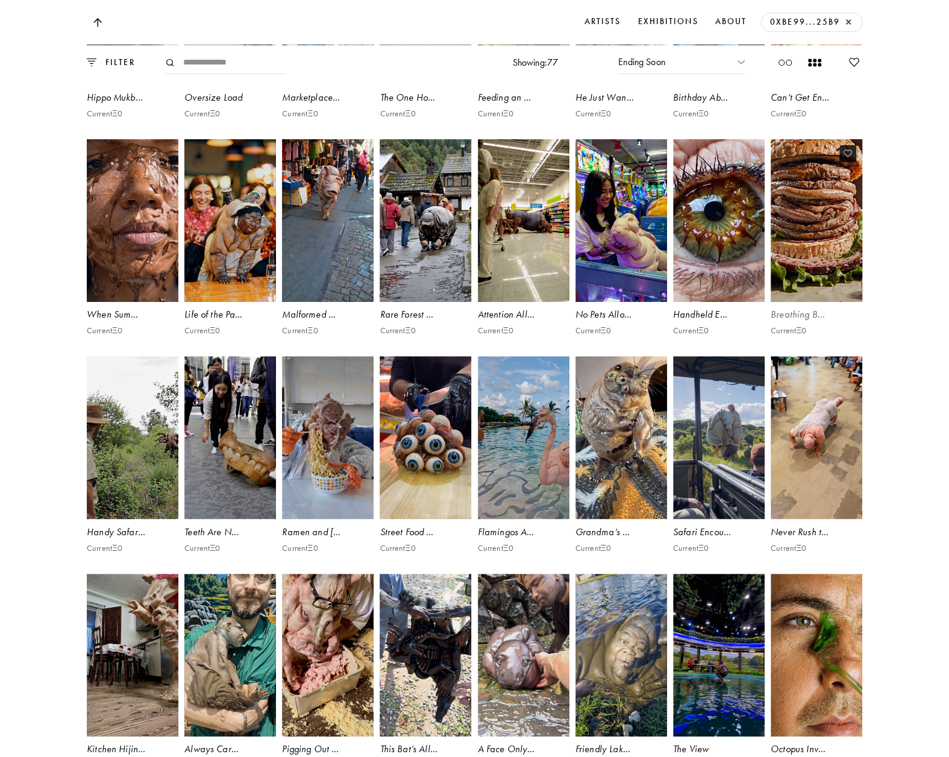
click at [818, 305] on video at bounding box center [817, 221] width 95 height 168
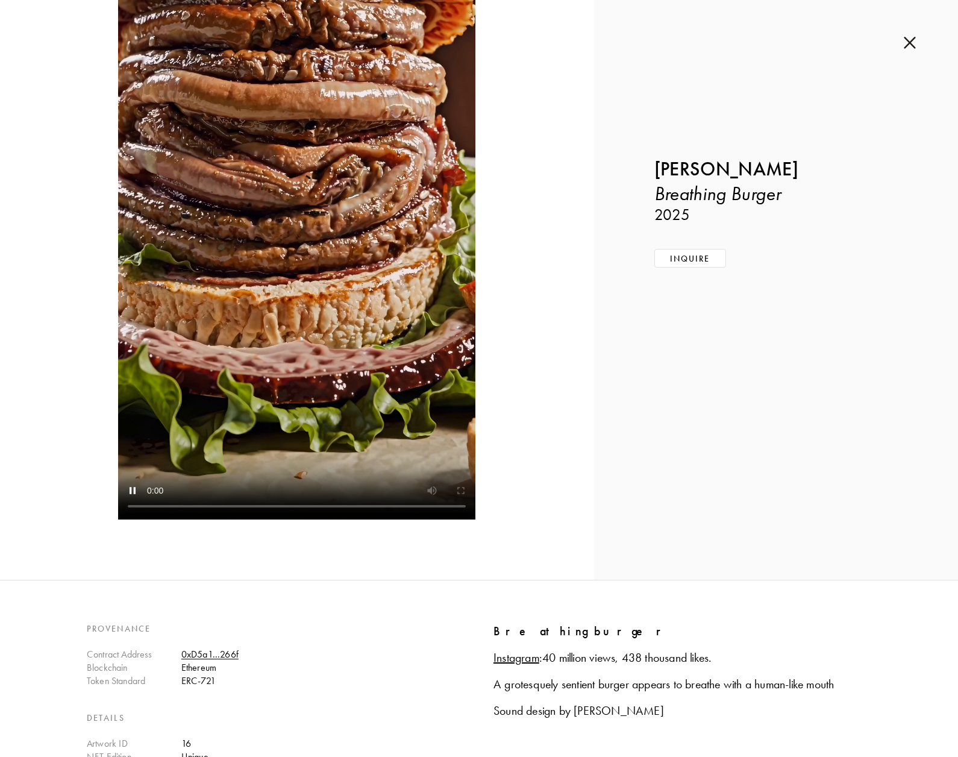
scroll to position [241, 0]
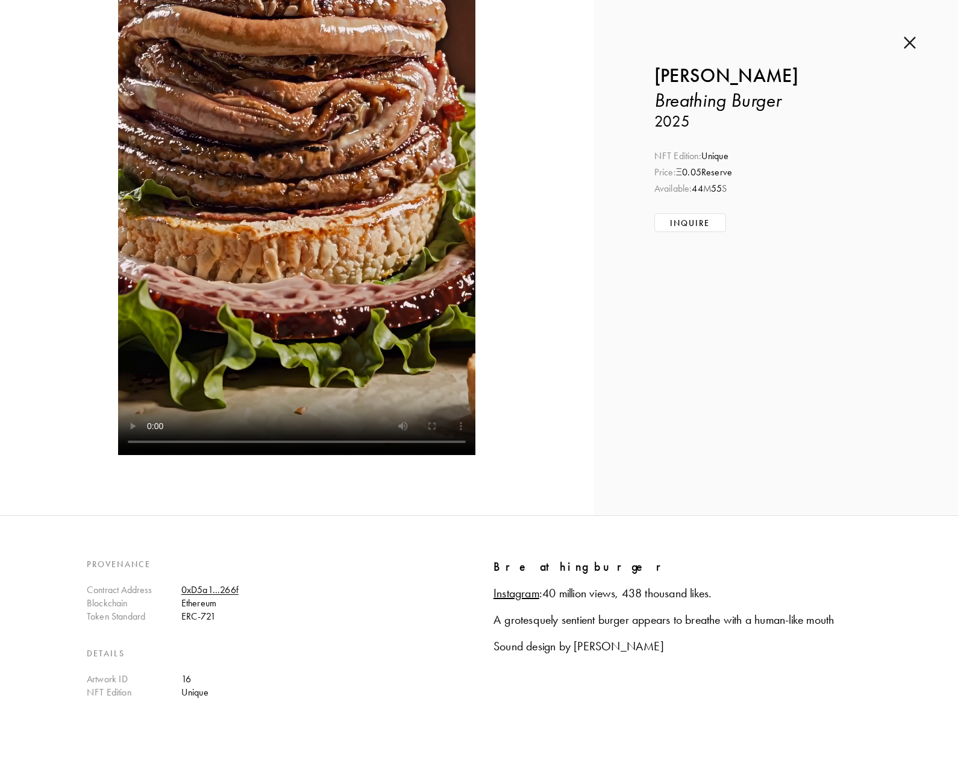
click at [913, 39] on img at bounding box center [910, 42] width 12 height 13
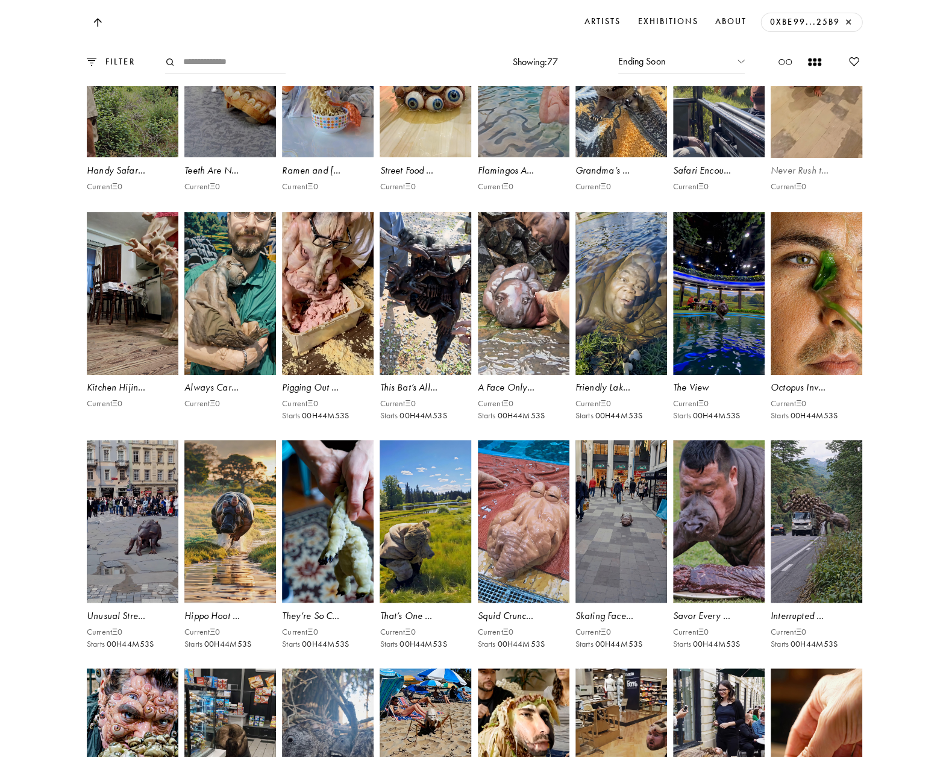
scroll to position [2844, 0]
